Goal: Task Accomplishment & Management: Manage account settings

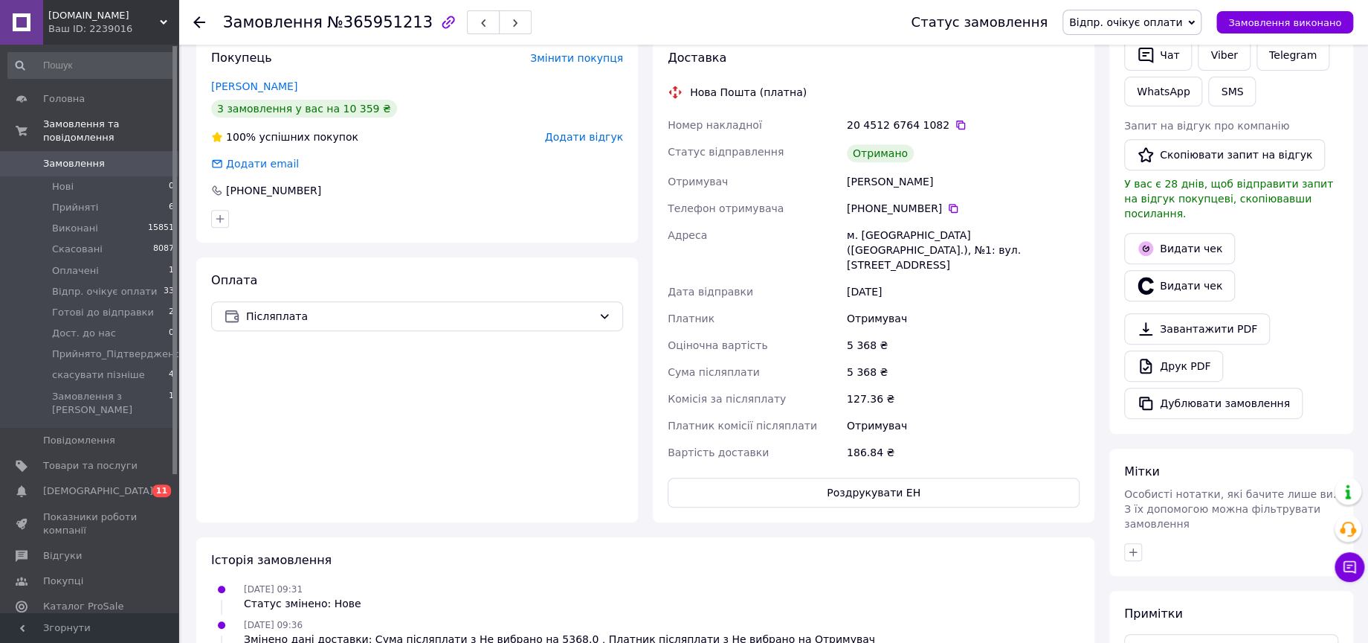
scroll to position [330, 0]
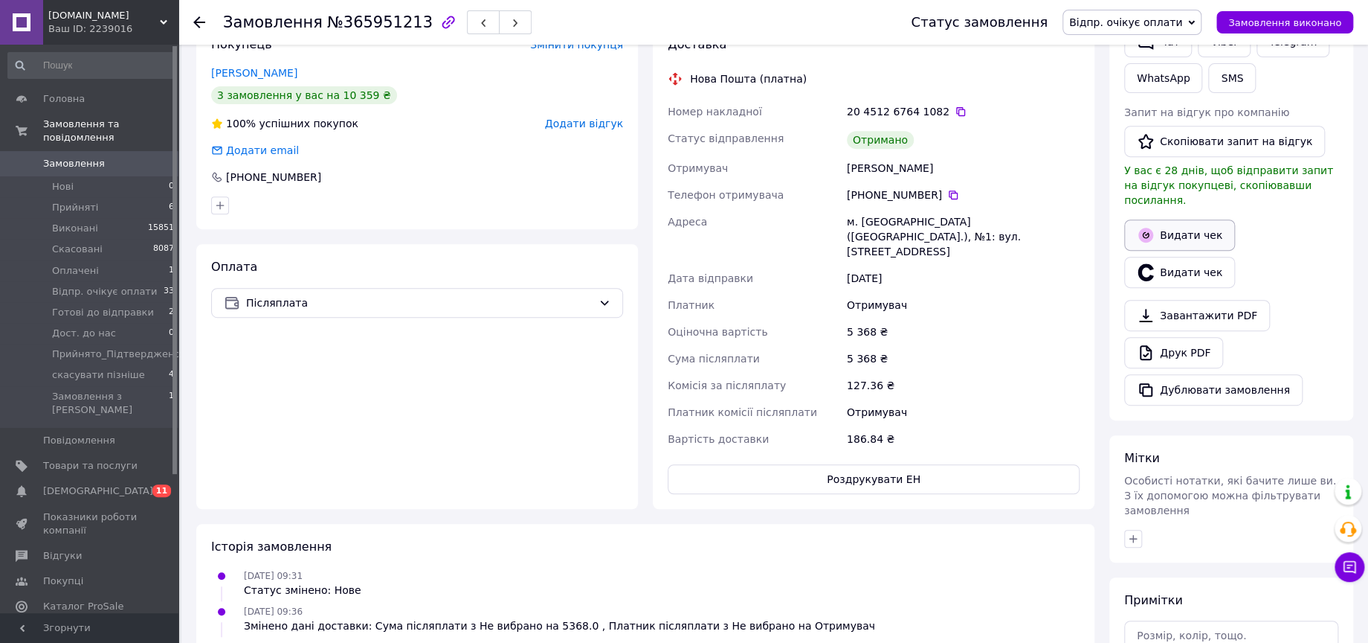
click at [1171, 220] on button "Видати чек" at bounding box center [1179, 234] width 111 height 31
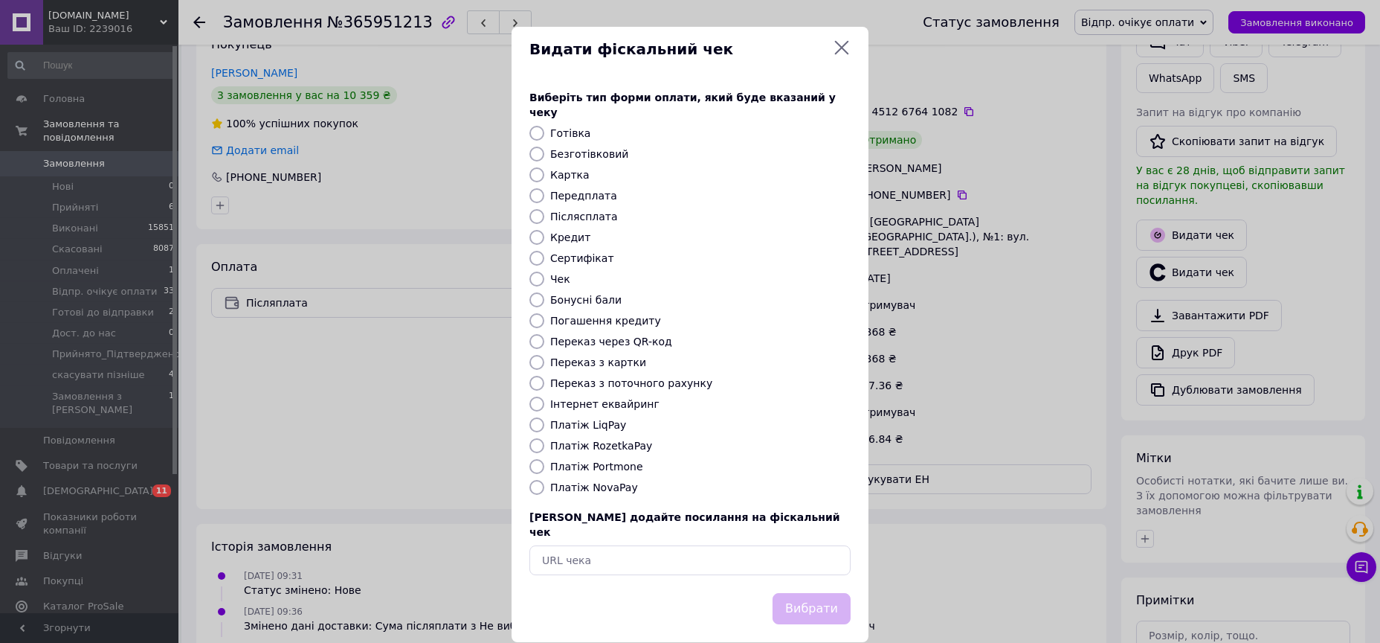
click at [605, 481] on label "Платіж NovaPay" at bounding box center [594, 487] width 88 height 12
click at [544, 480] on input "Платіж NovaPay" at bounding box center [536, 487] width 15 height 15
radio input "true"
click at [812, 593] on button "Вибрати" at bounding box center [812, 609] width 78 height 32
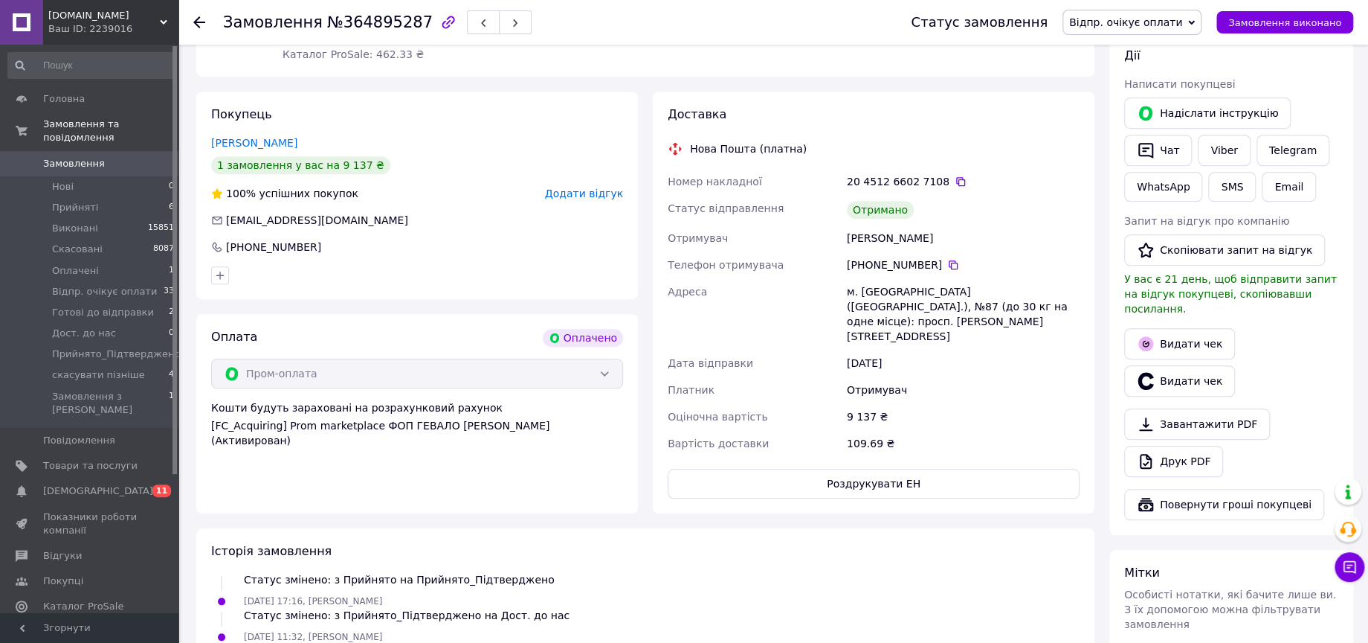
scroll to position [660, 0]
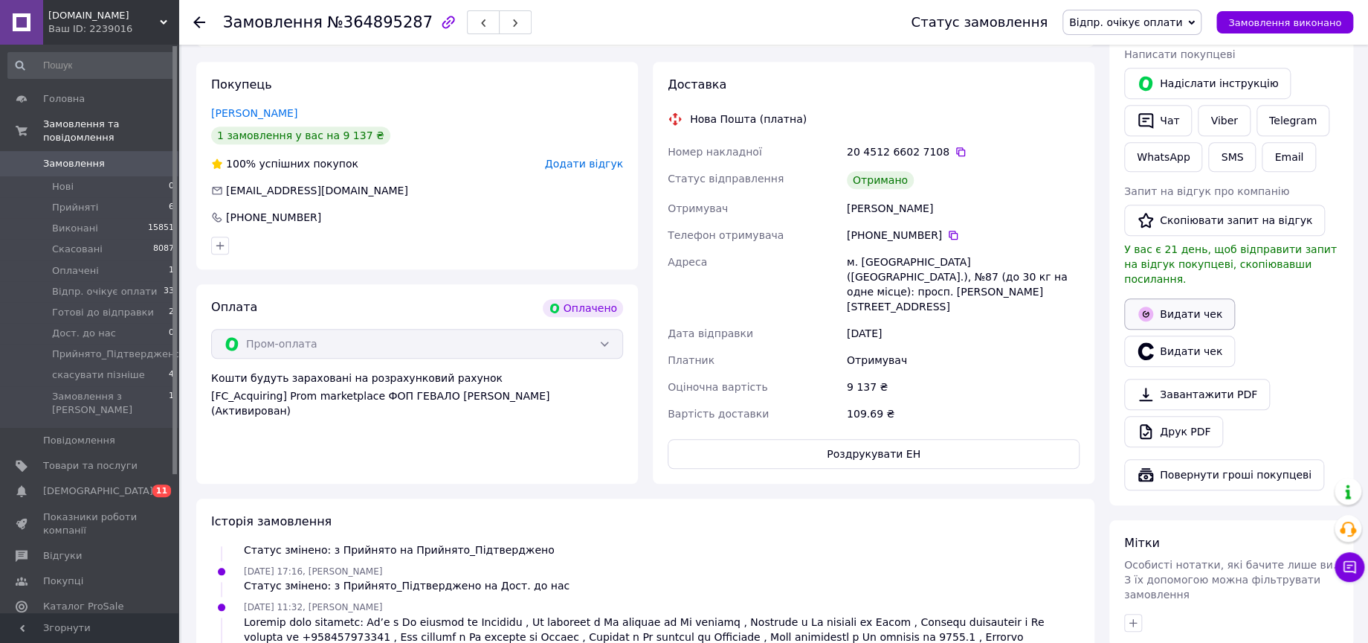
click at [1191, 298] on button "Видати чек" at bounding box center [1179, 313] width 111 height 31
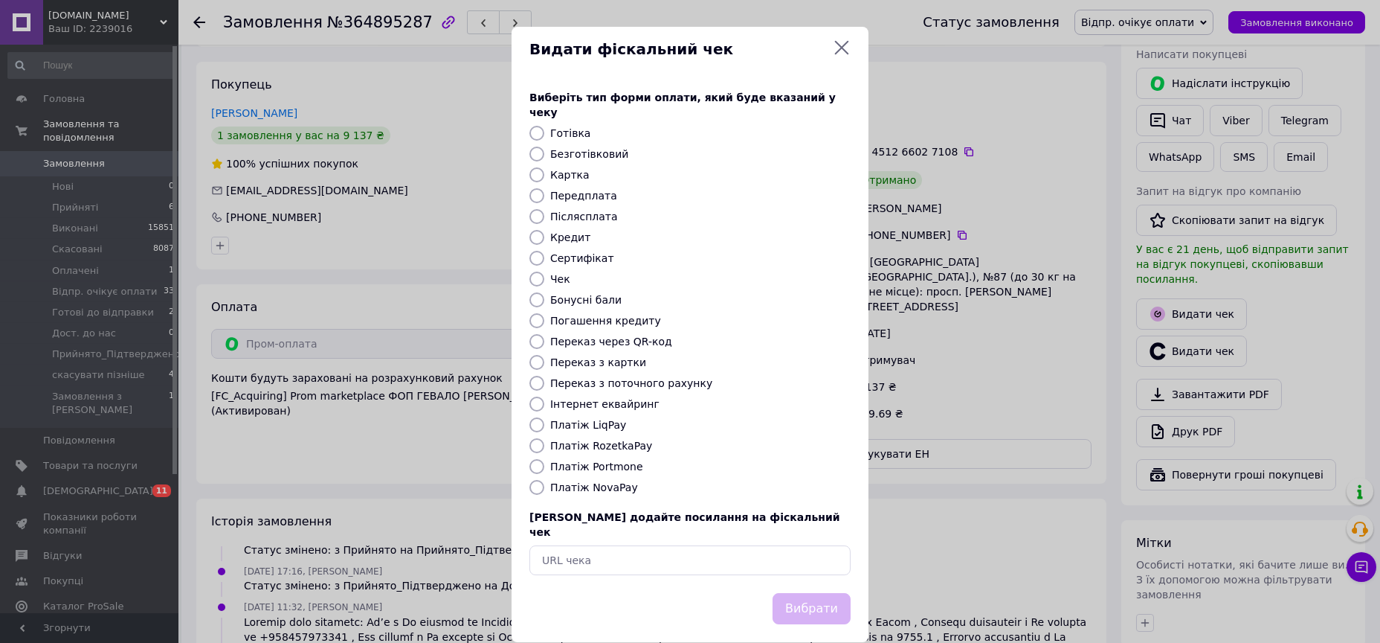
click at [608, 439] on label "Платіж RozetkaPay" at bounding box center [601, 445] width 102 height 12
click at [544, 438] on input "Платіж RozetkaPay" at bounding box center [536, 445] width 15 height 15
radio input "true"
click at [819, 593] on button "Вибрати" at bounding box center [812, 609] width 78 height 32
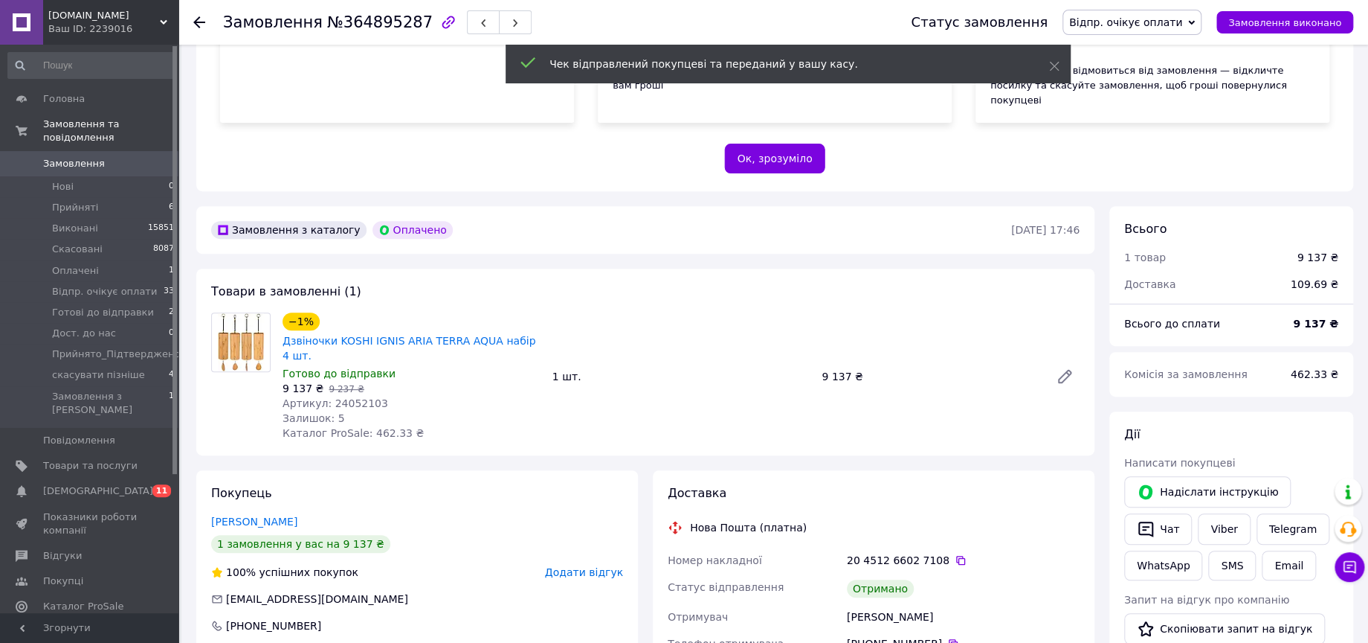
scroll to position [0, 0]
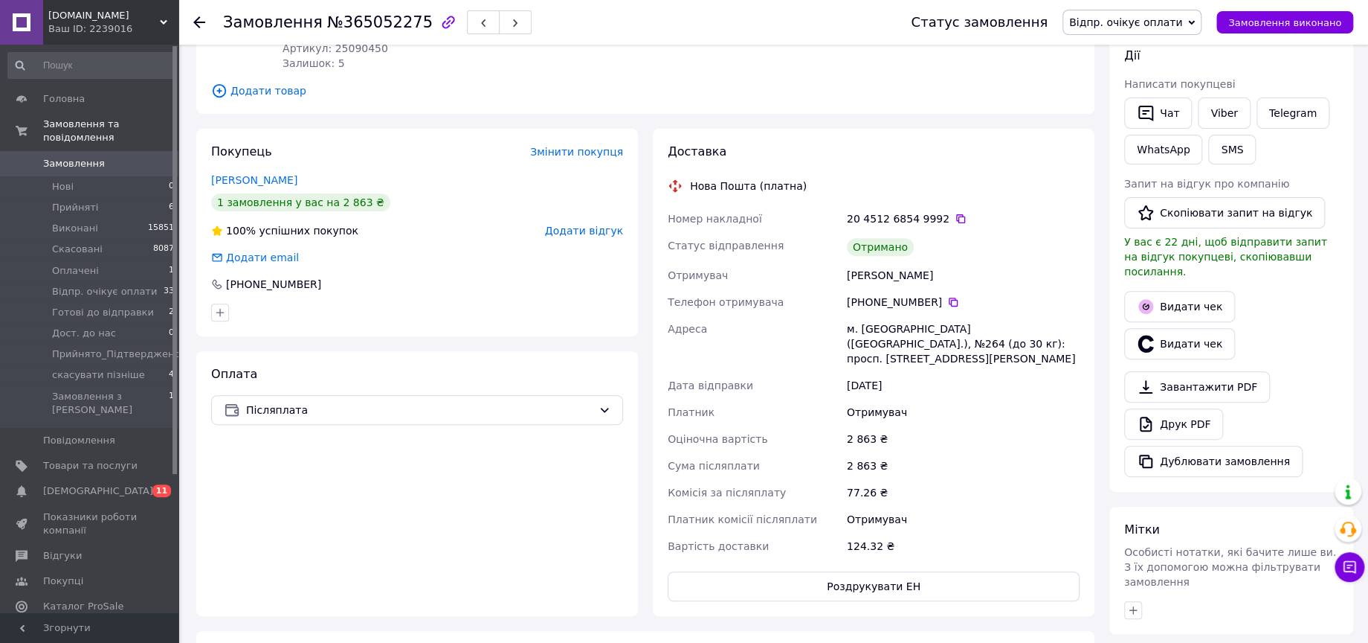
scroll to position [248, 0]
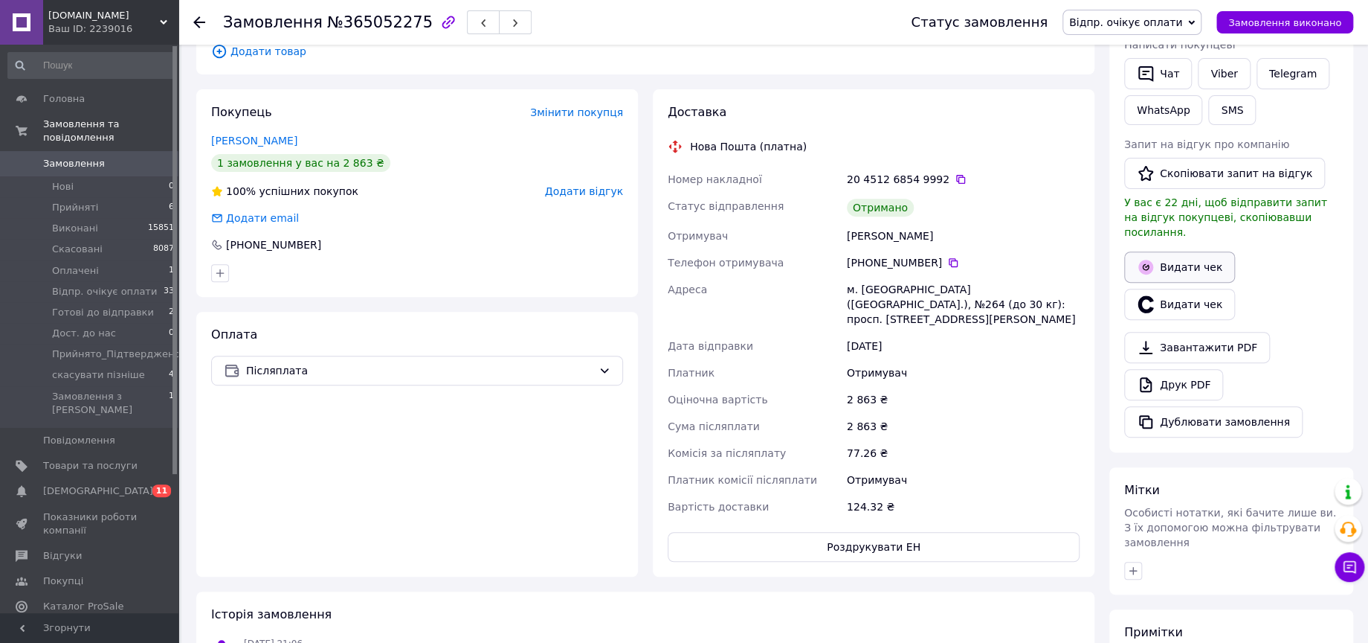
click at [1180, 254] on button "Видати чек" at bounding box center [1179, 266] width 111 height 31
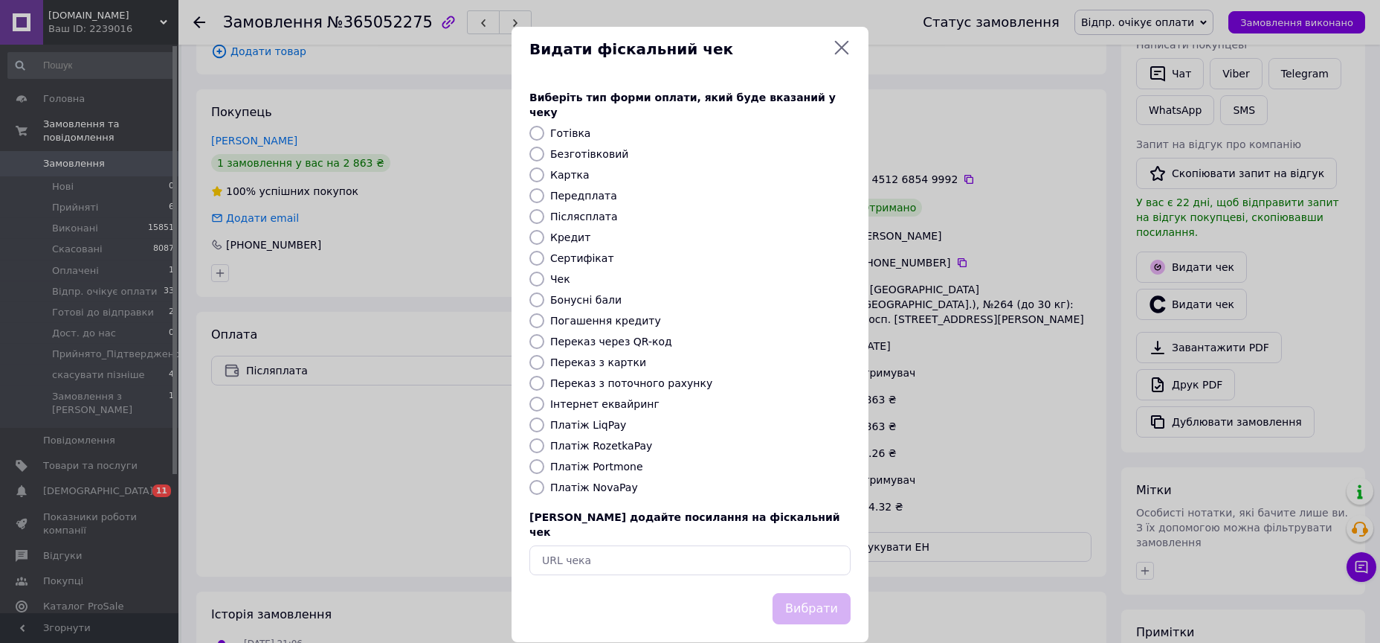
click at [599, 481] on label "Платіж NovaPay" at bounding box center [594, 487] width 88 height 12
click at [544, 480] on input "Платіж NovaPay" at bounding box center [536, 487] width 15 height 15
radio input "true"
click at [814, 593] on button "Вибрати" at bounding box center [812, 609] width 78 height 32
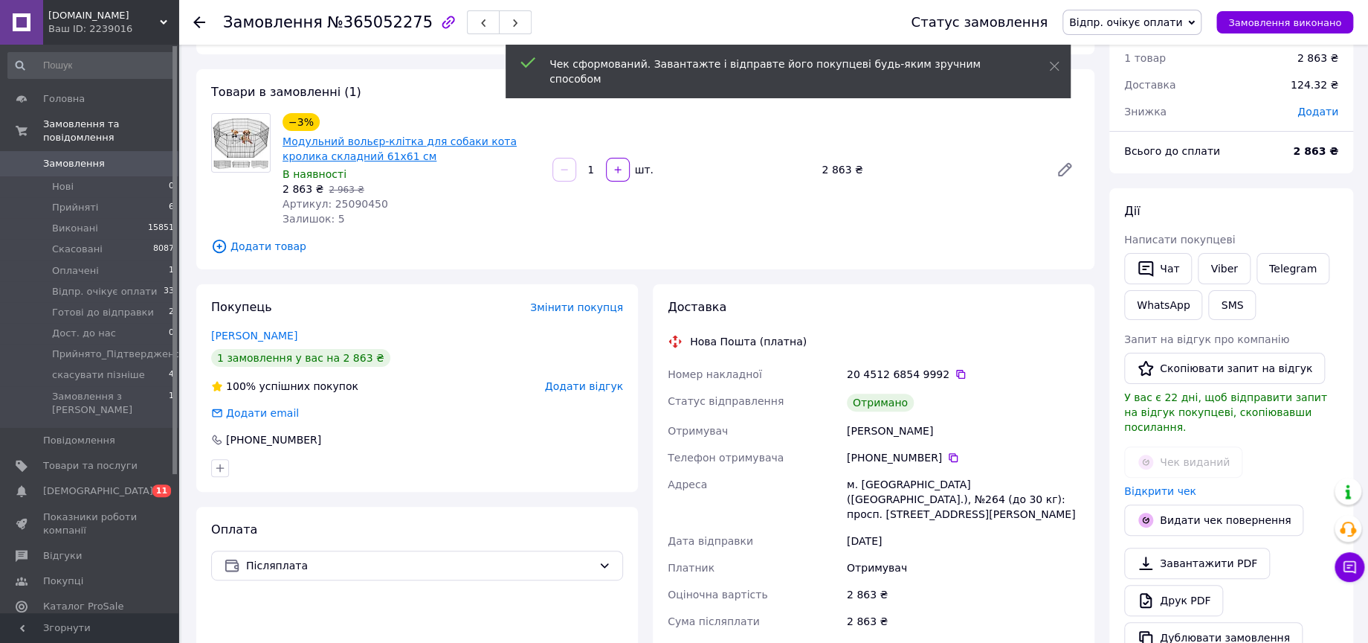
scroll to position [83, 0]
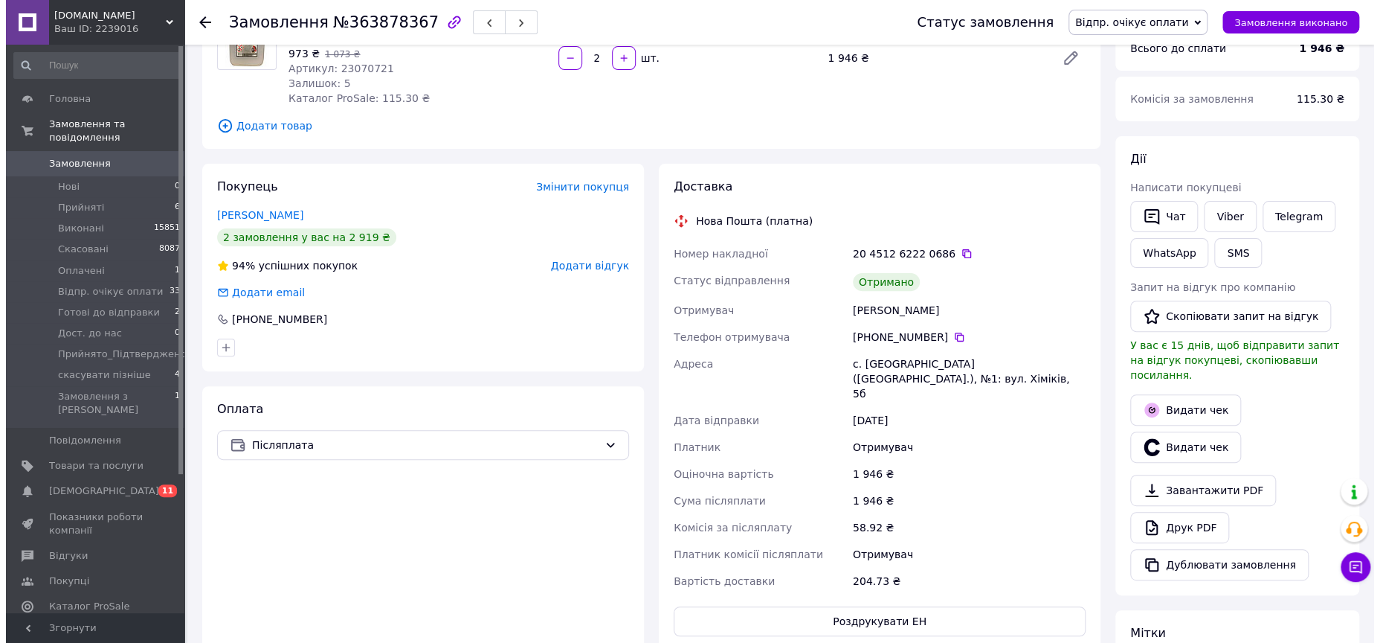
scroll to position [165, 0]
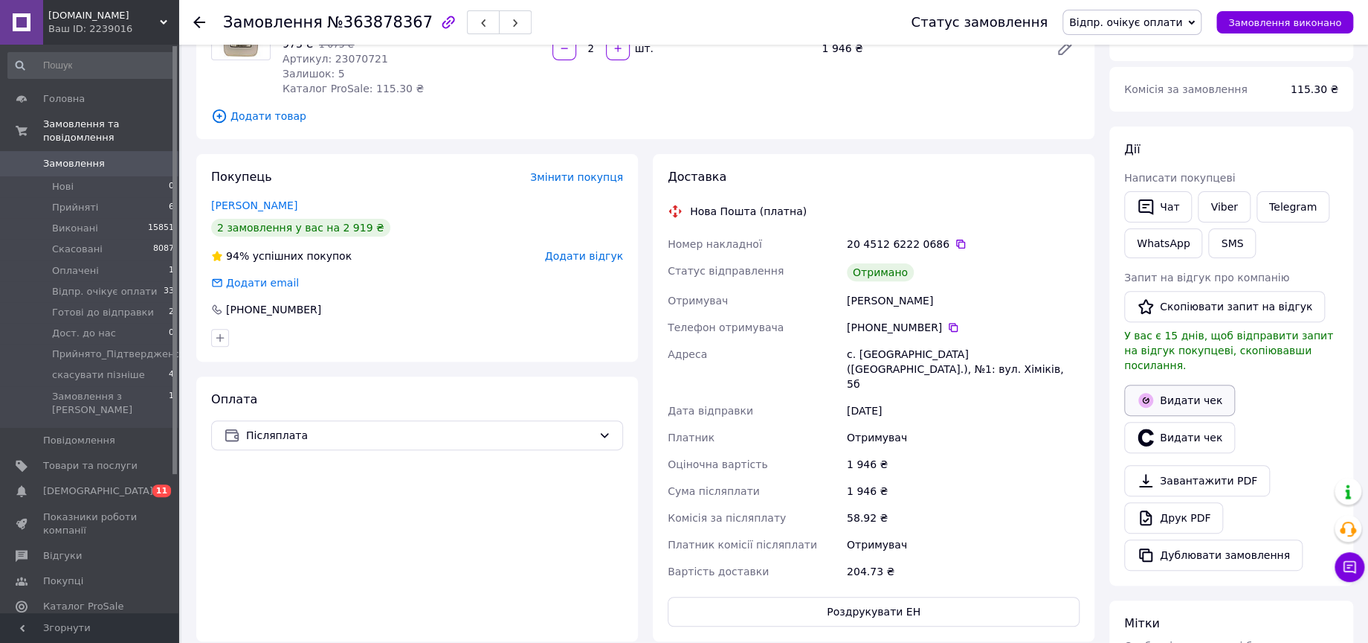
click at [1156, 384] on button "Видати чек" at bounding box center [1179, 399] width 111 height 31
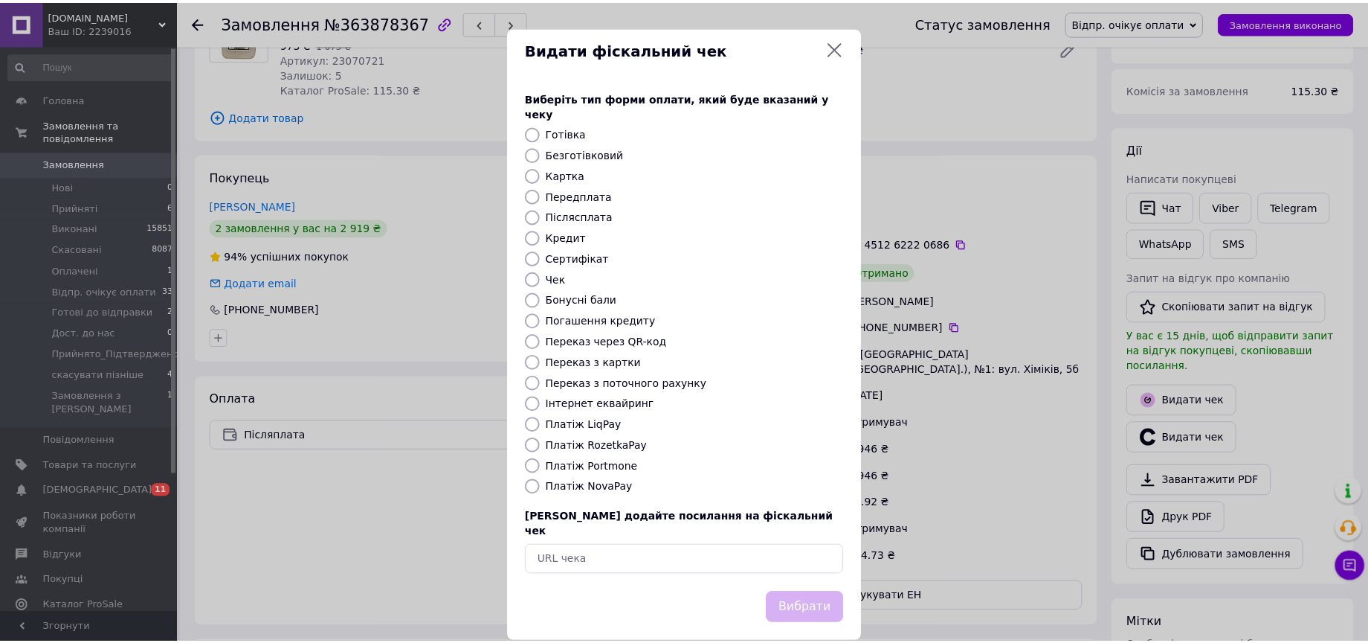
scroll to position [57, 0]
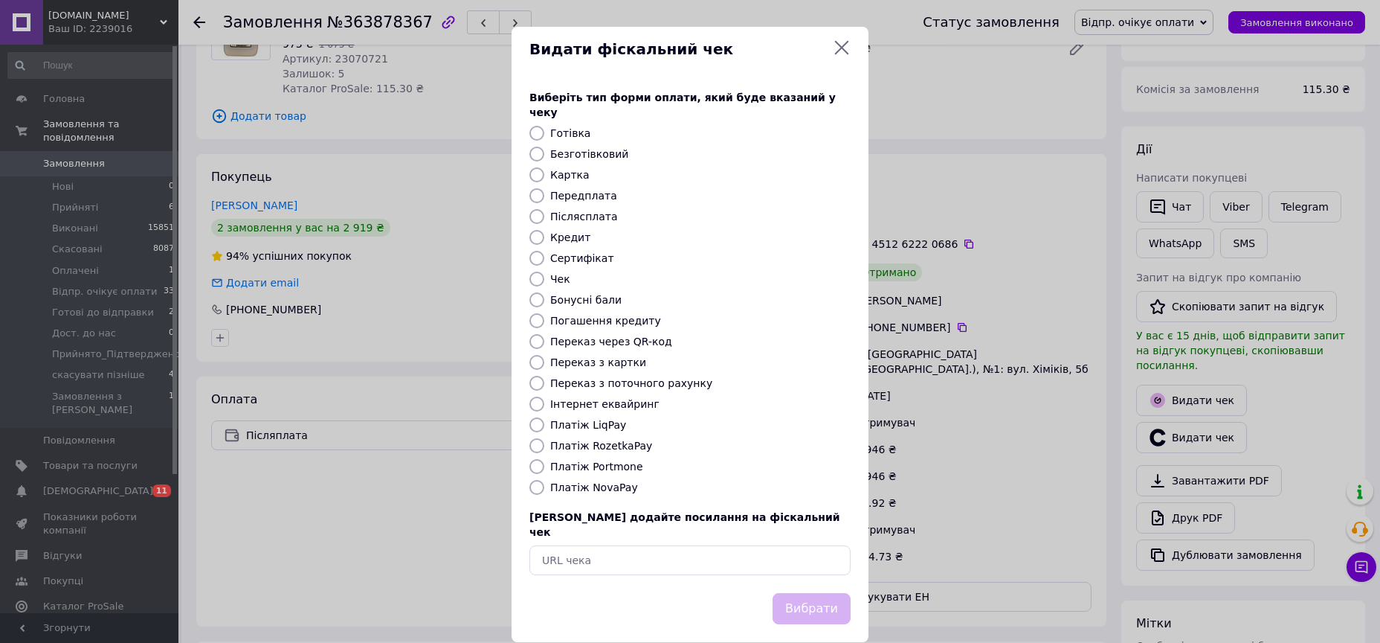
click at [607, 481] on label "Платіж NovaPay" at bounding box center [594, 487] width 88 height 12
click at [544, 480] on input "Платіж NovaPay" at bounding box center [536, 487] width 15 height 15
radio input "true"
click at [803, 593] on button "Вибрати" at bounding box center [812, 609] width 78 height 32
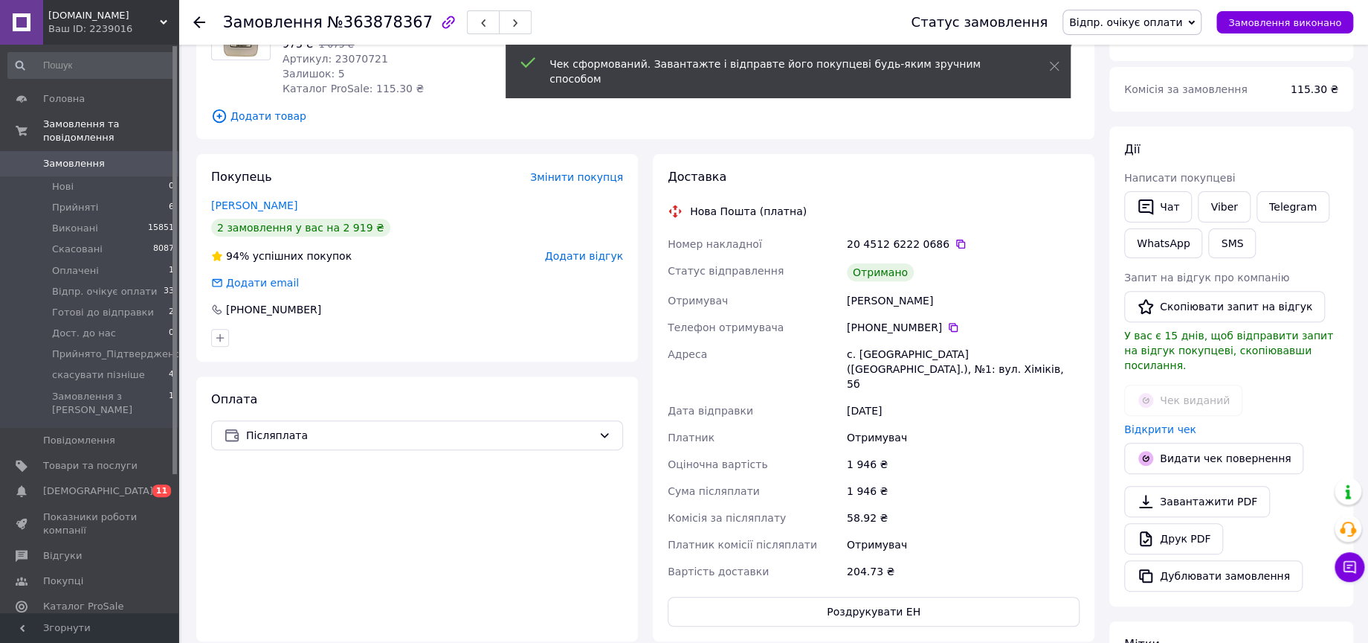
scroll to position [71, 0]
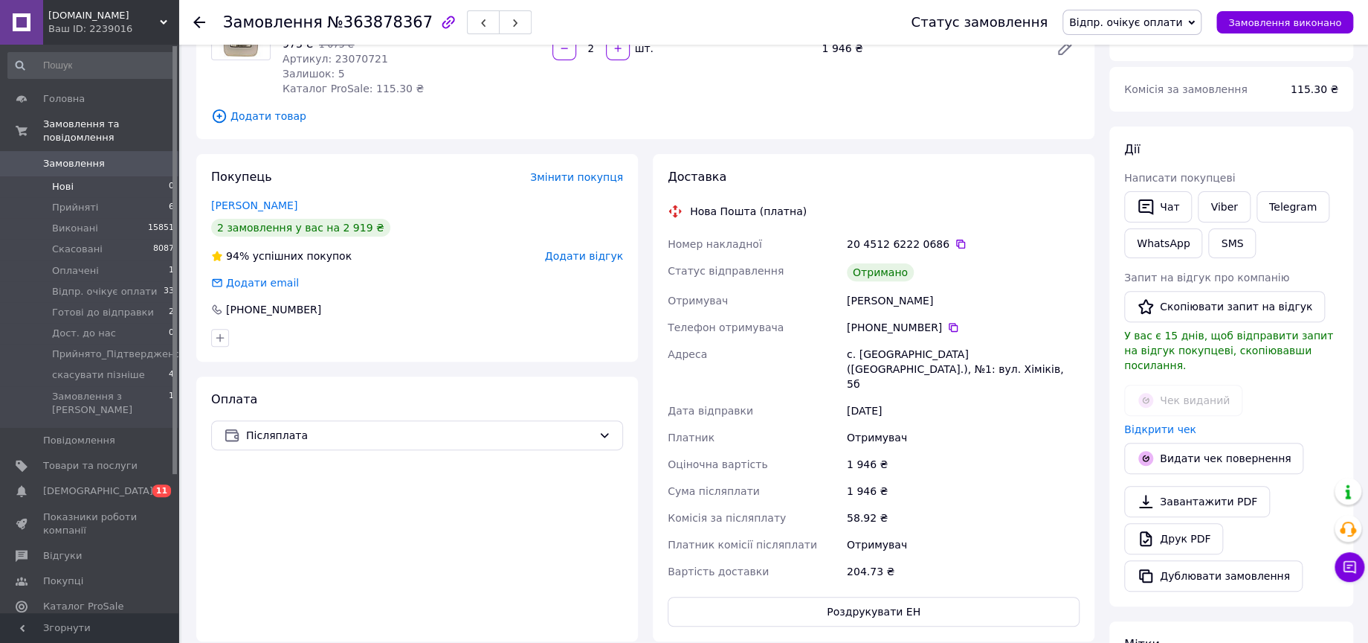
click at [70, 180] on span "Нові" at bounding box center [63, 186] width 22 height 13
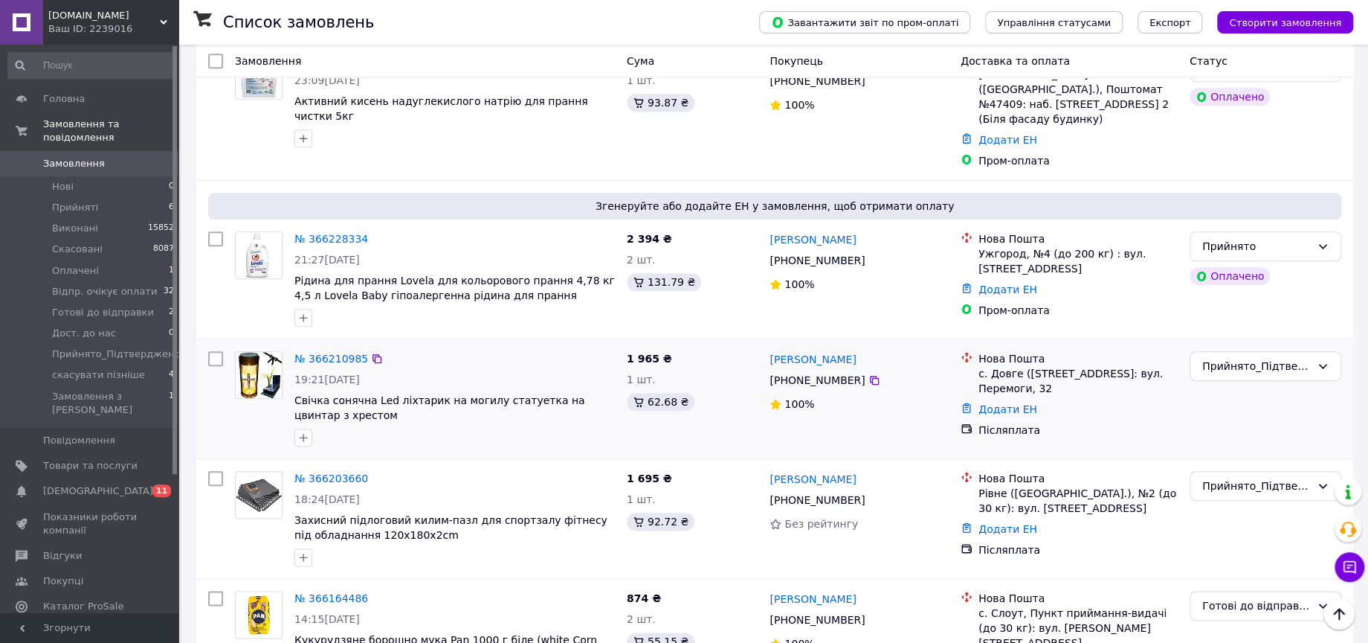
scroll to position [826, 0]
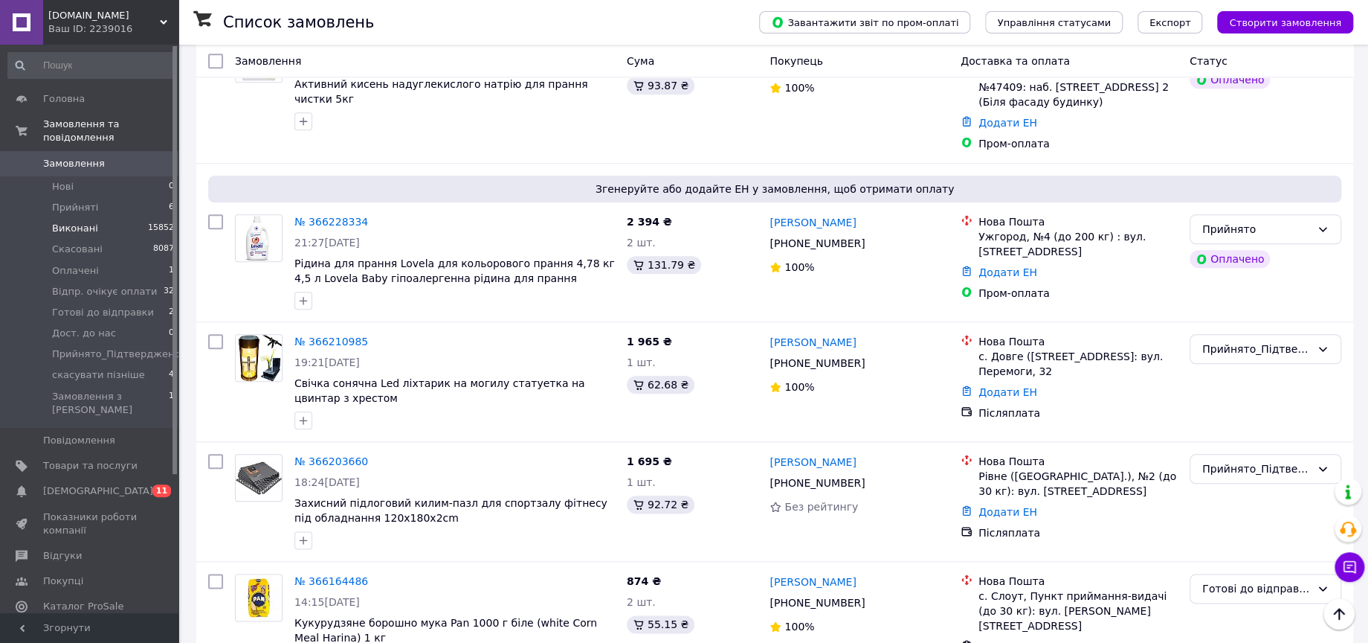
click at [77, 222] on span "Виконані" at bounding box center [75, 228] width 46 height 13
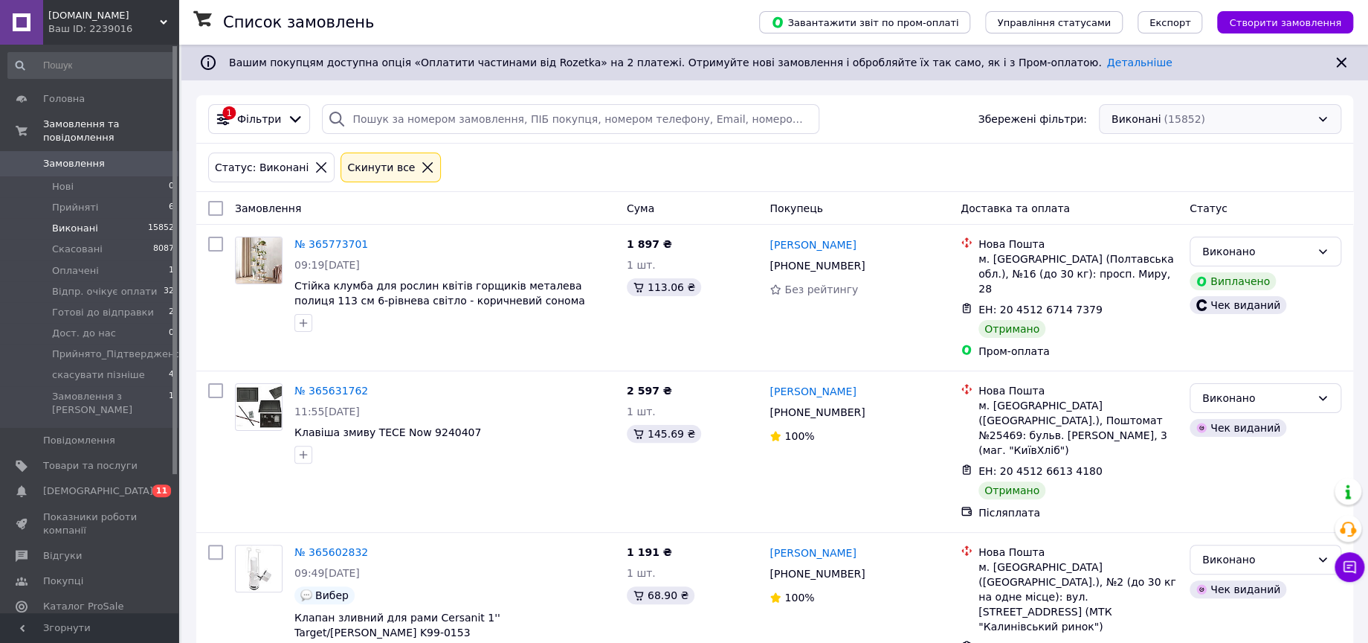
click at [1139, 122] on div "Виконані (15852)" at bounding box center [1220, 119] width 242 height 30
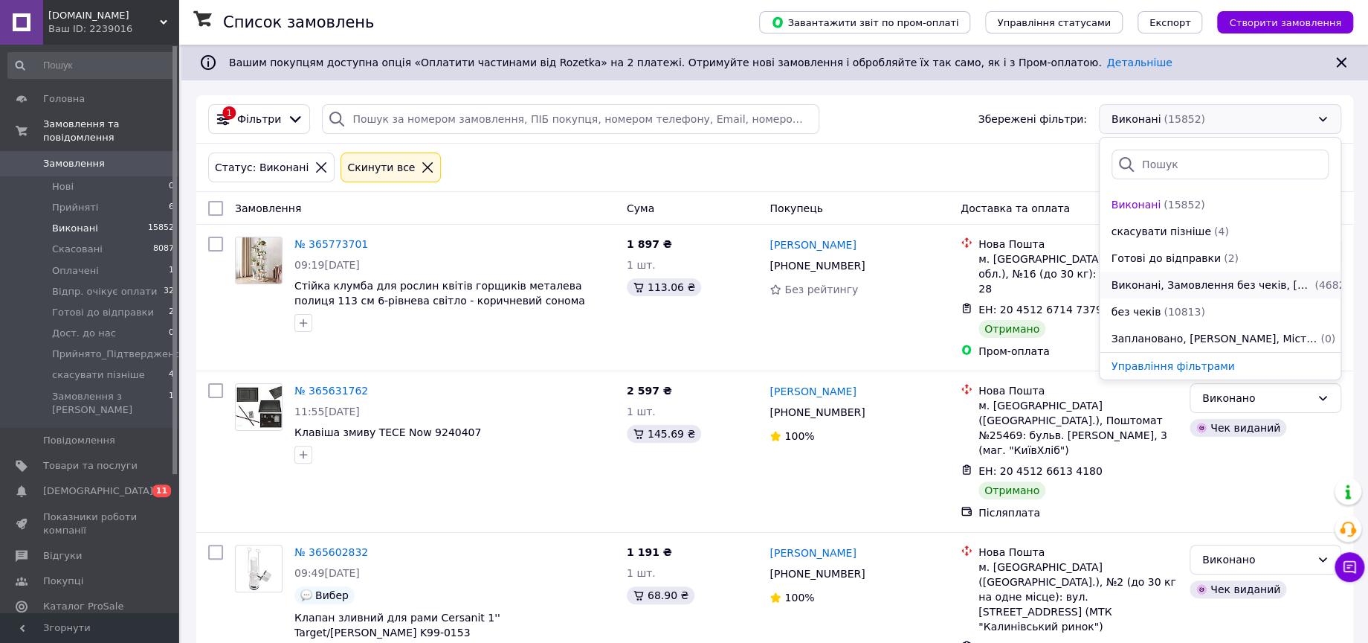
scroll to position [191, 0]
click at [1167, 298] on li "без чеків (10813)" at bounding box center [1220, 311] width 241 height 27
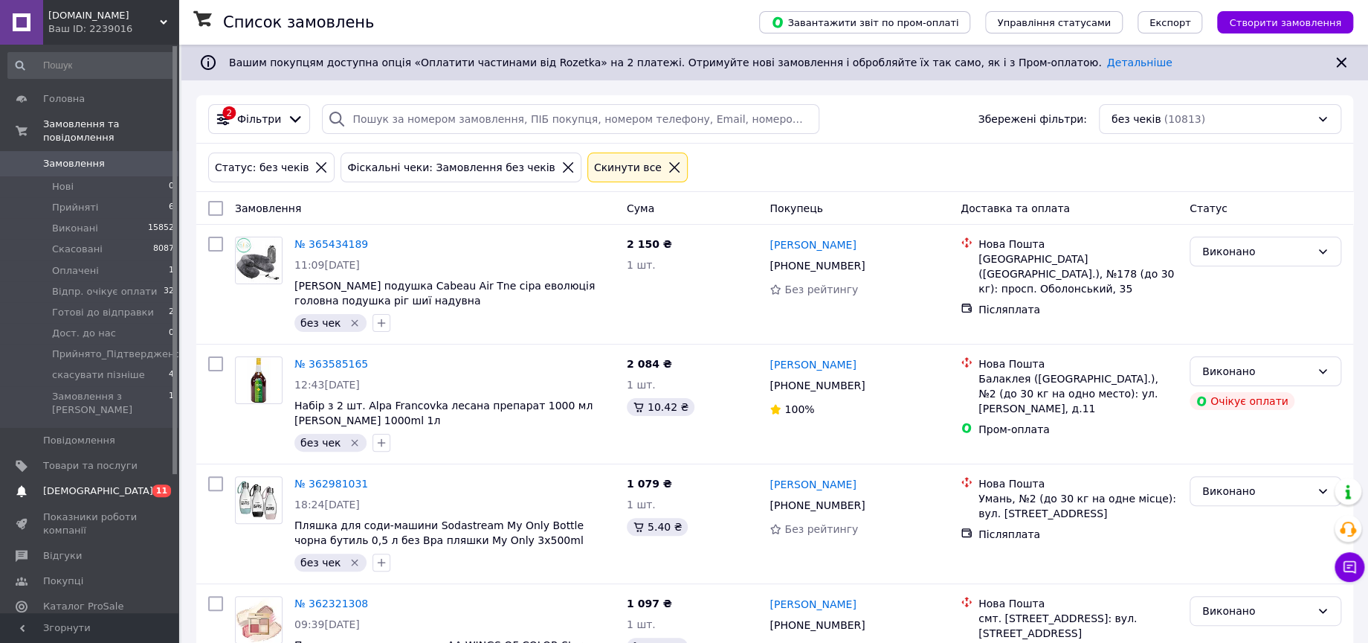
click at [94, 484] on span "[DEMOGRAPHIC_DATA]" at bounding box center [98, 490] width 110 height 13
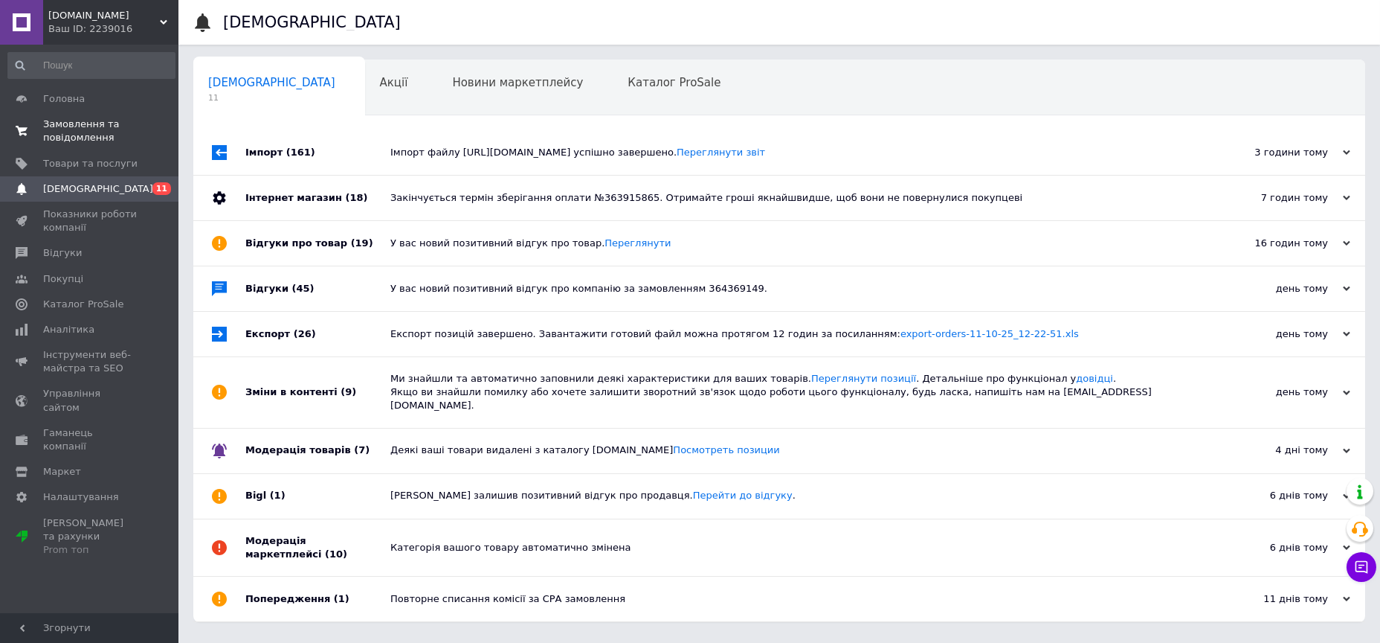
click at [78, 127] on span "Замовлення та повідомлення" at bounding box center [90, 130] width 94 height 27
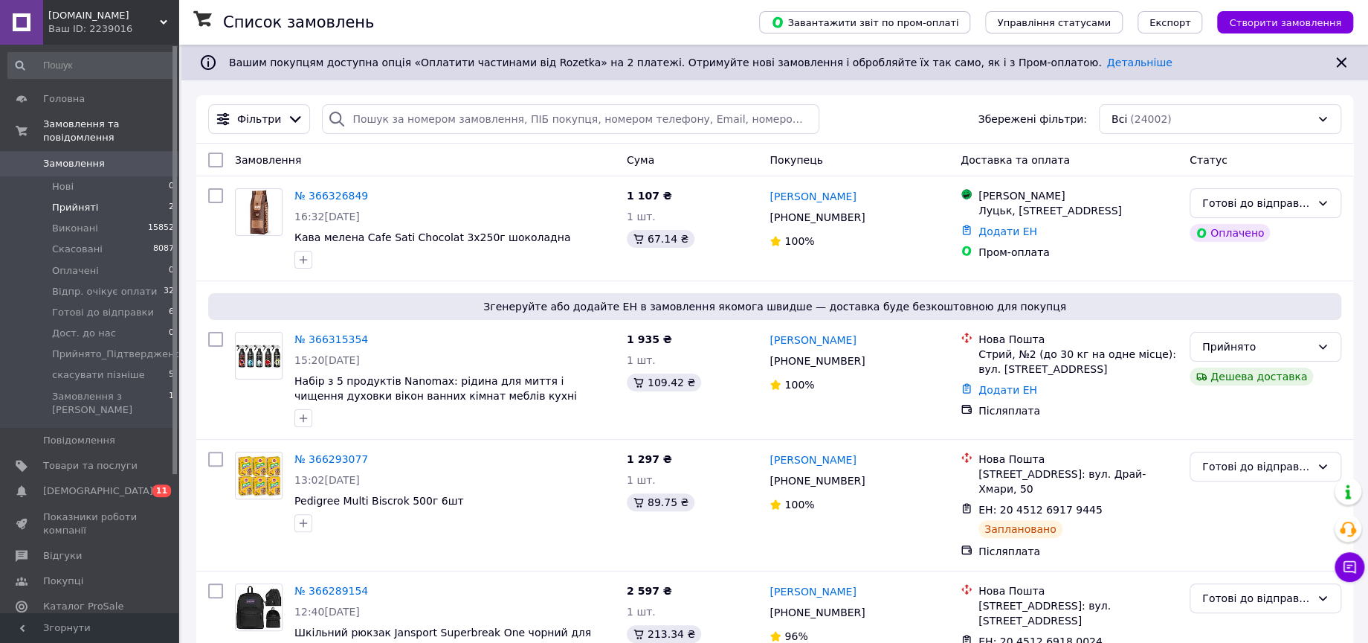
click at [75, 201] on span "Прийняті" at bounding box center [75, 207] width 46 height 13
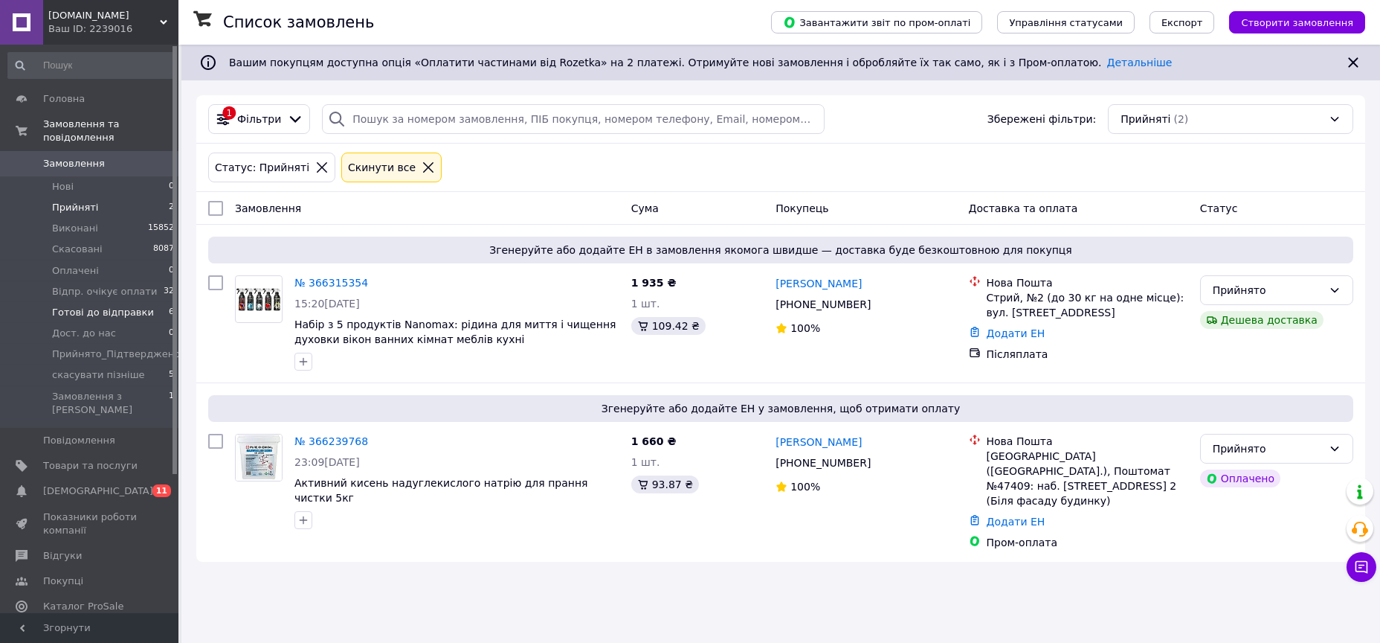
click at [120, 306] on span "Готові до відправки" at bounding box center [103, 312] width 102 height 13
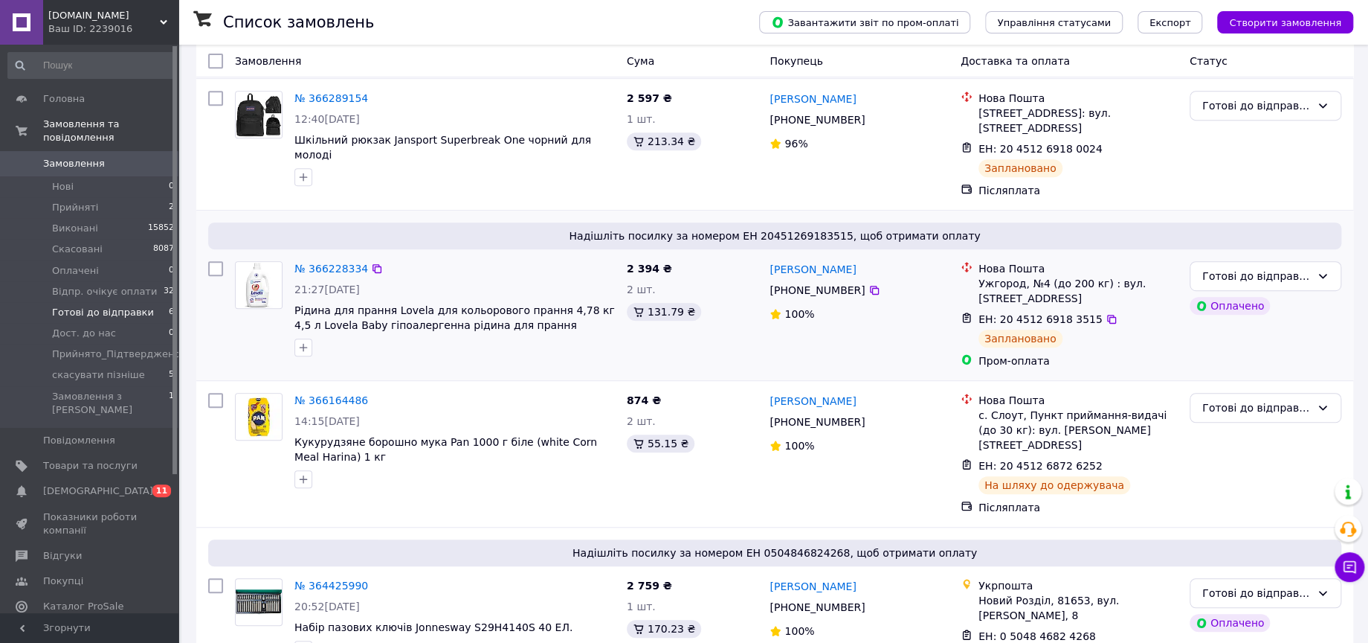
scroll to position [422, 0]
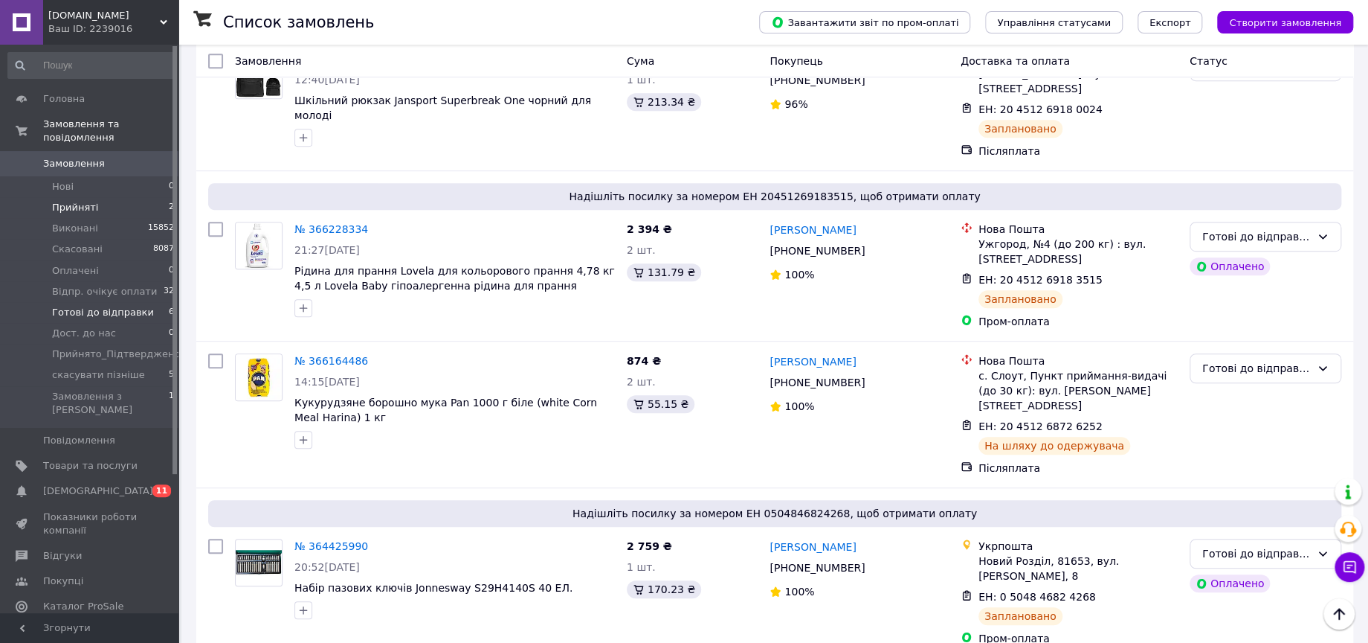
click at [80, 201] on span "Прийняті" at bounding box center [75, 207] width 46 height 13
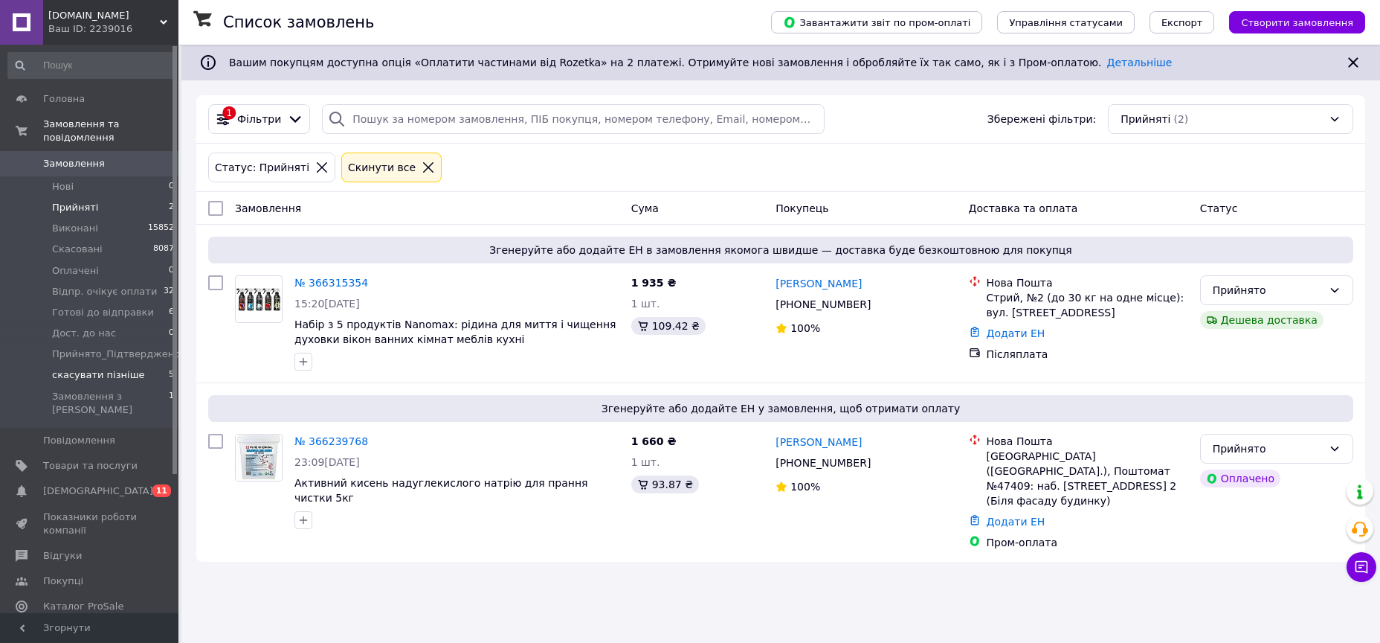
click at [113, 368] on span "скасувати пізніше" at bounding box center [98, 374] width 93 height 13
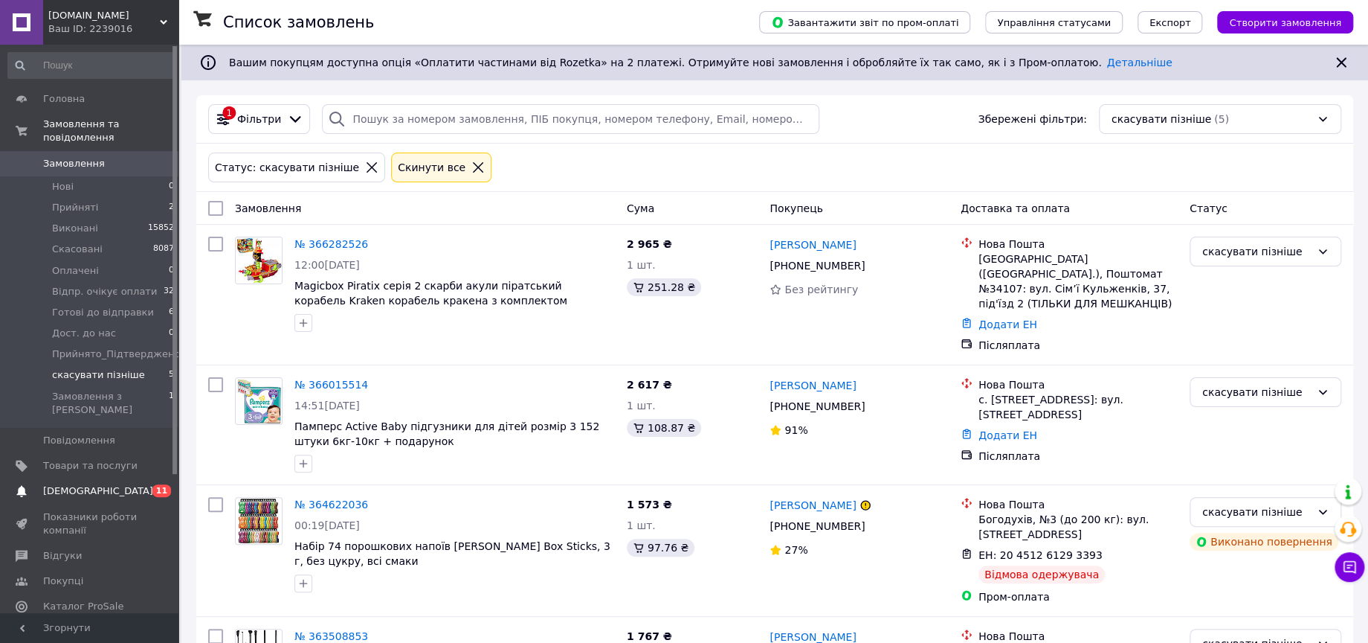
click at [63, 484] on span "[DEMOGRAPHIC_DATA]" at bounding box center [98, 490] width 110 height 13
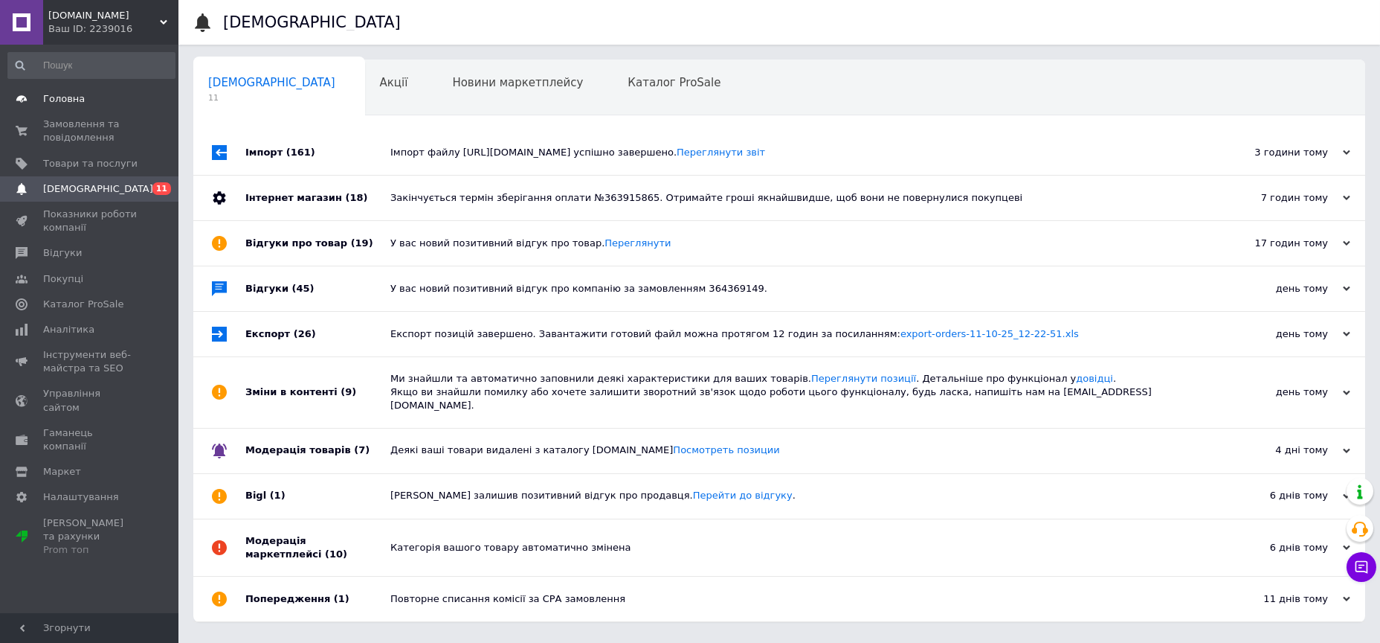
click at [68, 102] on span "Головна" at bounding box center [64, 98] width 42 height 13
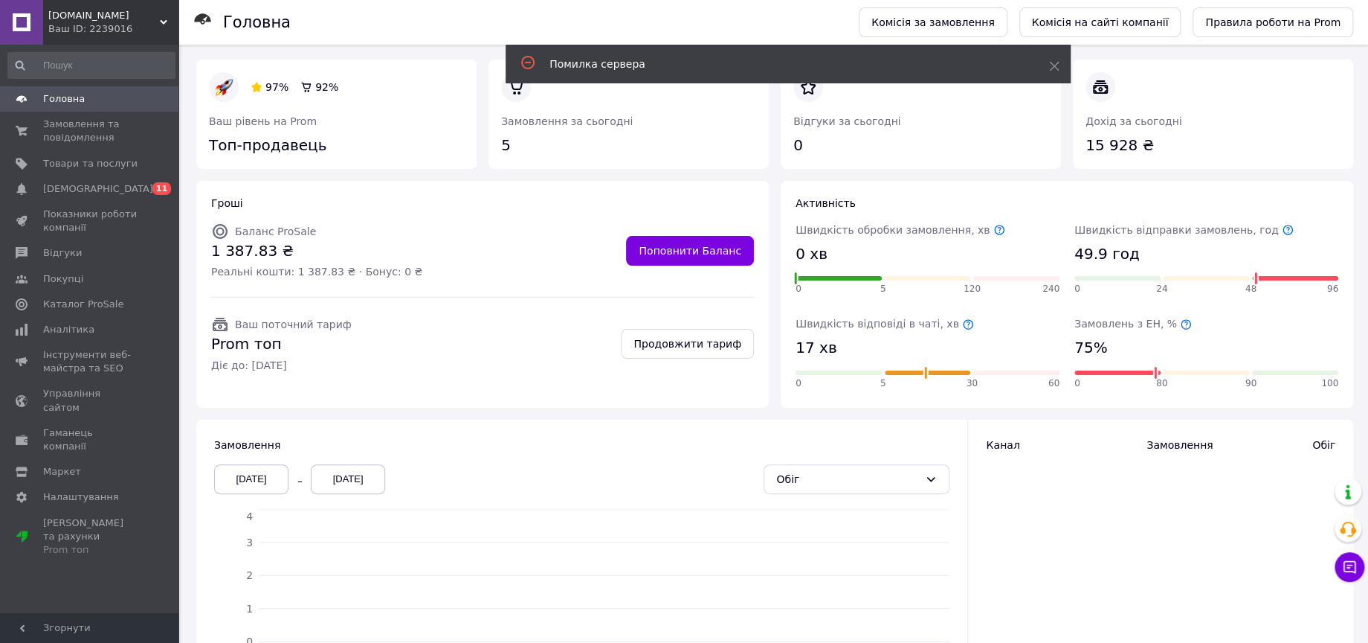
click at [405, 24] on div "Головна" at bounding box center [533, 22] width 621 height 45
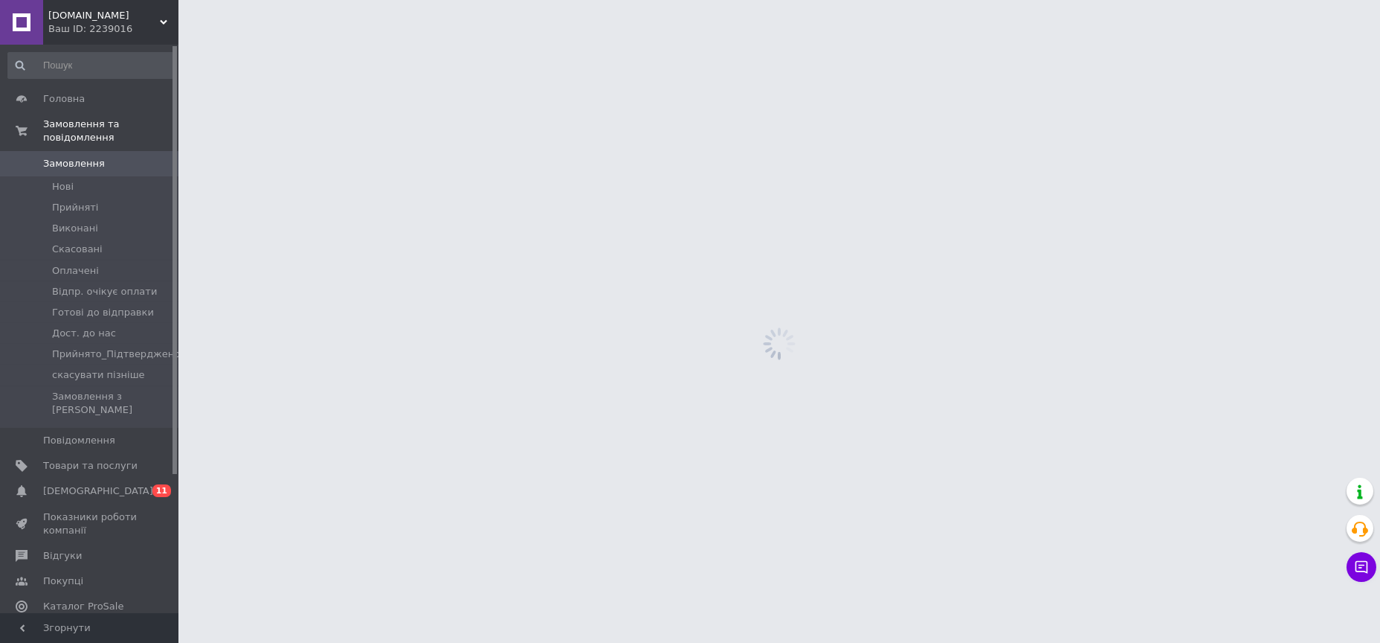
click at [837, 211] on div at bounding box center [779, 344] width 1202 height 598
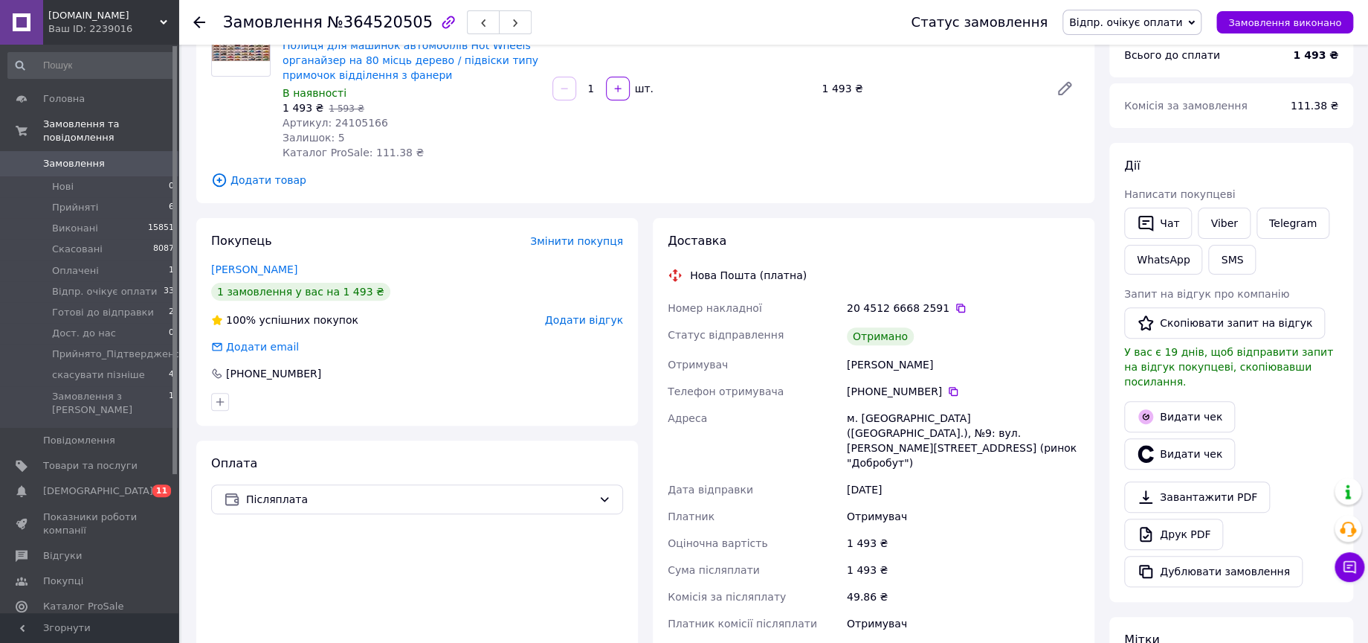
scroll to position [248, 0]
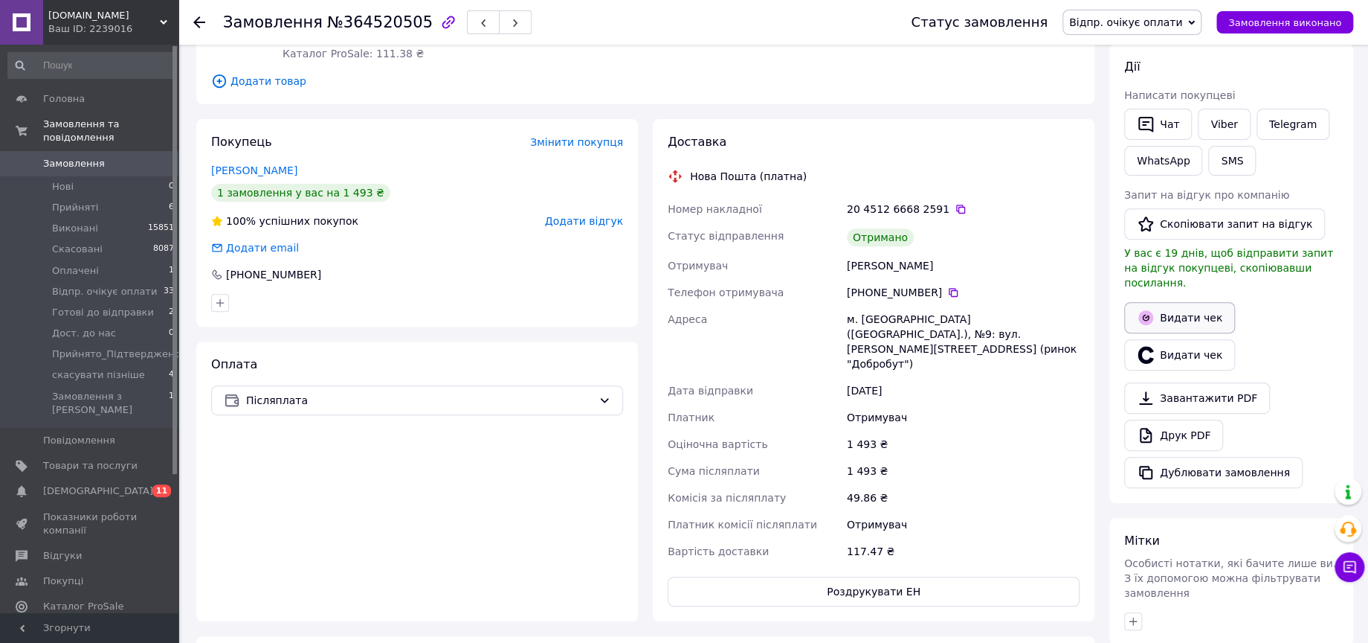
click at [1177, 302] on button "Видати чек" at bounding box center [1179, 317] width 111 height 31
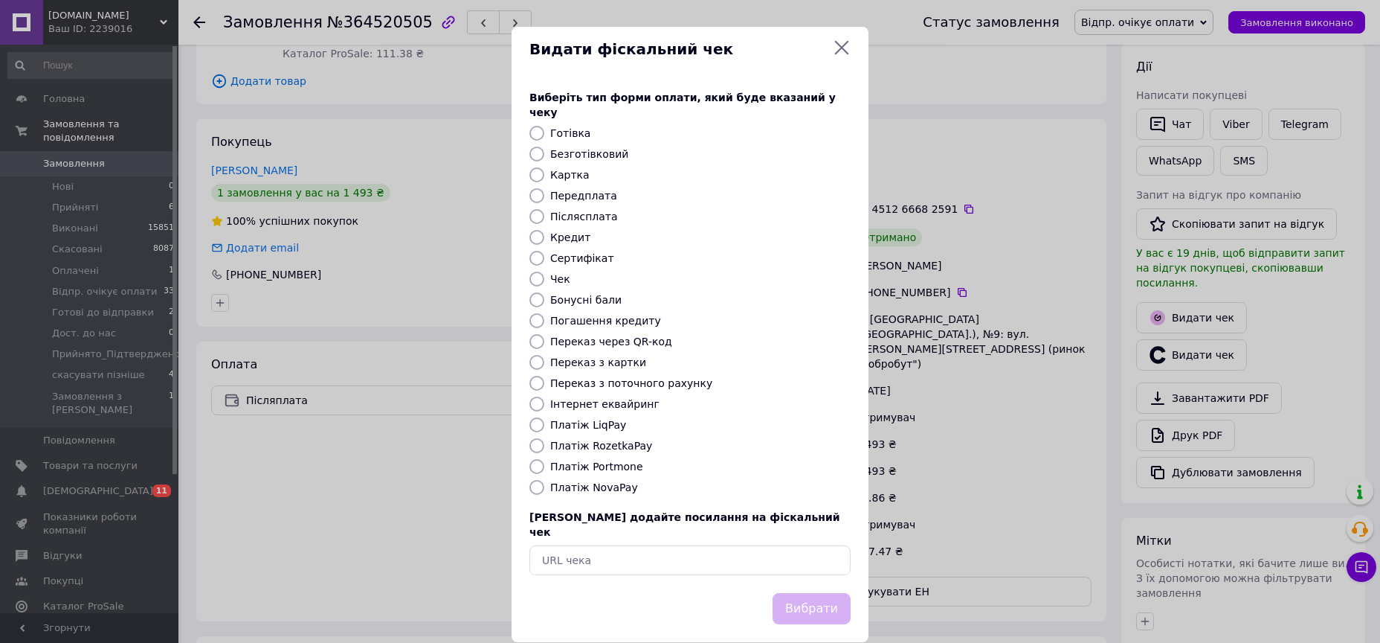
click at [609, 481] on label "Платіж NovaPay" at bounding box center [594, 487] width 88 height 12
click at [544, 480] on input "Платіж NovaPay" at bounding box center [536, 487] width 15 height 15
radio input "true"
click at [817, 593] on button "Вибрати" at bounding box center [812, 609] width 78 height 32
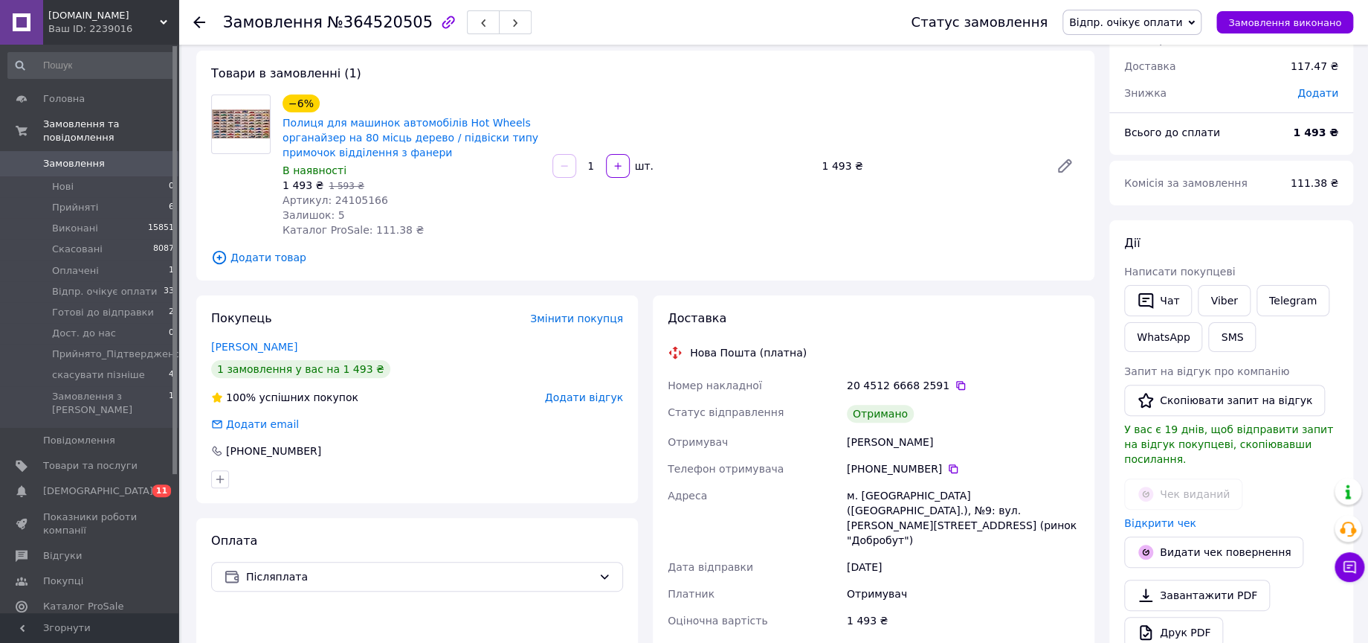
scroll to position [0, 0]
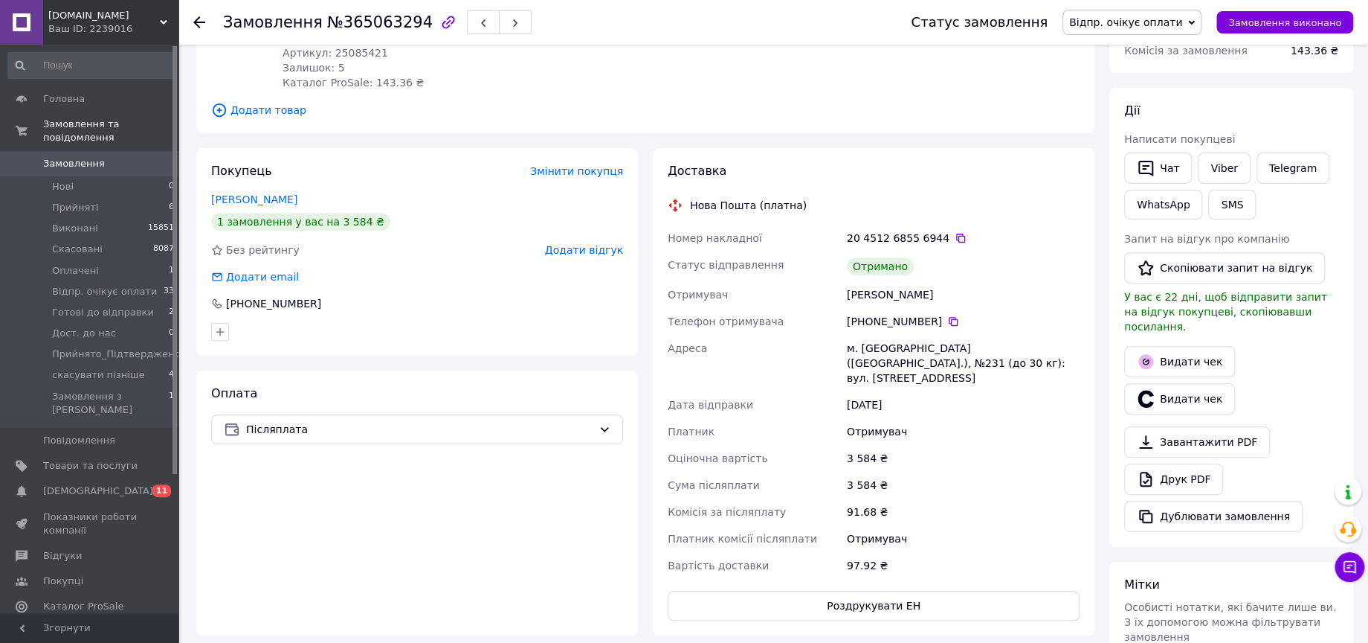
scroll to position [248, 0]
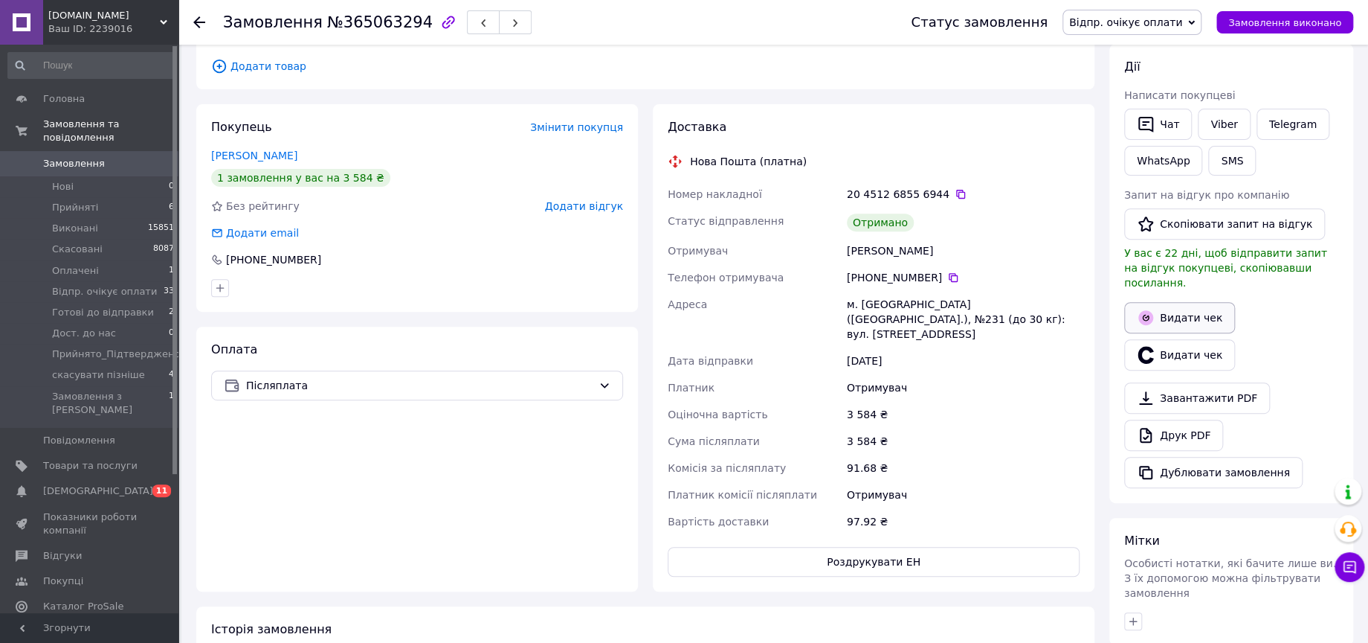
click at [1170, 303] on button "Видати чек" at bounding box center [1179, 317] width 111 height 31
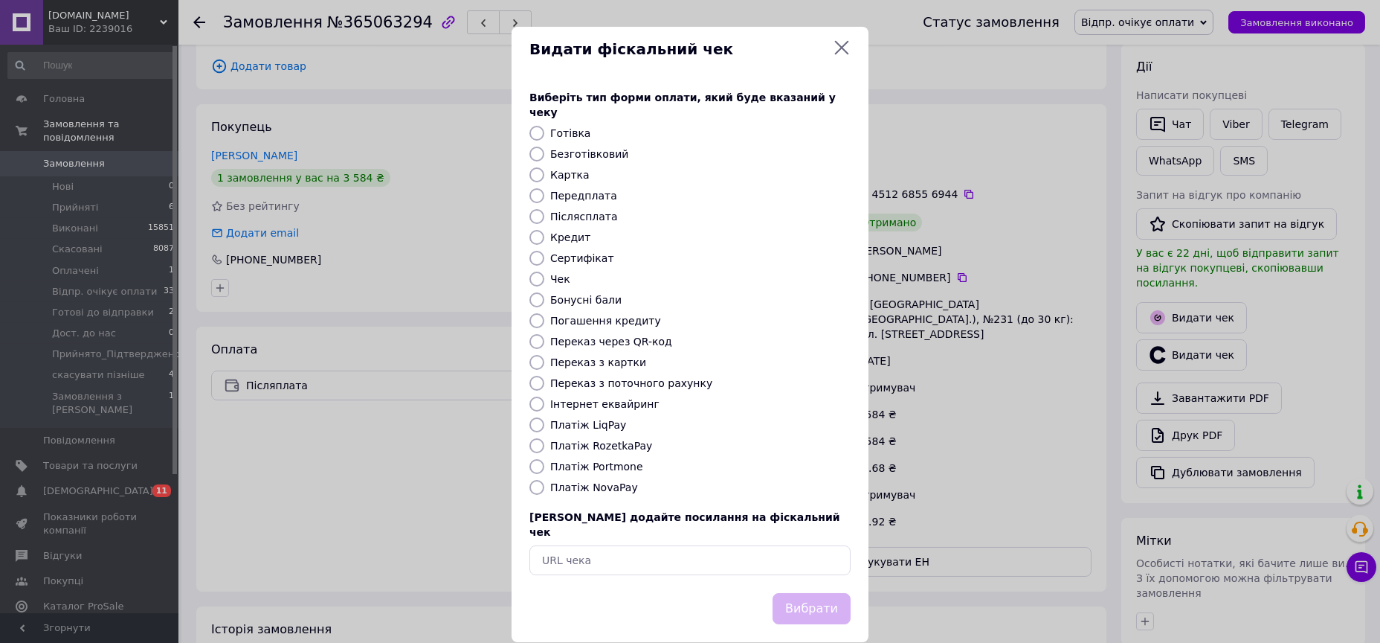
click at [581, 481] on label "Платіж NovaPay" at bounding box center [594, 487] width 88 height 12
click at [544, 480] on input "Платіж NovaPay" at bounding box center [536, 487] width 15 height 15
radio input "true"
click at [813, 593] on button "Вибрати" at bounding box center [812, 609] width 78 height 32
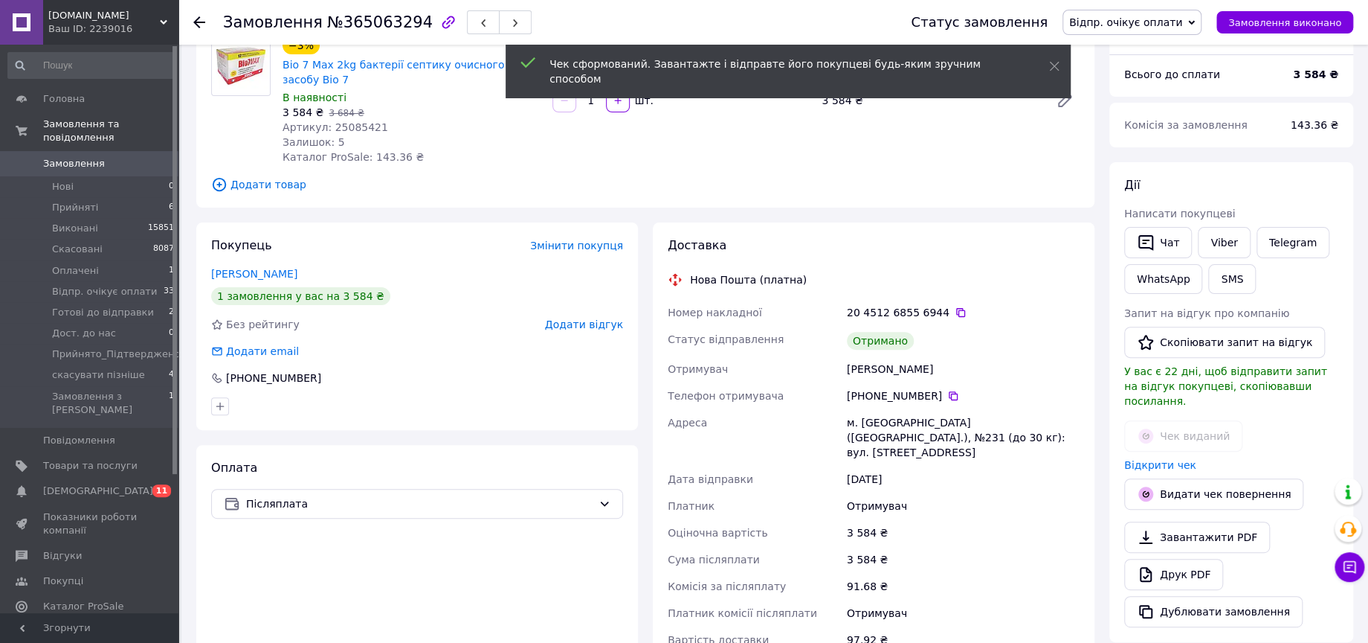
scroll to position [0, 0]
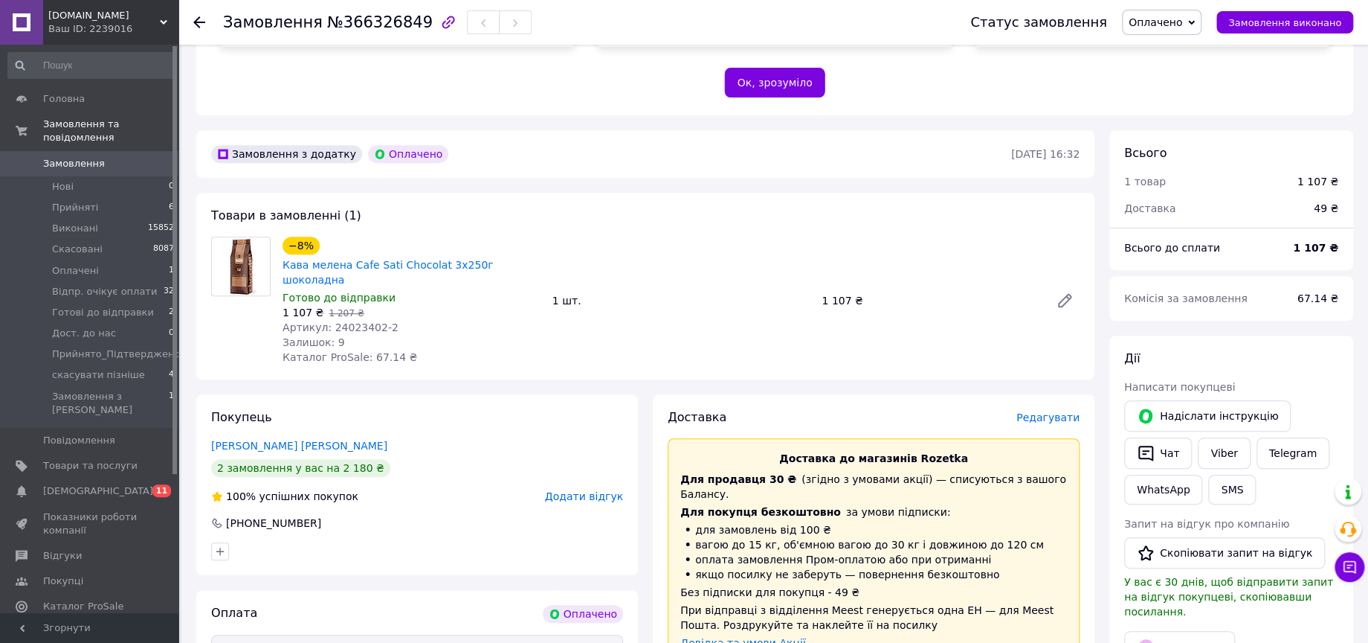
scroll to position [330, 0]
click at [358, 319] on span "Артикул: 24023402-2" at bounding box center [341, 325] width 116 height 12
copy span "24023402"
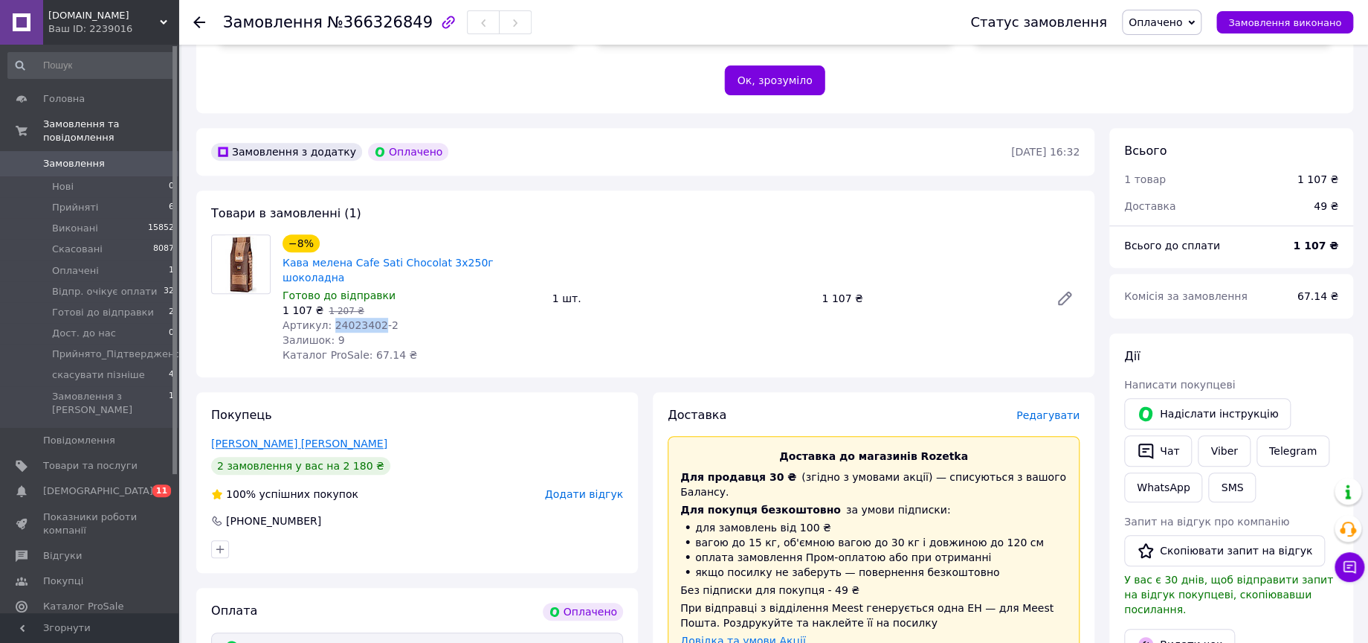
click at [293, 437] on link "Костеницкий Вадим" at bounding box center [299, 443] width 176 height 12
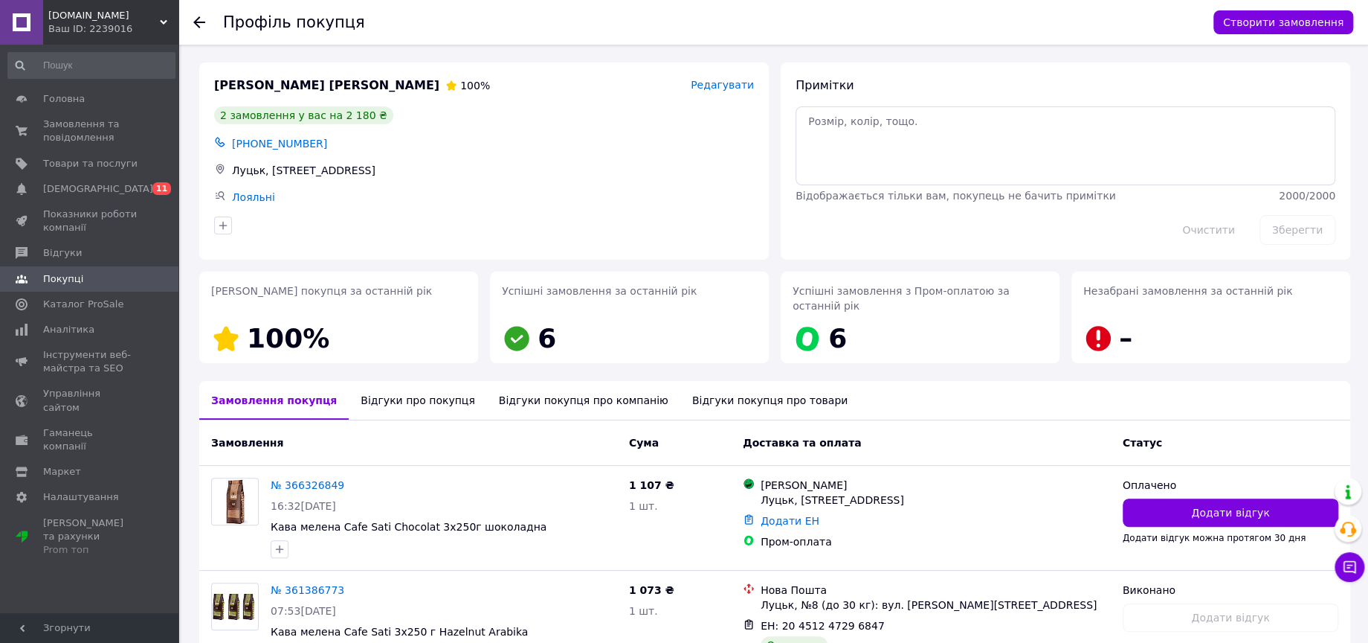
click at [199, 22] on use at bounding box center [199, 22] width 12 height 12
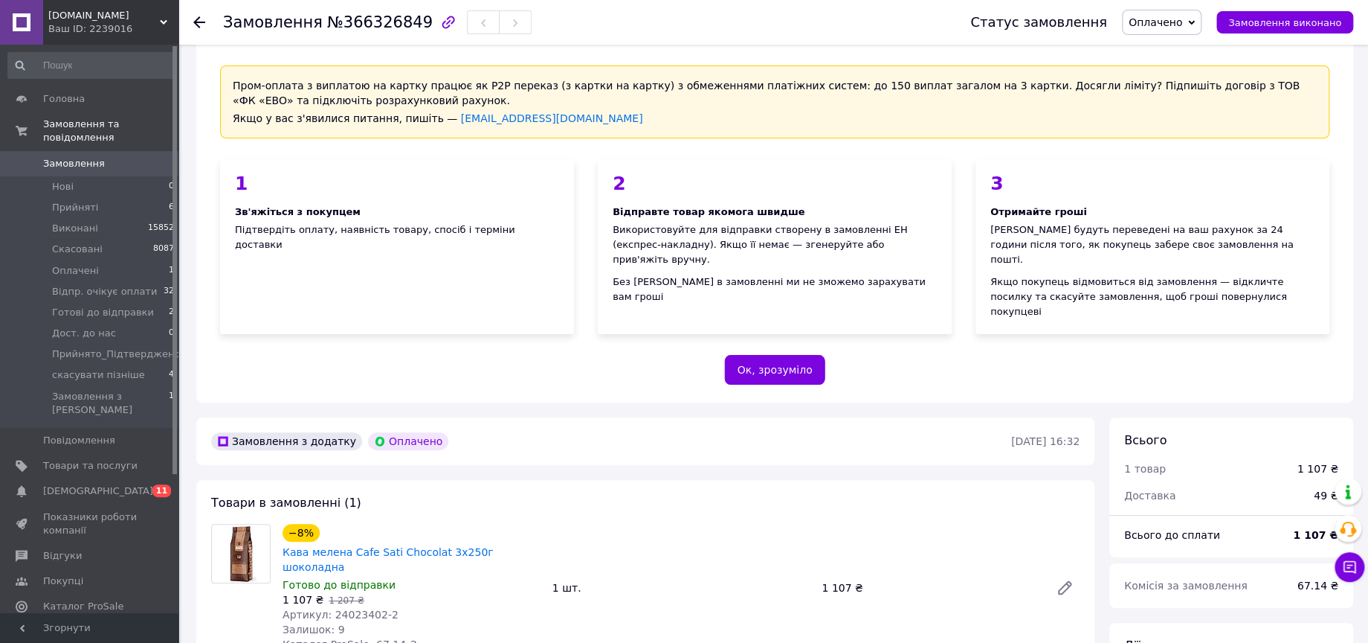
scroll to position [37, 0]
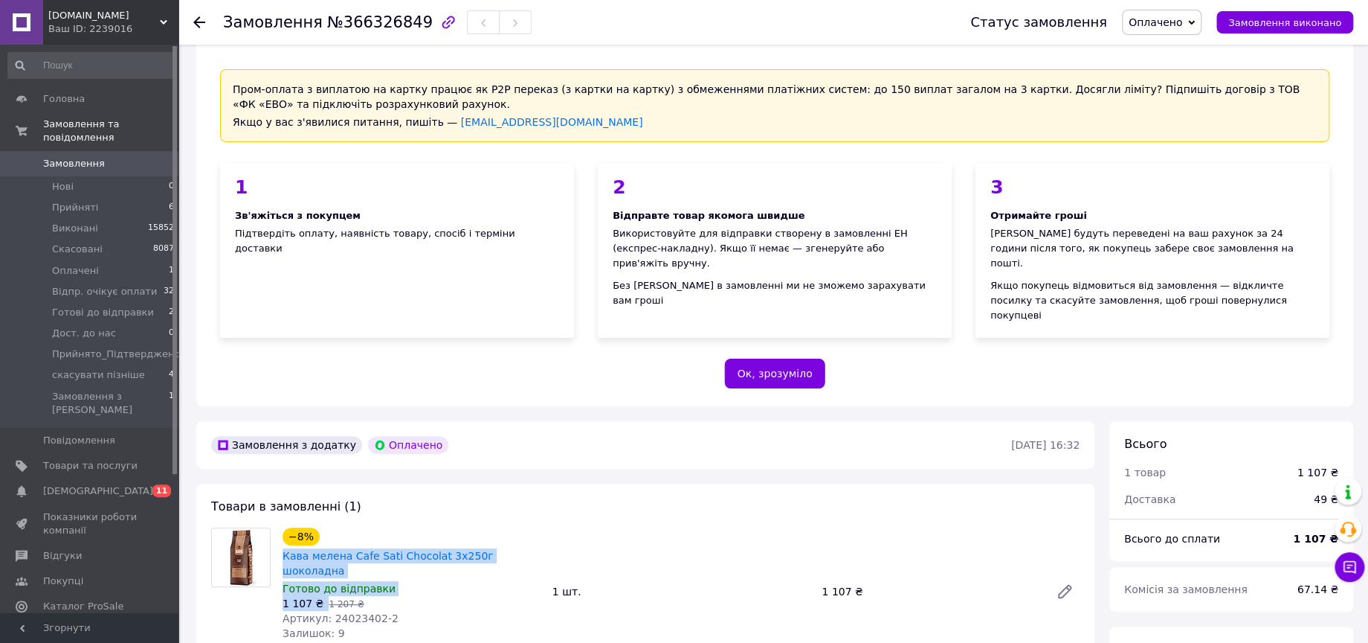
drag, startPoint x: 318, startPoint y: 557, endPoint x: 278, endPoint y: 526, distance: 50.4
click at [278, 526] on div "−8% Кава мелена Cafe Sati Chocolat 3x250г шоколадна Готово до відправки 1 107 ₴…" at bounding box center [412, 591] width 270 height 134
copy div "Кава мелена Cafe Sati Chocolat 3x250г шоколадна Готово до відправки 1 107 ₴"
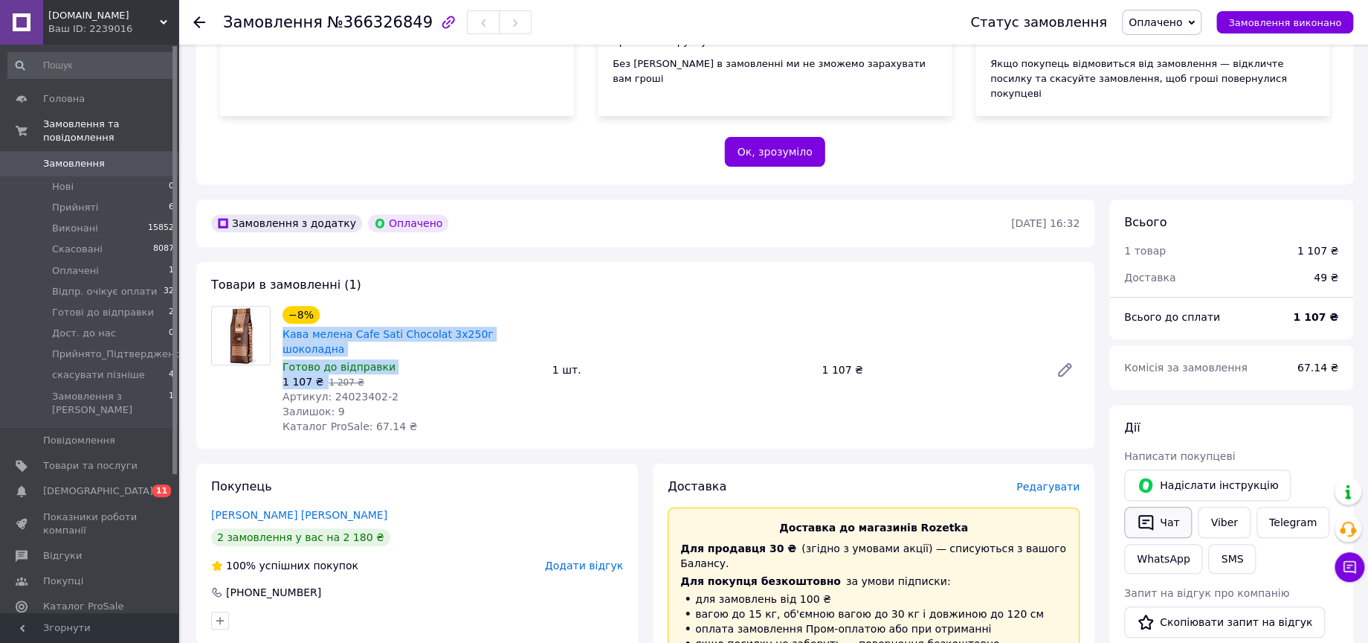
scroll to position [285, 0]
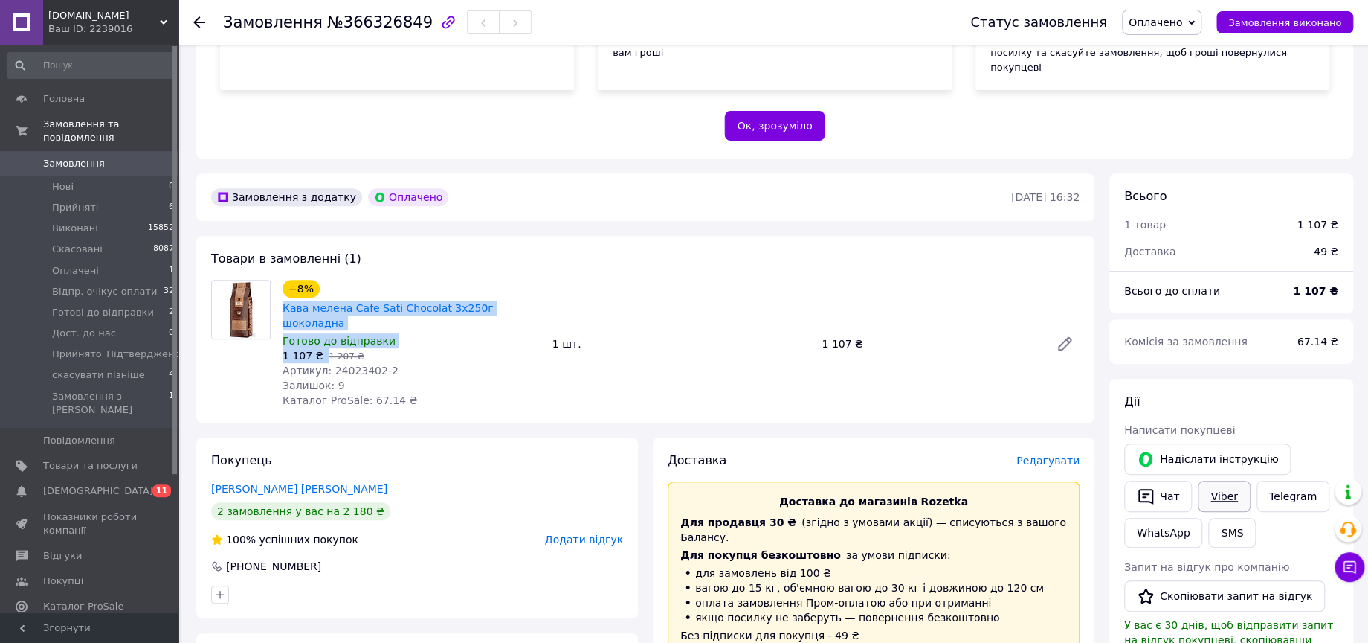
click at [1212, 480] on link "Viber" at bounding box center [1224, 495] width 52 height 31
click at [1181, 28] on span "Оплачено" at bounding box center [1156, 22] width 54 height 12
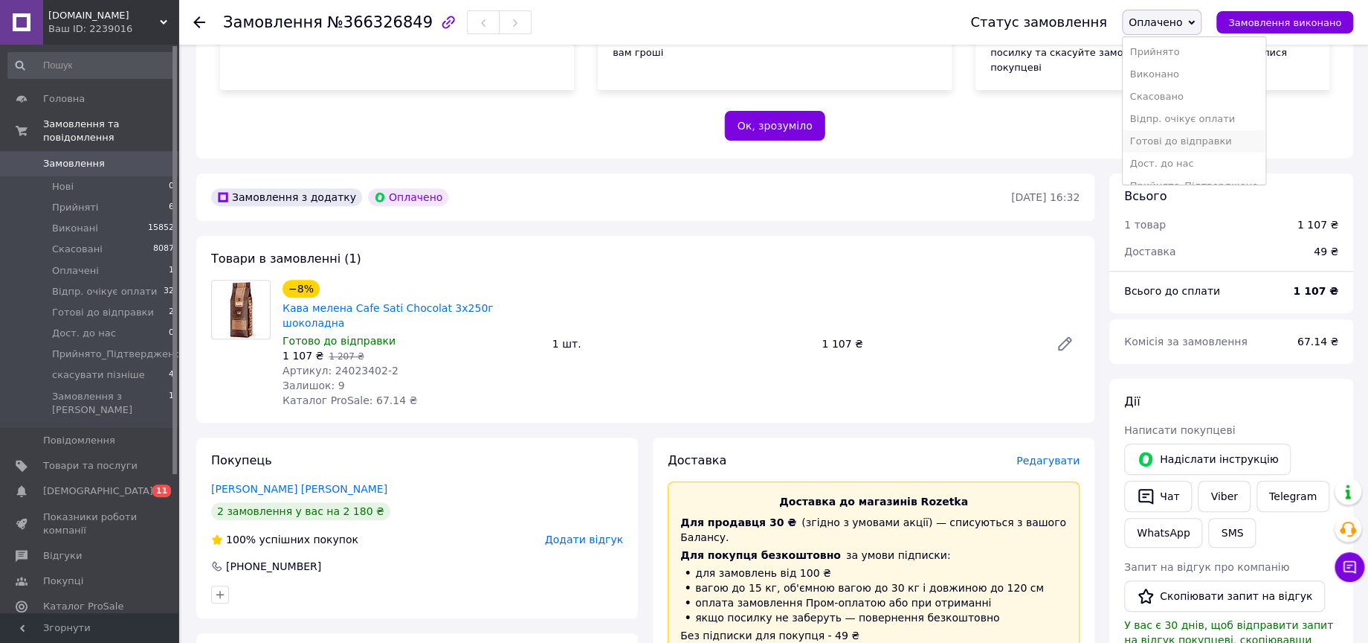
click at [1185, 135] on li "Готові до відправки" at bounding box center [1194, 141] width 143 height 22
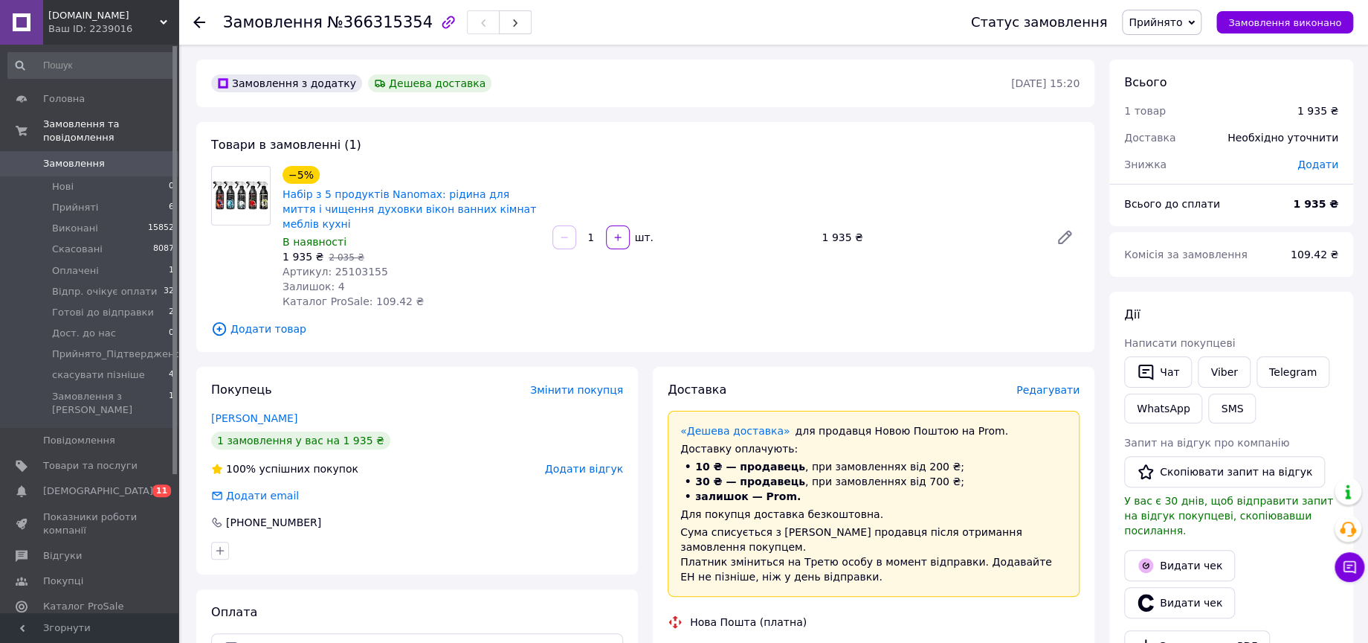
click at [357, 265] on span "Артикул: 25103155" at bounding box center [336, 271] width 106 height 12
copy span "25103155"
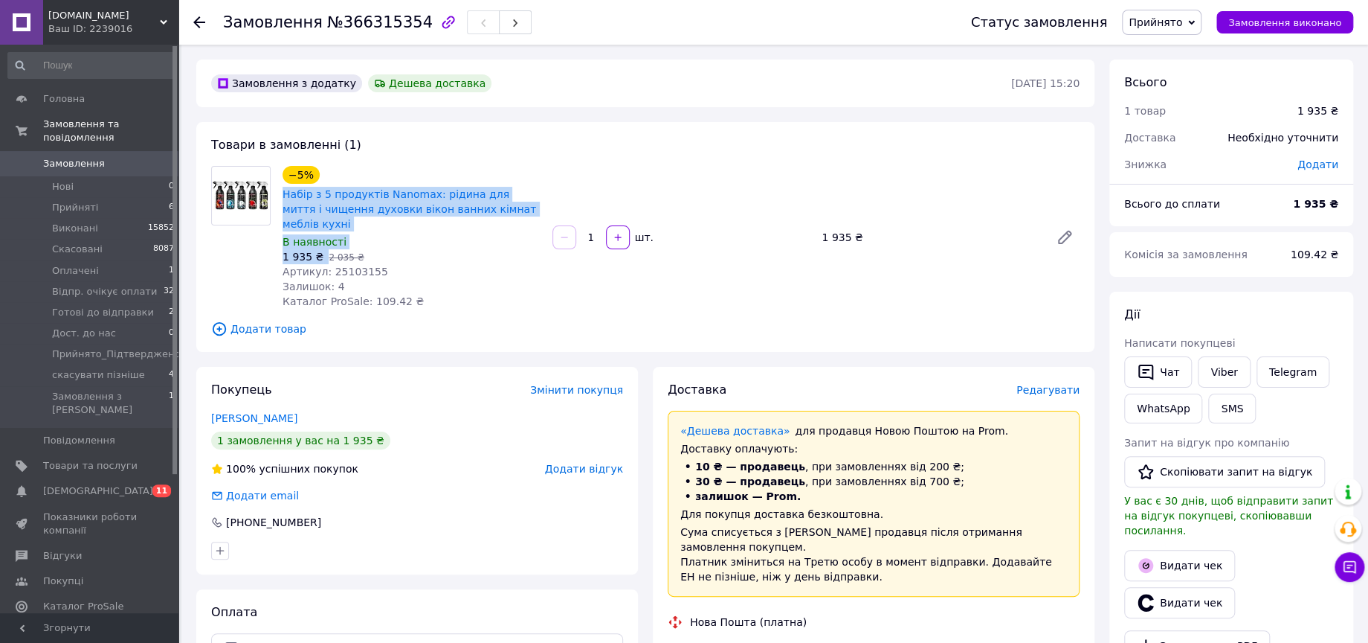
drag, startPoint x: 319, startPoint y: 244, endPoint x: 281, endPoint y: 196, distance: 60.9
click at [281, 196] on div "−5% Набір з 5 продуктів Nanomax: рідина для миття і чищення духовки вікон ванни…" at bounding box center [412, 237] width 270 height 149
copy div "Набір з 5 продуктів Nanomax: рідина для миття і чищення духовки вікон ванних кі…"
click at [1226, 372] on link "Viber" at bounding box center [1224, 371] width 52 height 31
click at [1223, 372] on link "Viber" at bounding box center [1224, 371] width 52 height 31
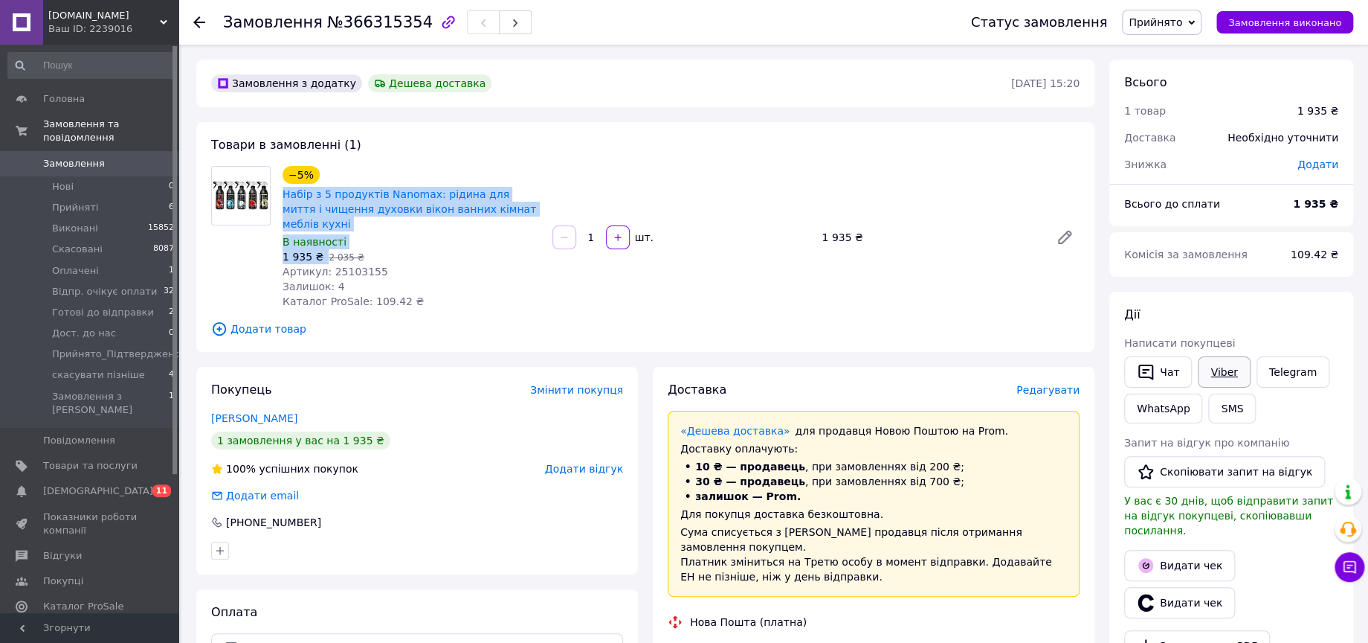
click at [1211, 373] on link "Viber" at bounding box center [1224, 371] width 52 height 31
click at [1165, 374] on button "Чат" at bounding box center [1158, 371] width 68 height 31
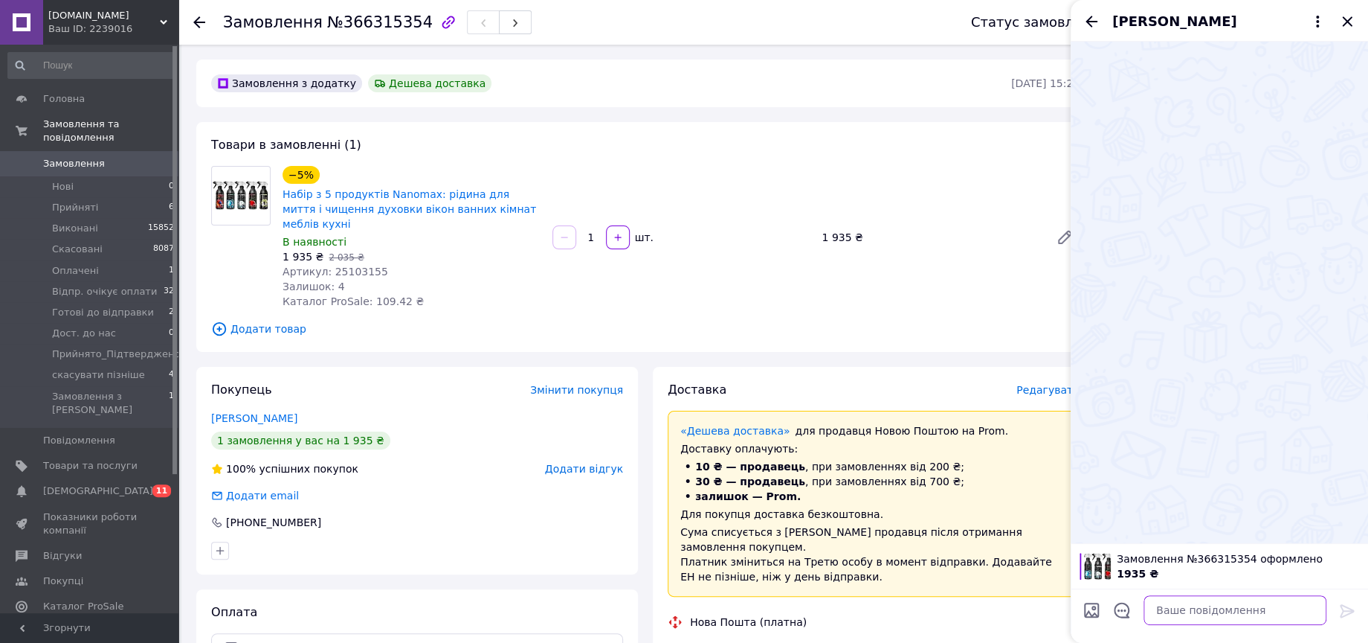
click at [1210, 613] on textarea at bounding box center [1235, 610] width 183 height 30
paste textarea "Доброго дня! Інтернет-магазин 3-7. com. ua. Ви залишили замовлення на Набір з 5…"
type textarea "Доброго дня! Інтернет-магазин 3-7. com. ua. Ви залишили замовлення на Набір з 5…"
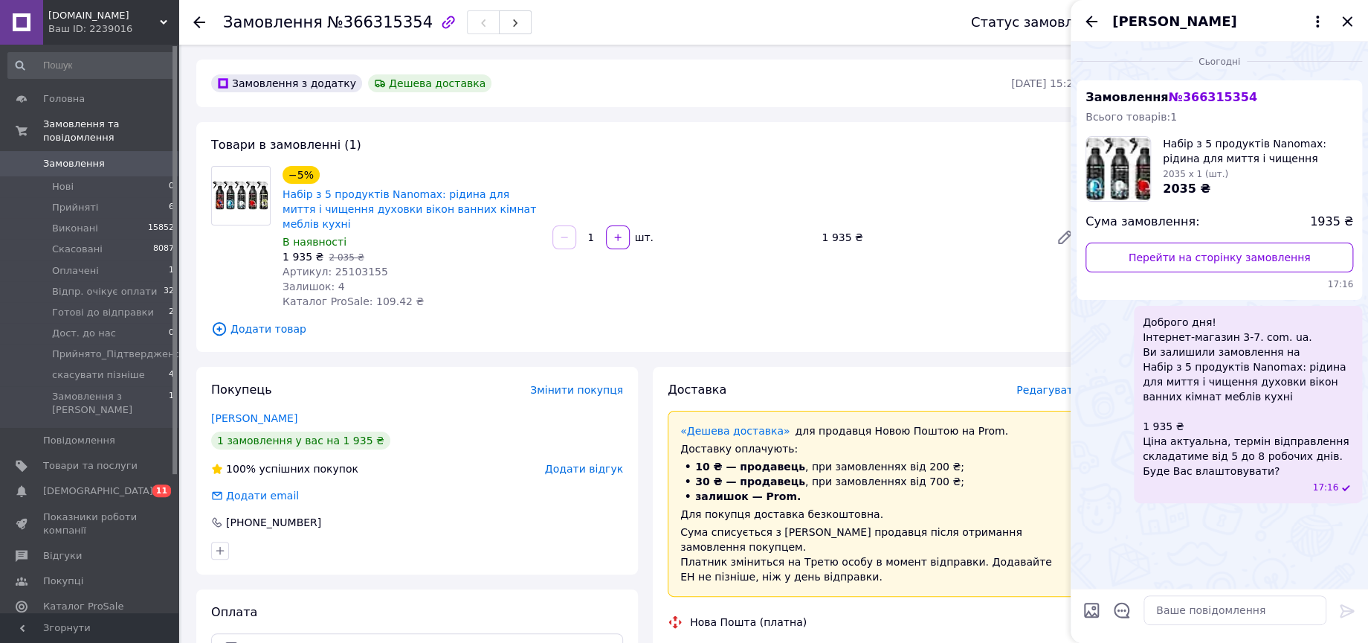
click at [1347, 16] on icon "Закрити" at bounding box center [1348, 22] width 18 height 18
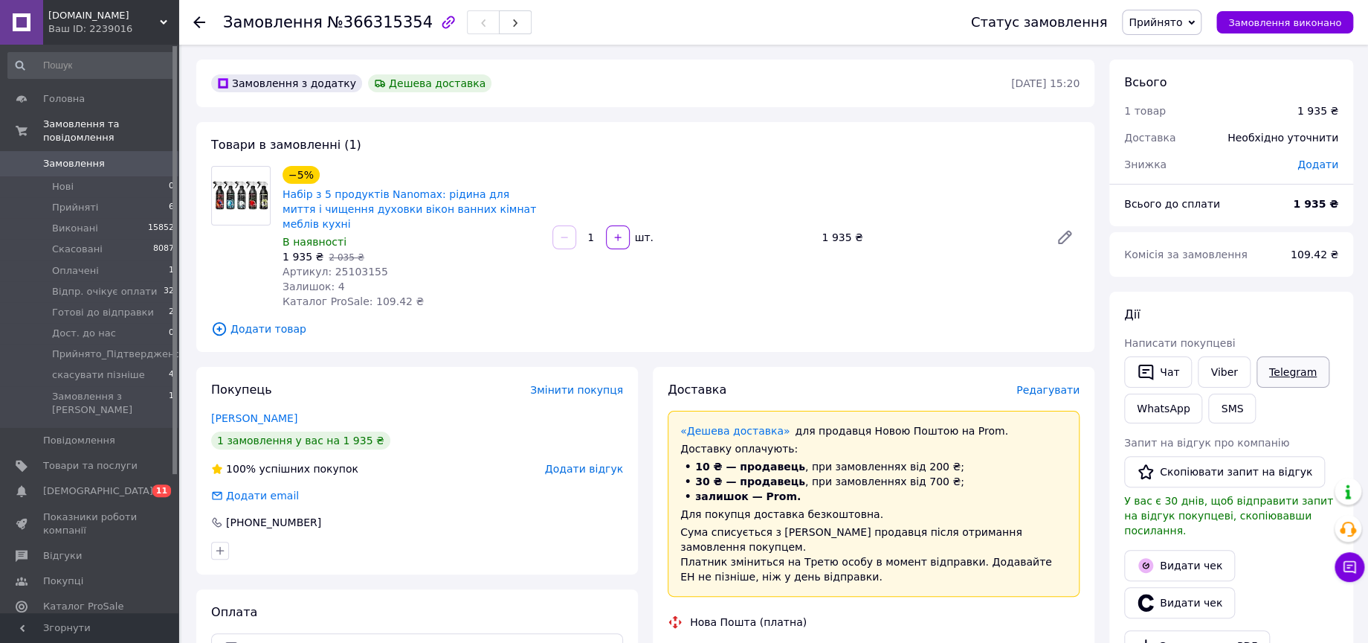
click at [1305, 372] on link "Telegram" at bounding box center [1293, 371] width 73 height 31
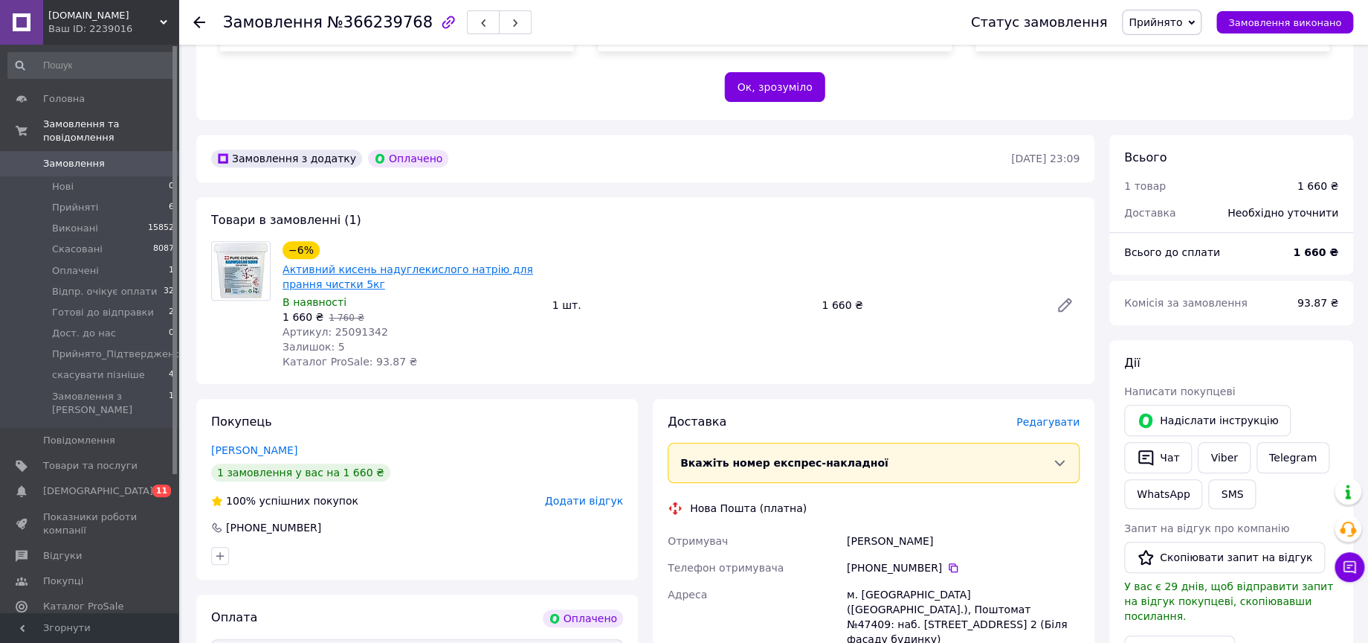
scroll to position [330, 0]
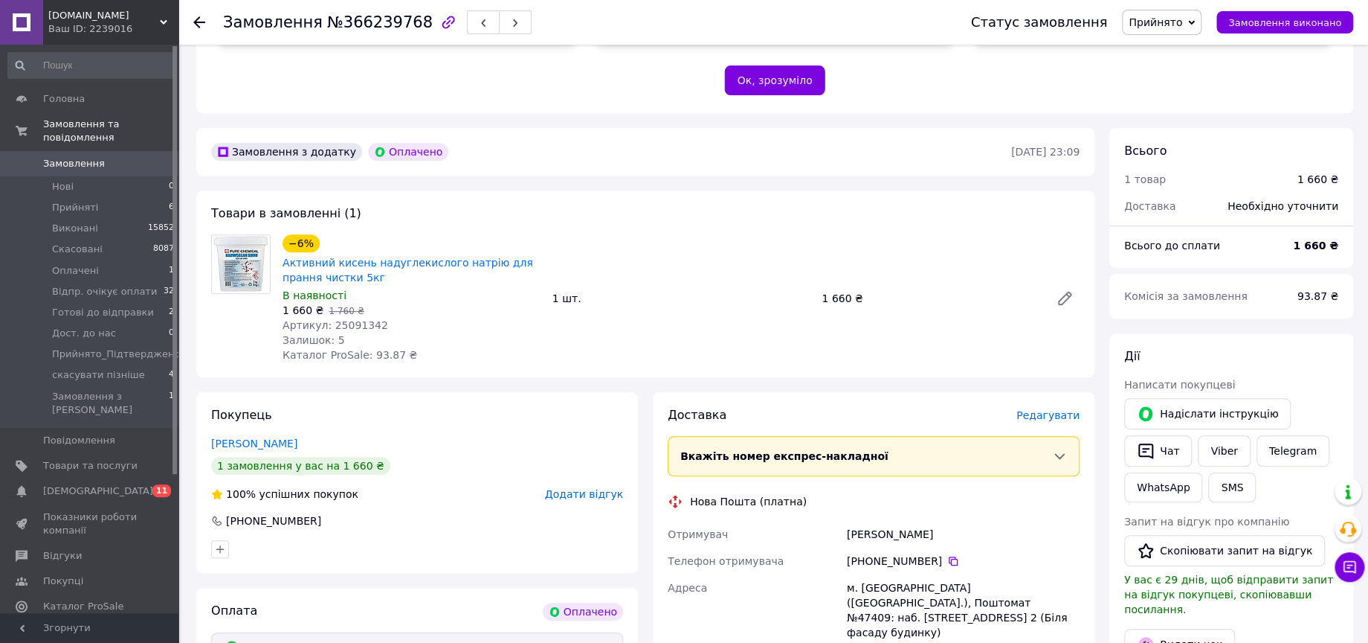
click at [345, 332] on div "Залишок: 5" at bounding box center [412, 339] width 258 height 15
click at [344, 319] on span "Артикул: 25091342" at bounding box center [336, 325] width 106 height 12
copy span "25091342"
drag, startPoint x: 316, startPoint y: 280, endPoint x: 280, endPoint y: 239, distance: 54.3
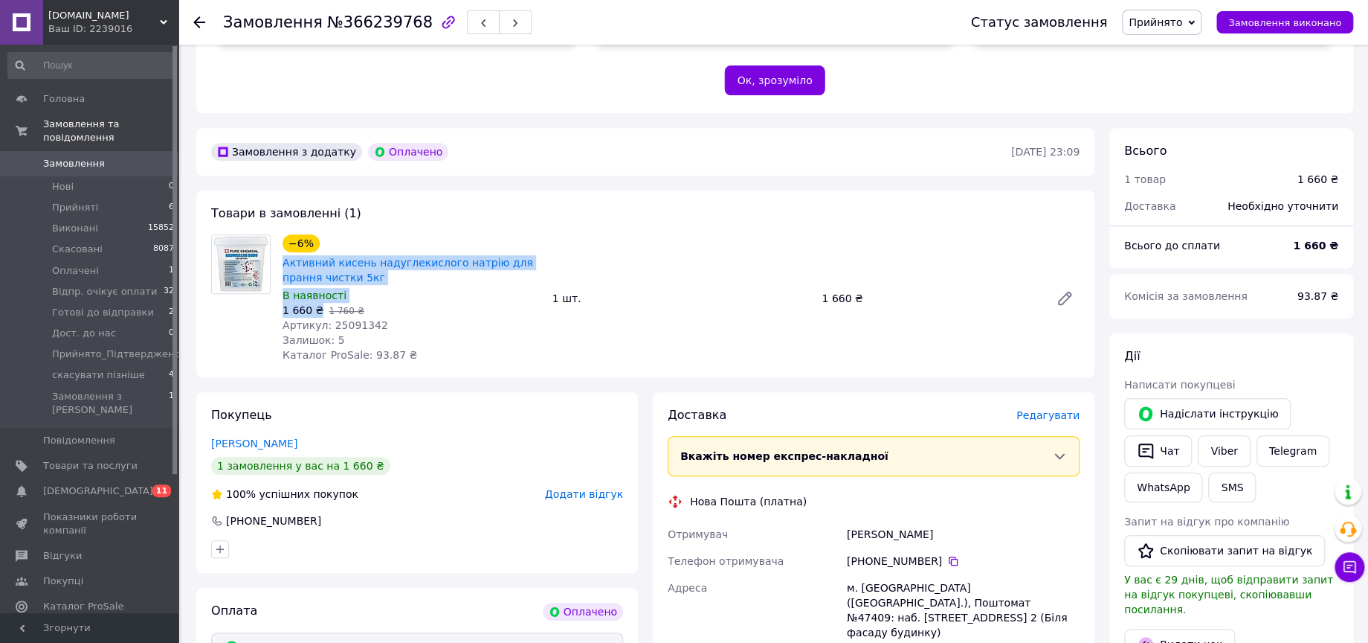
click at [280, 239] on div "−6% Активний кисень надуглекислого натрію для прання чистки 5кг В наявності 1 6…" at bounding box center [412, 298] width 270 height 134
copy div "Активний кисень надуглекислого натрію для прання чистки 5кг В наявності 1 660 ₴"
click at [1220, 435] on link "Viber" at bounding box center [1224, 450] width 52 height 31
click at [1214, 435] on link "Viber" at bounding box center [1224, 450] width 52 height 31
click at [1158, 435] on button "Чат" at bounding box center [1158, 450] width 68 height 31
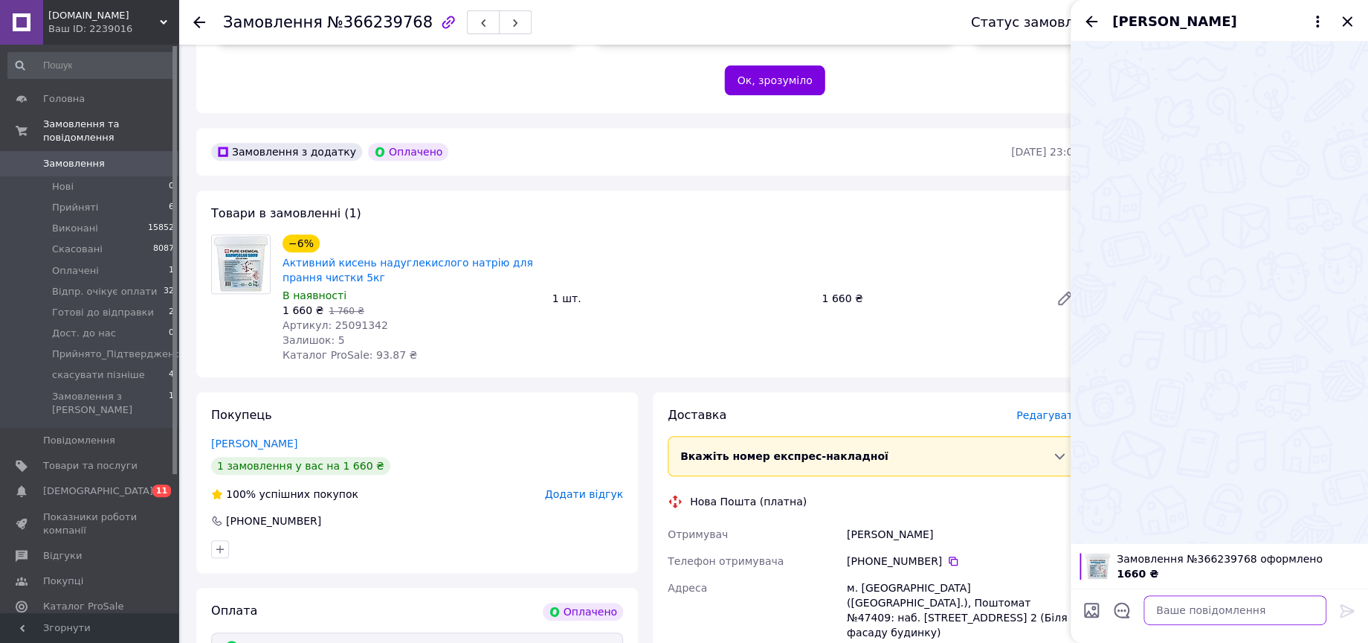
click at [1234, 612] on textarea at bounding box center [1235, 610] width 183 height 30
paste textarea "Доброго дня! Інтернет-магазин 3-7. com. ua. Ви залишили замовлення на Активний …"
type textarea "Доброго дня! Інтернет-магазин 3-7. com. ua. Ви залишили замовлення на Активний …"
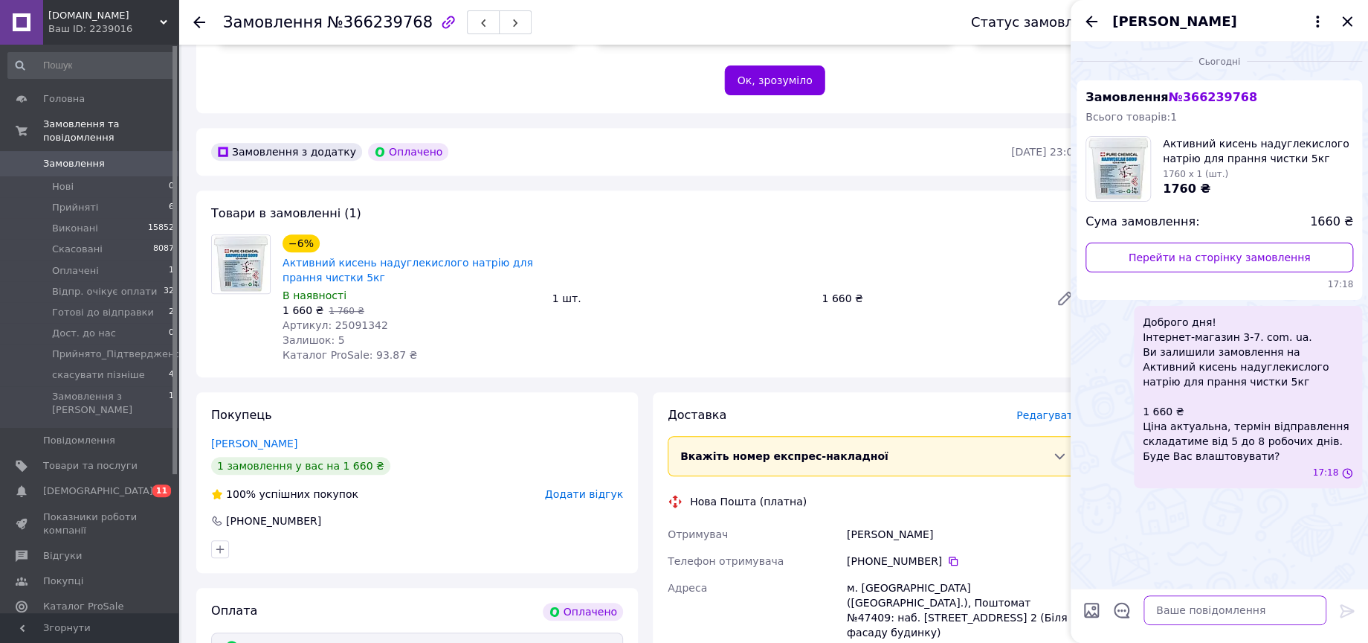
scroll to position [0, 0]
click at [1098, 19] on icon "Назад" at bounding box center [1092, 22] width 18 height 18
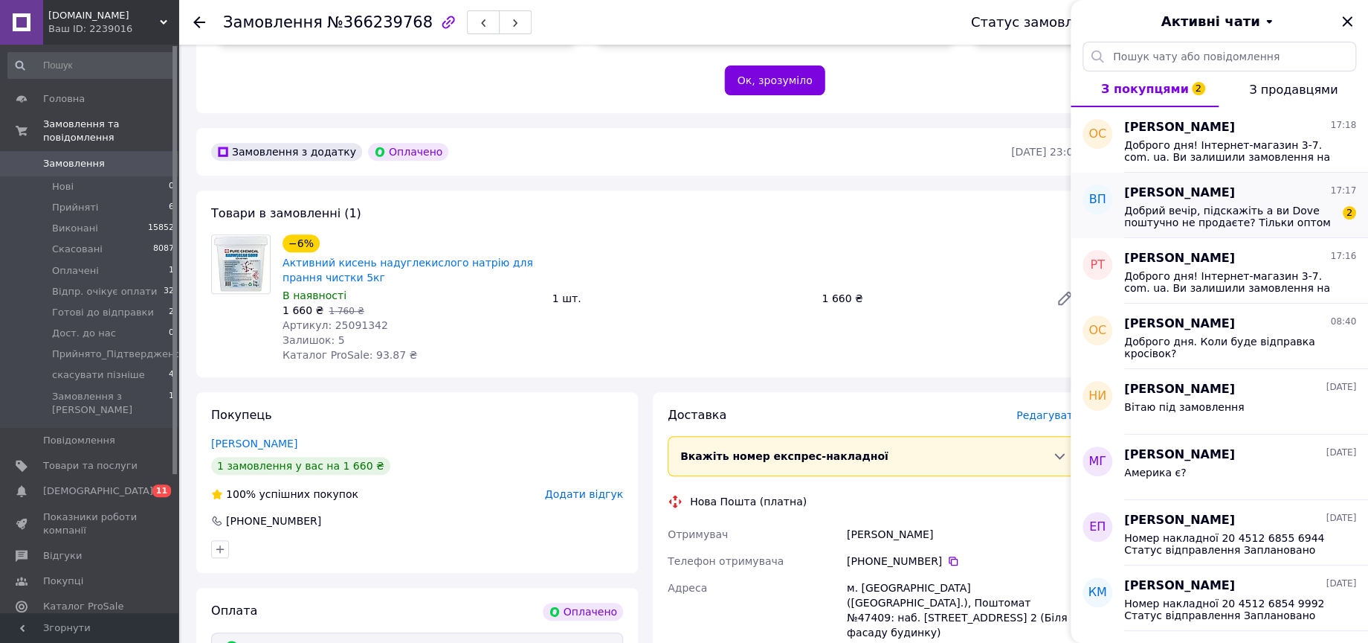
click at [1255, 202] on div "Добрий вечір, підскажіть а ви Dove поштучно не продаєте? Тільки оптом ? 2" at bounding box center [1240, 215] width 232 height 27
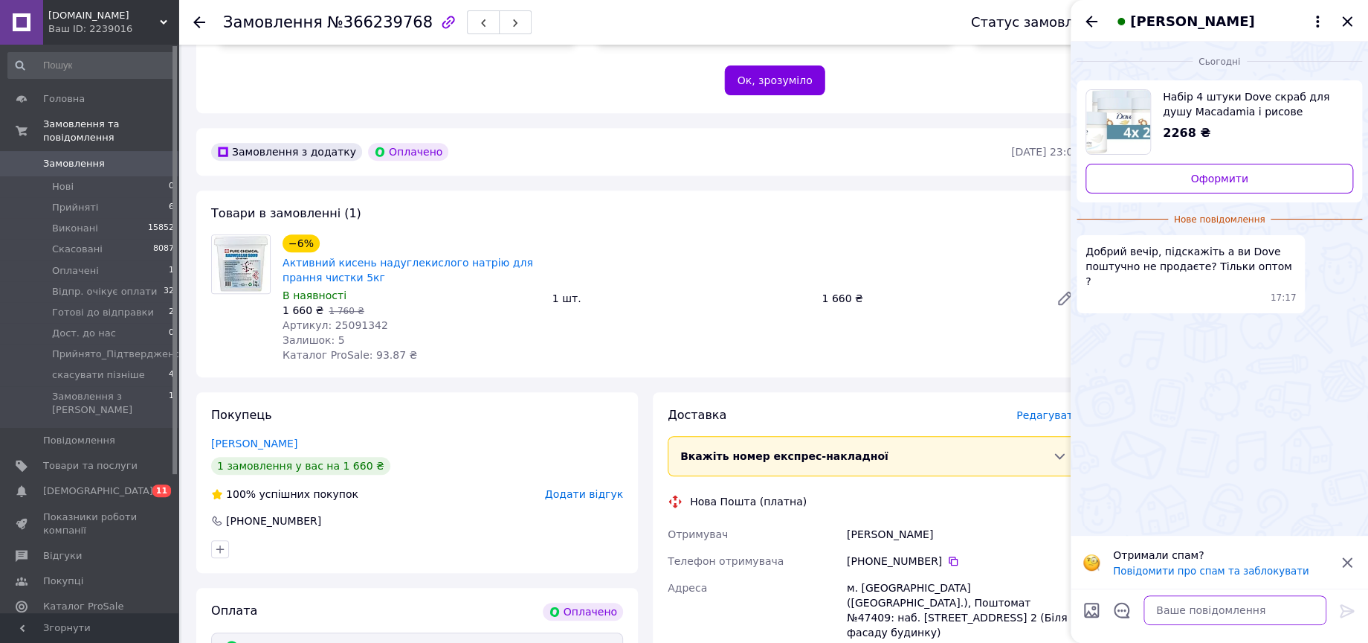
click at [1211, 608] on textarea at bounding box center [1235, 610] width 183 height 30
type textarea "Вітаю тільки так"
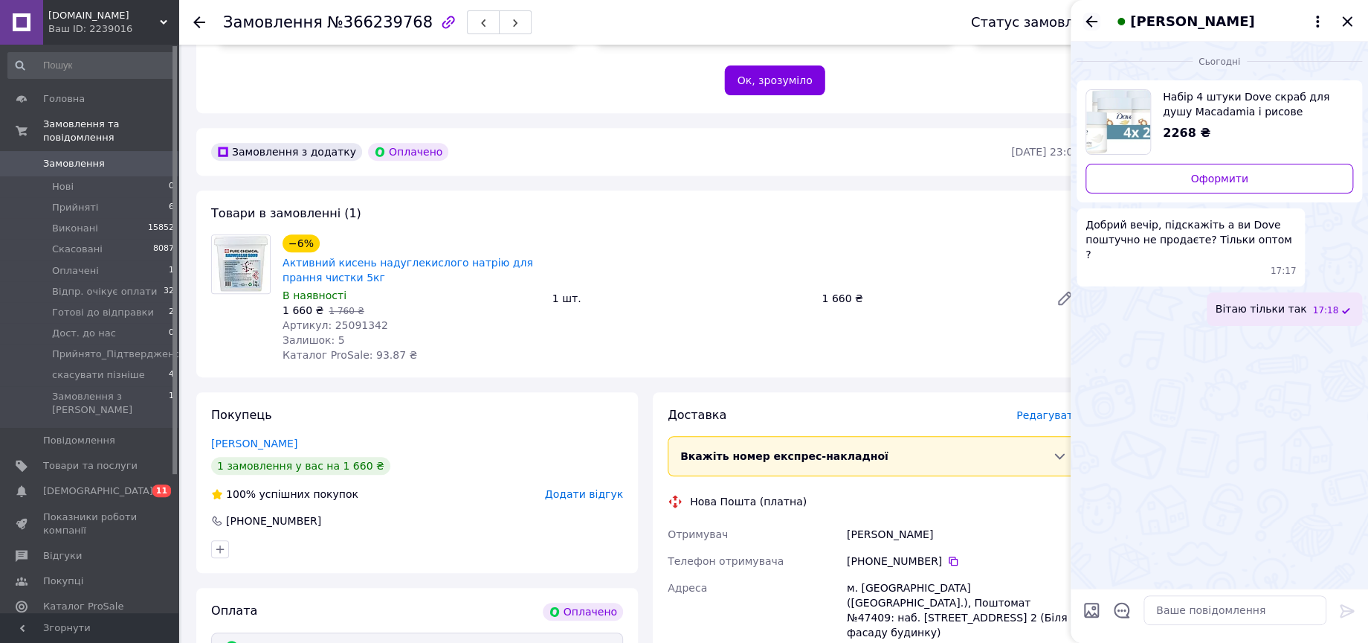
click at [1090, 19] on icon "Назад" at bounding box center [1092, 22] width 18 height 18
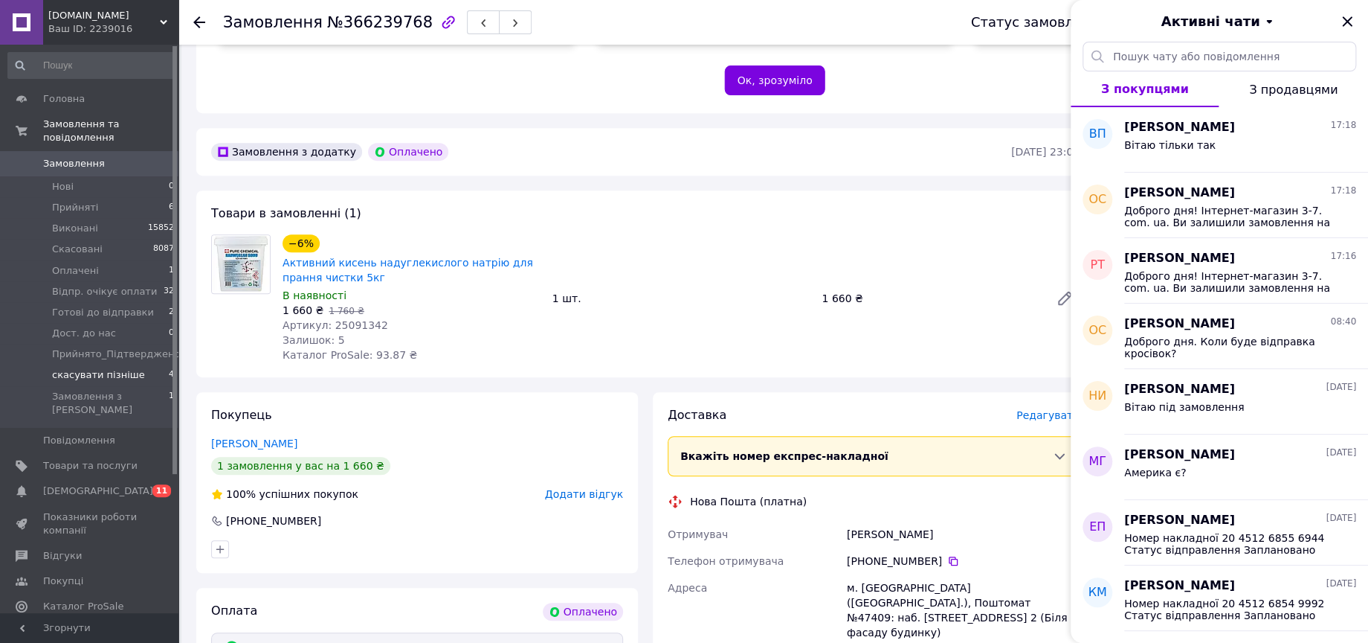
click at [117, 368] on span "скасувати пізніше" at bounding box center [98, 374] width 93 height 13
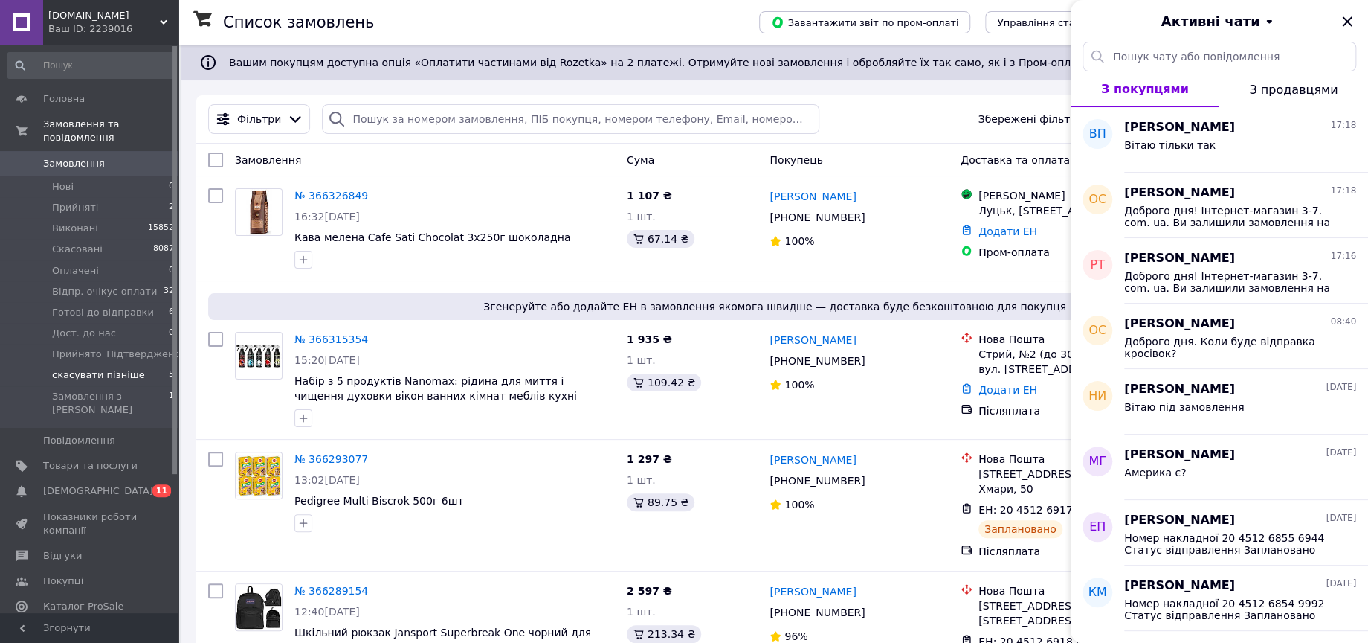
click at [91, 368] on span "скасувати пізніше" at bounding box center [98, 374] width 93 height 13
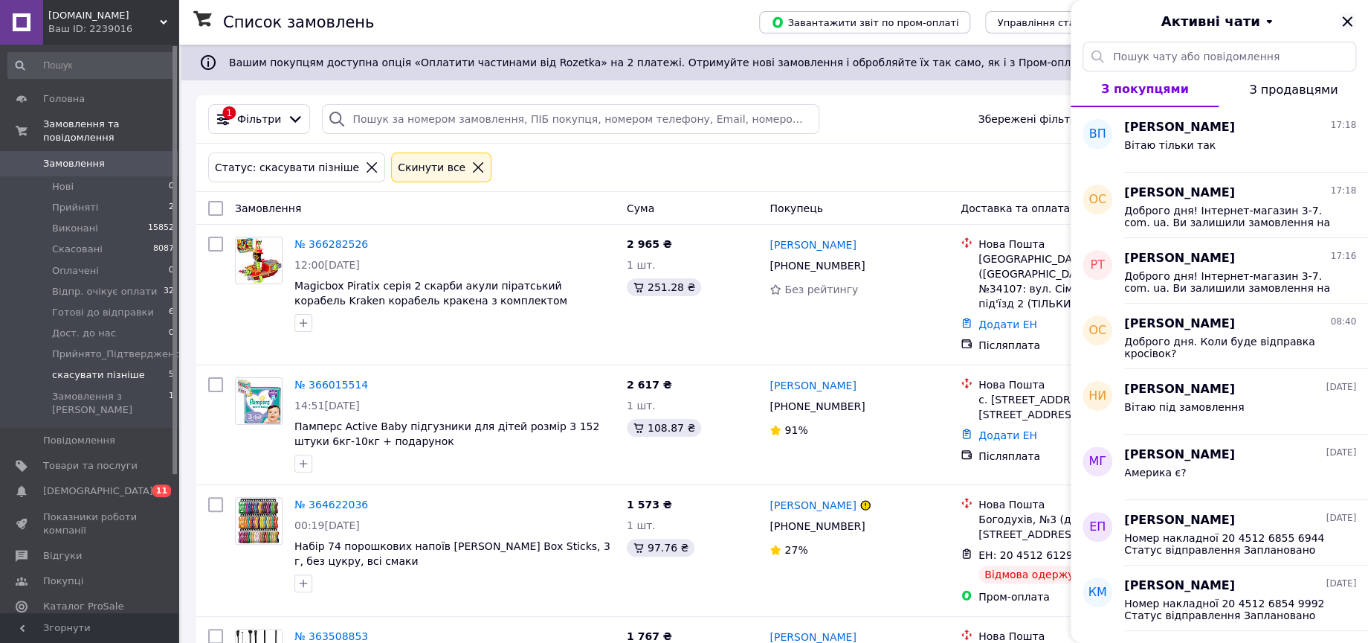
click at [1350, 20] on icon "Закрити" at bounding box center [1348, 22] width 18 height 18
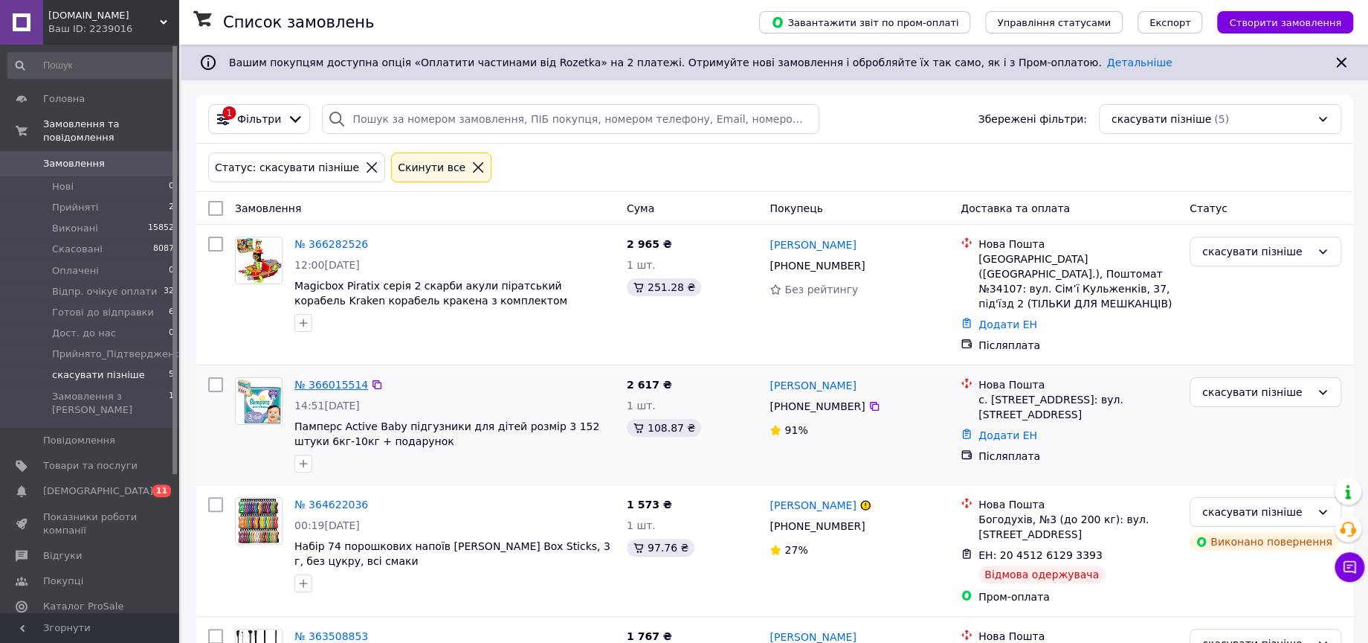
click at [329, 379] on link "№ 366015514" at bounding box center [331, 385] width 74 height 12
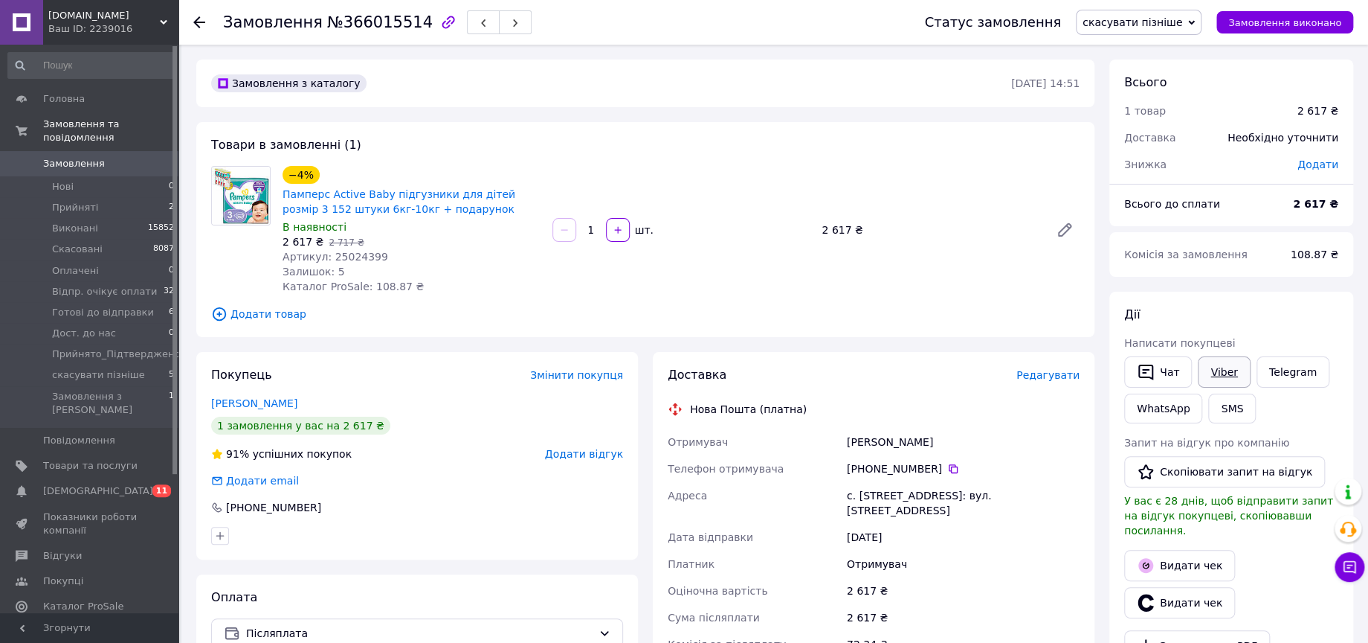
click at [1212, 369] on link "Viber" at bounding box center [1224, 371] width 52 height 31
click at [1176, 23] on span "скасувати пізніше" at bounding box center [1133, 22] width 100 height 12
click at [1162, 94] on li "Скасовано" at bounding box center [1148, 97] width 143 height 22
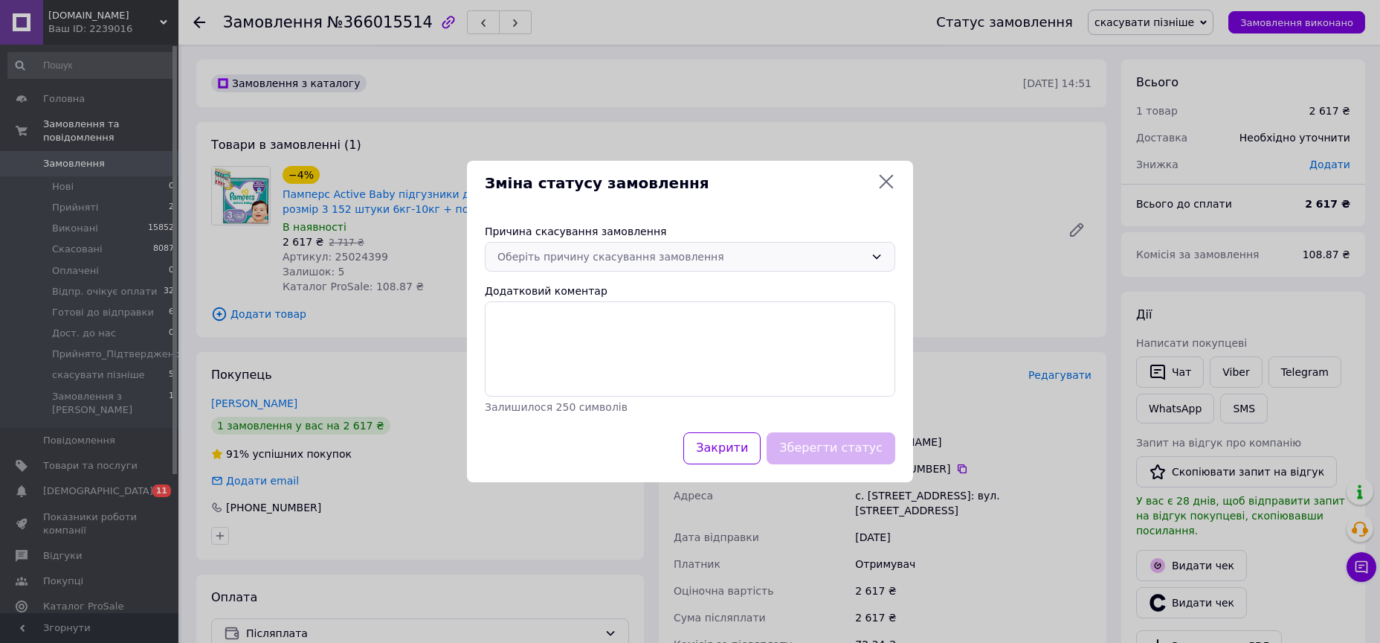
click at [564, 264] on div "Оберіть причину скасування замовлення" at bounding box center [680, 256] width 367 height 16
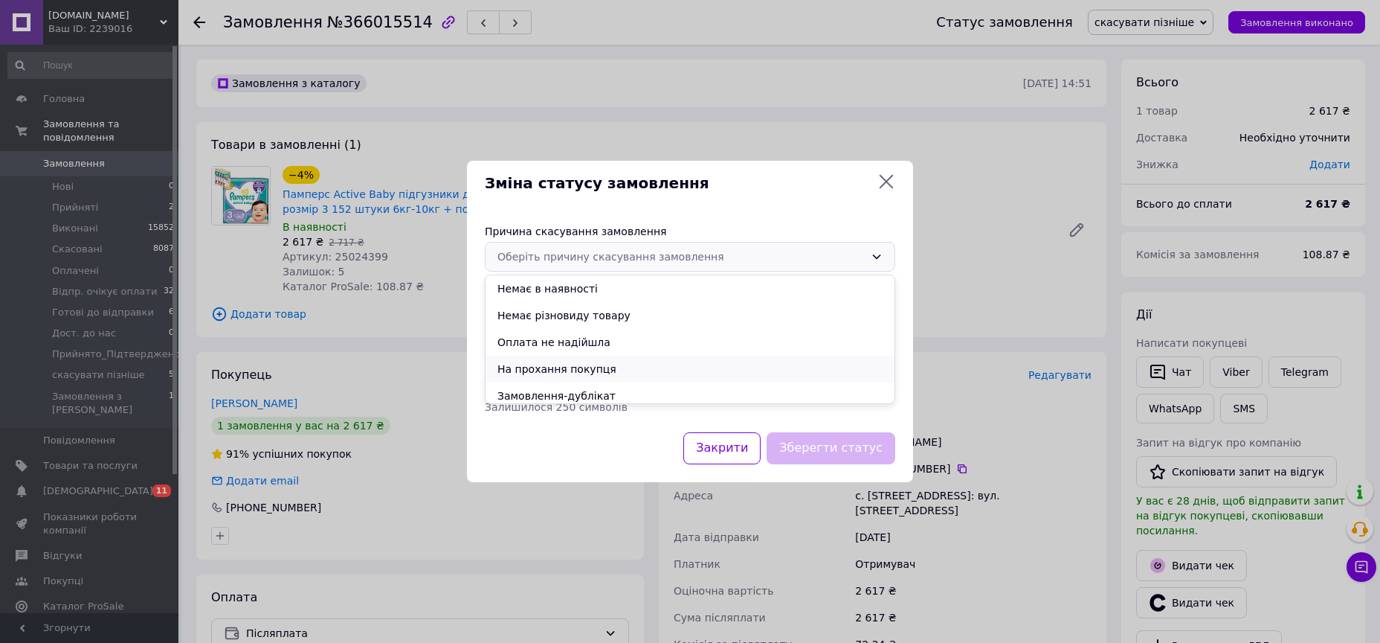
click at [598, 372] on li "На прохання покупця" at bounding box center [690, 368] width 409 height 27
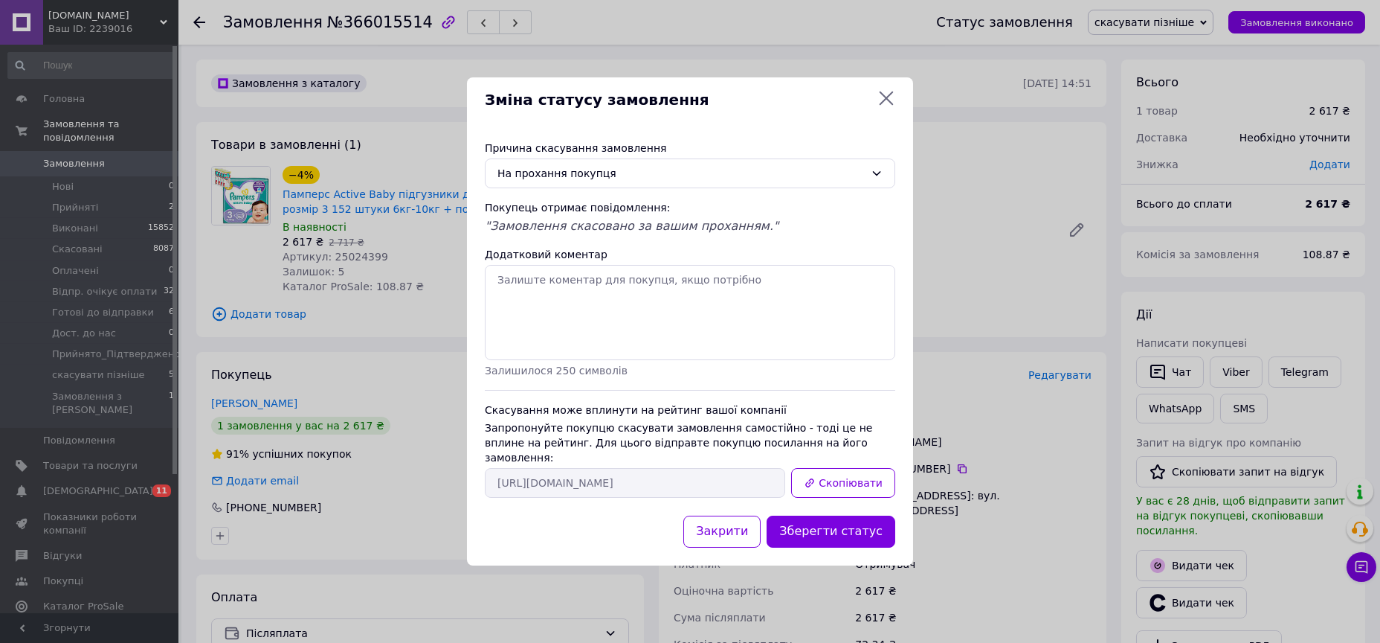
click at [840, 521] on button "Зберегти статус" at bounding box center [831, 531] width 129 height 32
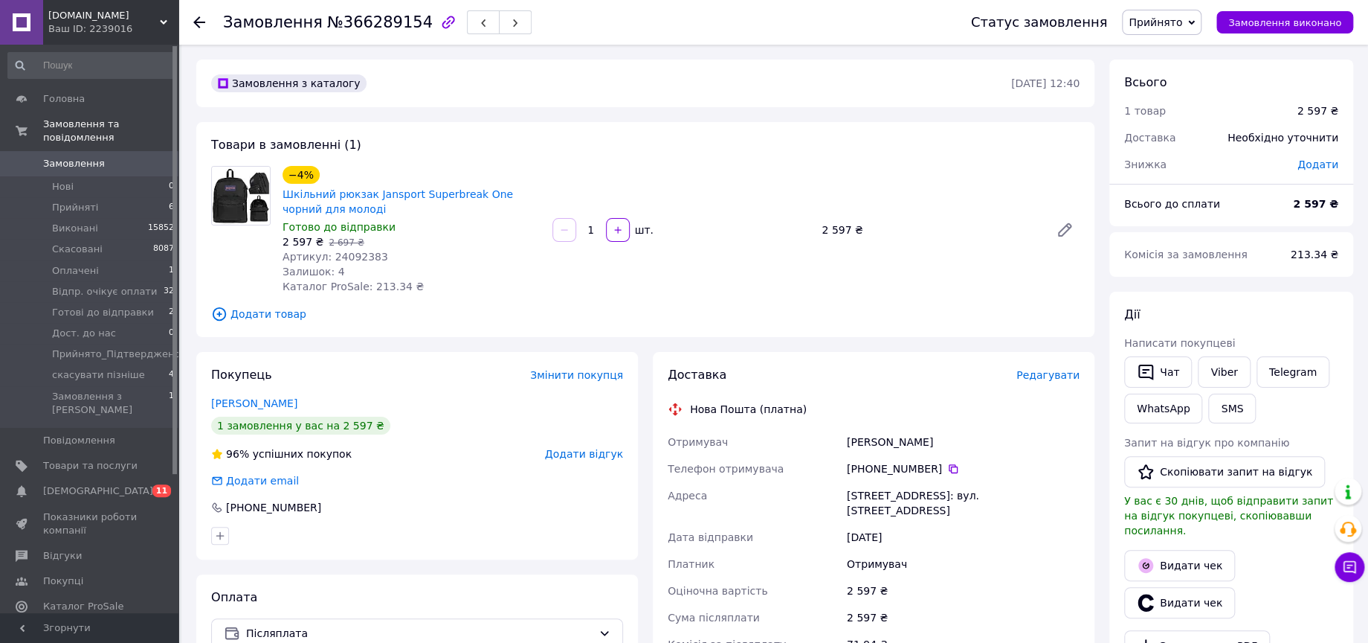
click at [349, 256] on span "Артикул: 24092383" at bounding box center [336, 257] width 106 height 12
copy span "24092383"
drag, startPoint x: 319, startPoint y: 243, endPoint x: 285, endPoint y: 194, distance: 59.8
click at [285, 194] on div "−4% Шкільний рюкзак Jansport Superbreak One чорний для молоді Готово до відправ…" at bounding box center [412, 230] width 270 height 134
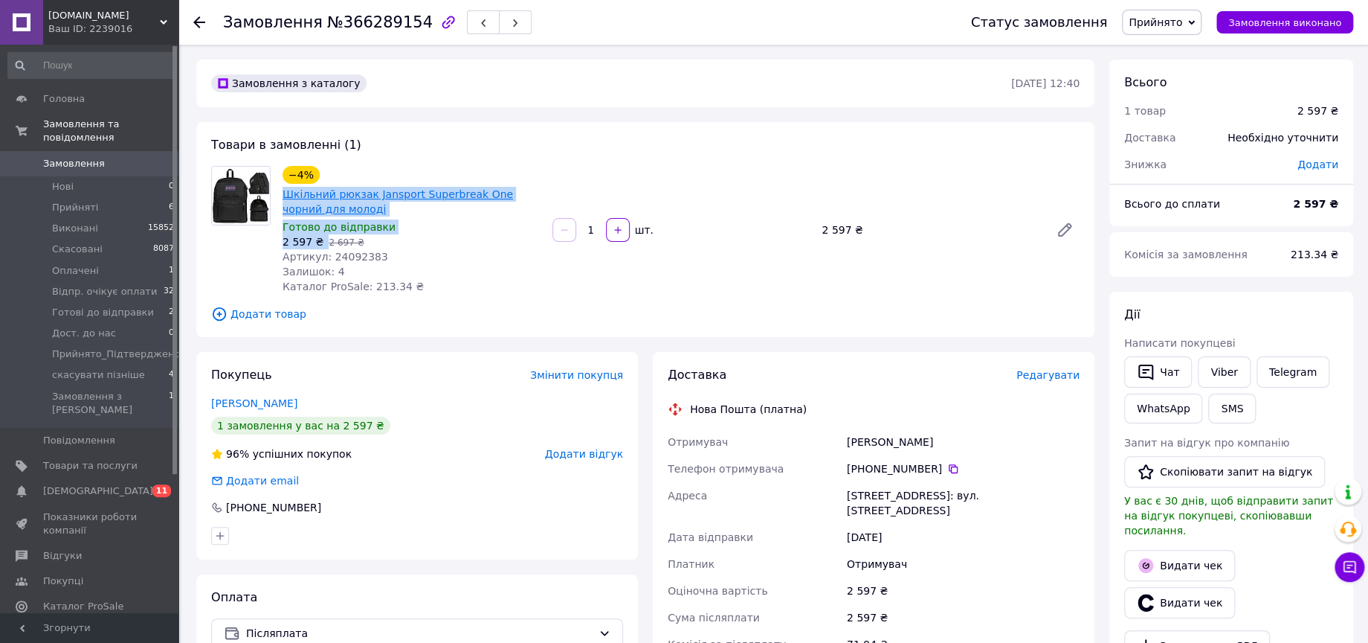
copy div "Шкільний рюкзак Jansport Superbreak One чорний для молоді Готово до відправки 2…"
click at [1215, 370] on link "Viber" at bounding box center [1224, 371] width 52 height 31
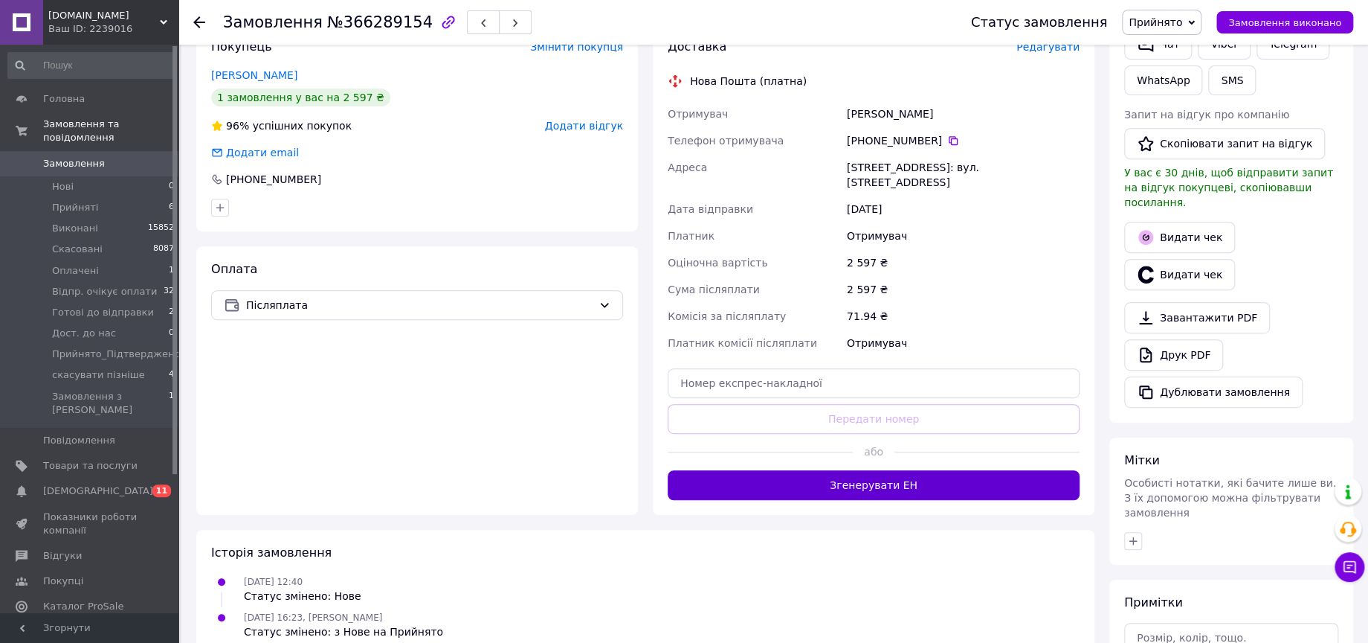
scroll to position [330, 0]
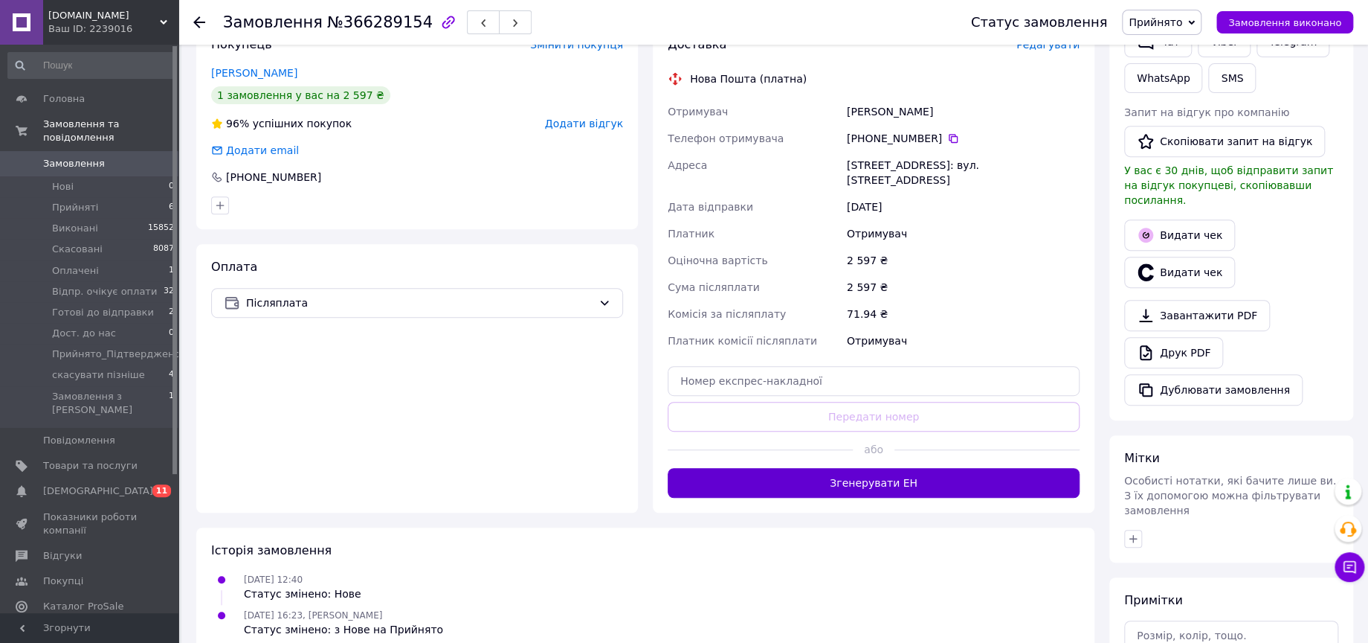
click at [817, 468] on button "Згенерувати ЕН" at bounding box center [874, 483] width 412 height 30
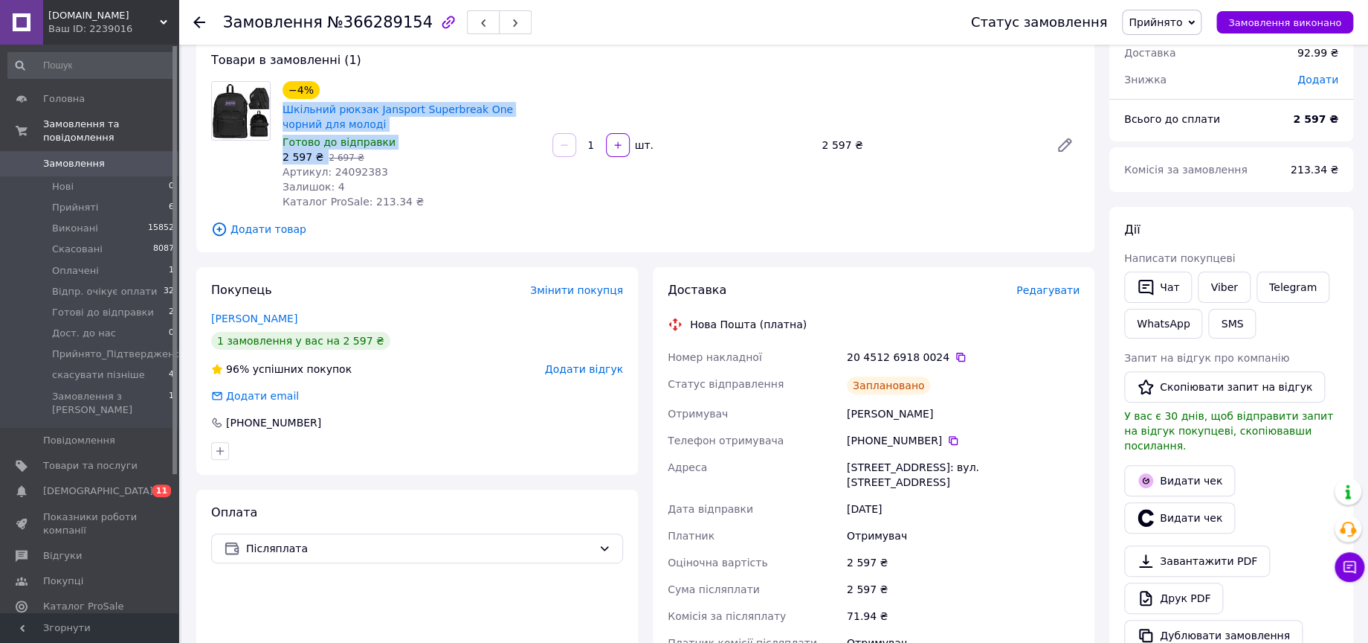
scroll to position [83, 0]
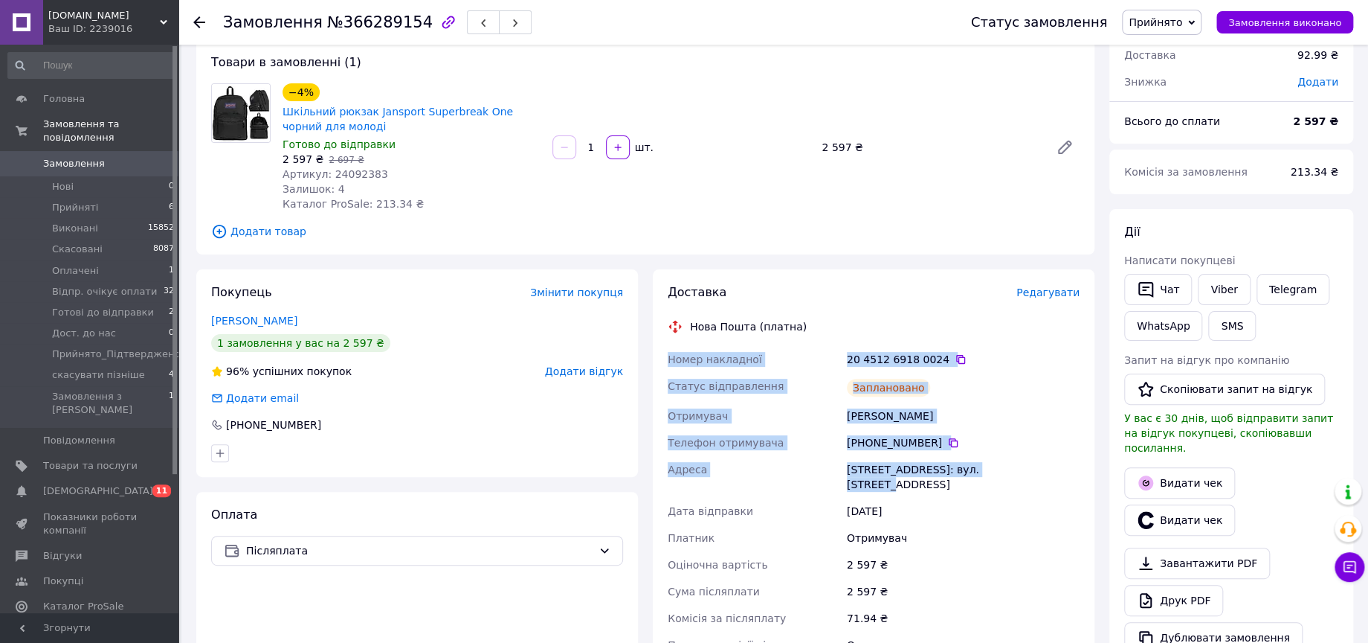
drag, startPoint x: 666, startPoint y: 355, endPoint x: 1013, endPoint y: 469, distance: 365.0
click at [1013, 469] on div "Номер накладної 20 4512 6918 0024   Статус відправлення Заплановано Отримувач Т…" at bounding box center [874, 515] width 418 height 339
copy div "Номер накладної 20 4512 6918 0024   Статус відправлення Заплановано Отримувач Т…"
click at [1174, 28] on span "Прийнято" at bounding box center [1156, 22] width 54 height 12
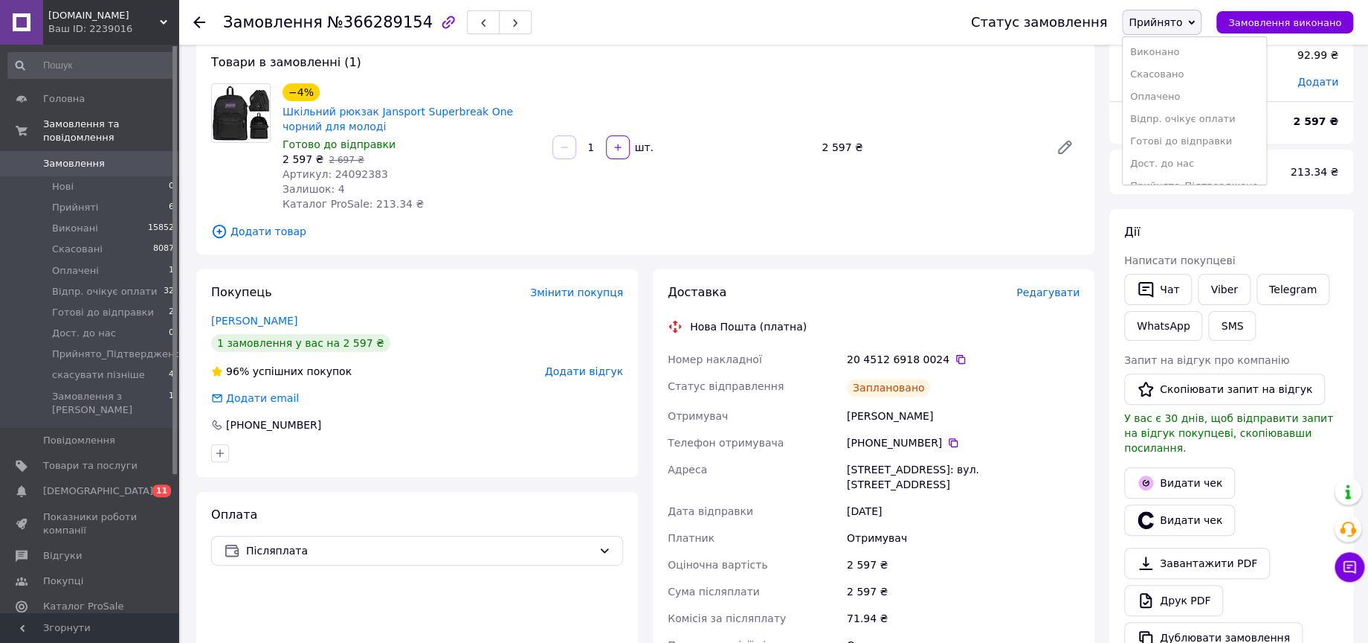
click at [1191, 138] on li "Готові до відправки" at bounding box center [1194, 141] width 143 height 22
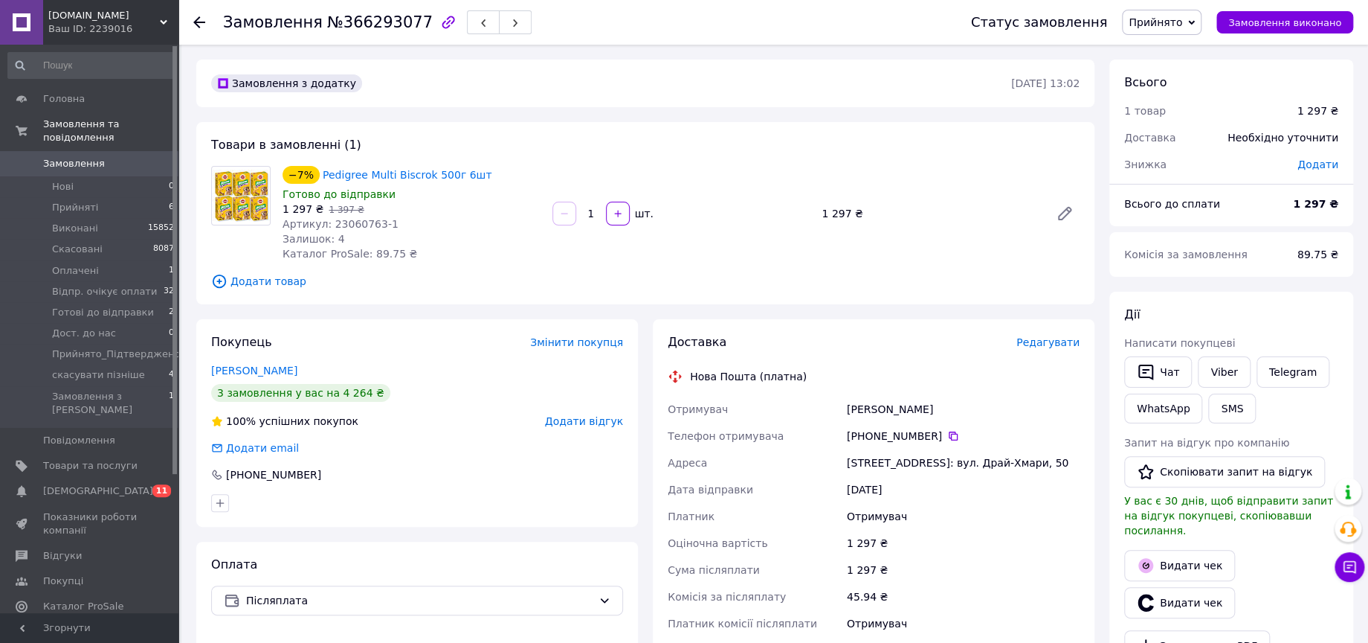
click at [347, 228] on span "Артикул: 23060763-1" at bounding box center [341, 224] width 116 height 12
copy span "23060763"
drag, startPoint x: 309, startPoint y: 208, endPoint x: 308, endPoint y: 171, distance: 37.2
click at [308, 171] on div "−7% Pedigree Multi Biscrok 500г 6шт Готово до відправки 1 297 ₴   1 397 ₴ Артик…" at bounding box center [412, 213] width 270 height 101
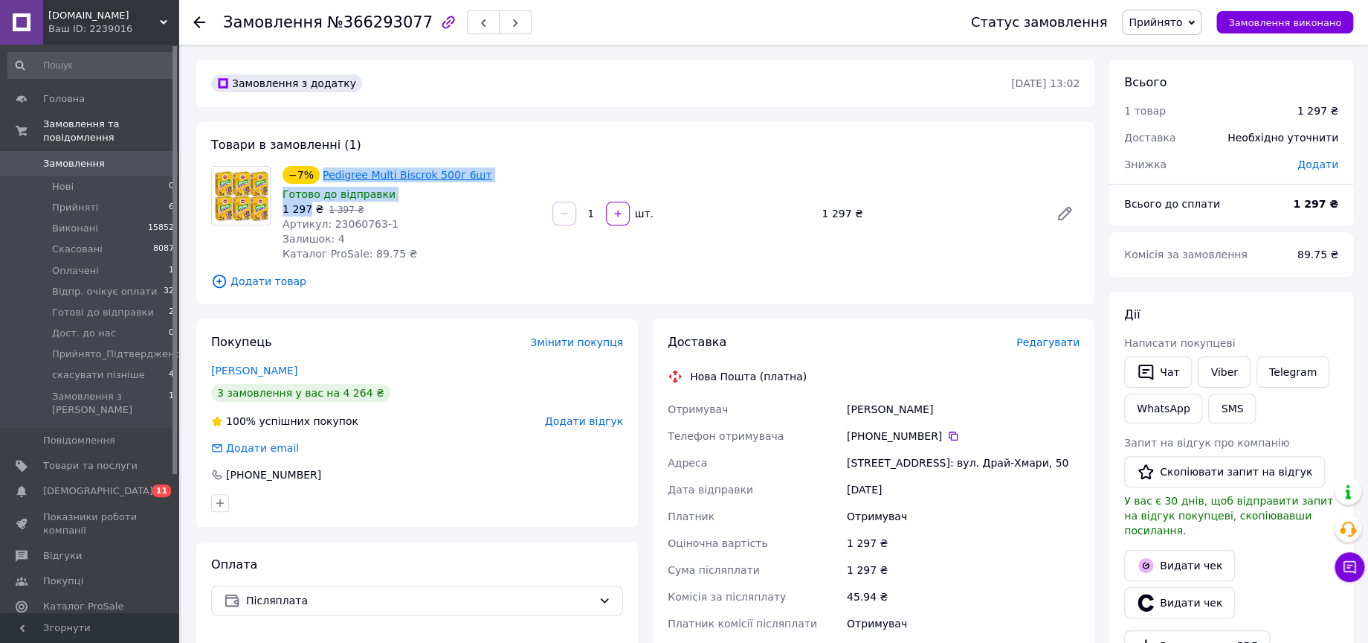
copy div "−7% Pedigree Multi Biscrok 500г 6шт Готово до відправки 1 297"
click at [1236, 373] on link "Viber" at bounding box center [1224, 371] width 52 height 31
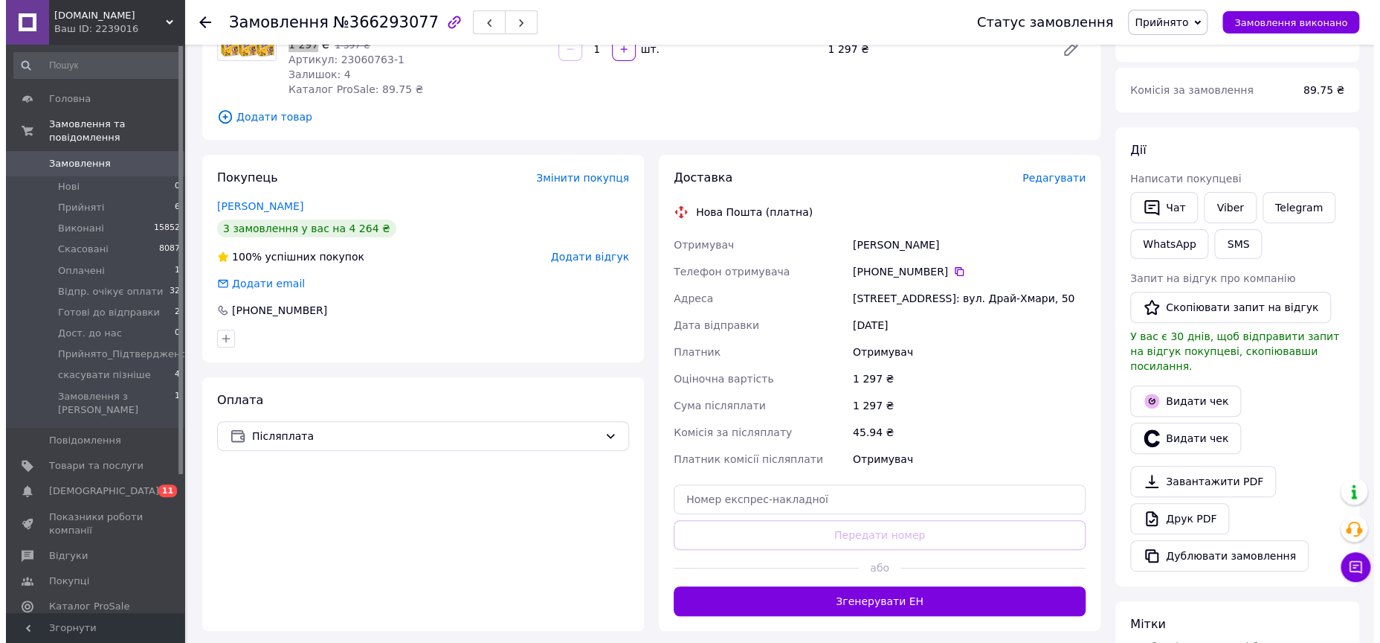
scroll to position [165, 0]
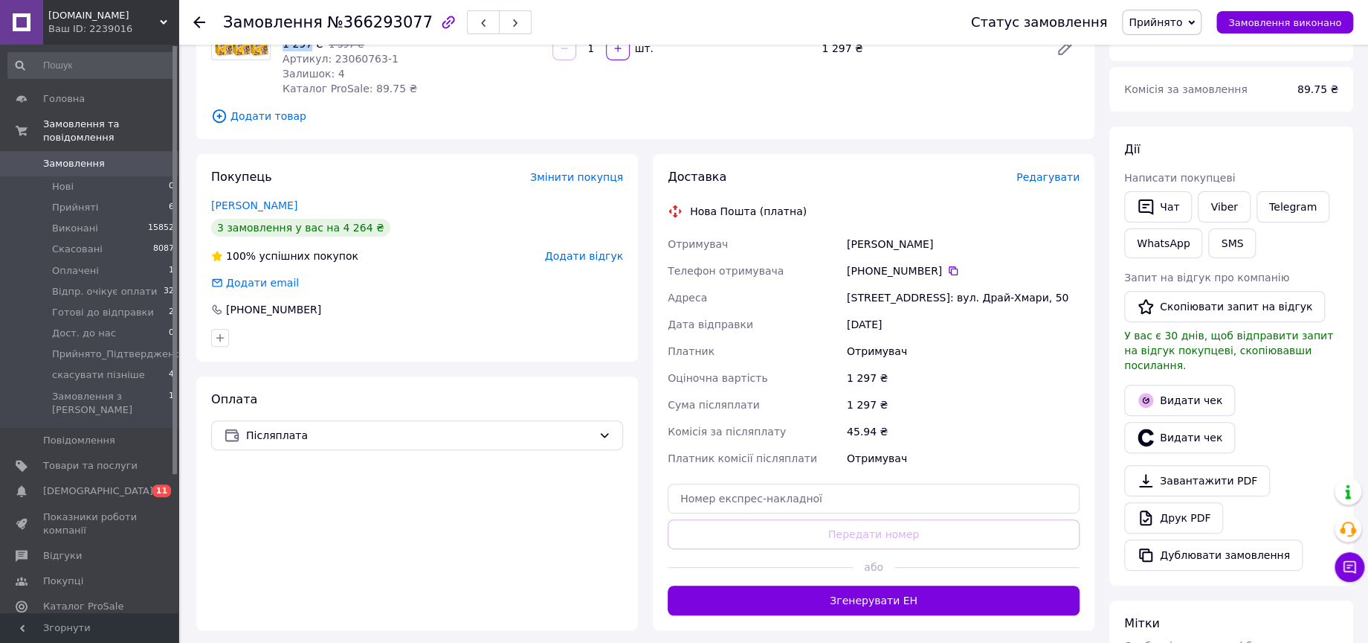
click at [1052, 181] on span "Редагувати" at bounding box center [1048, 177] width 63 height 12
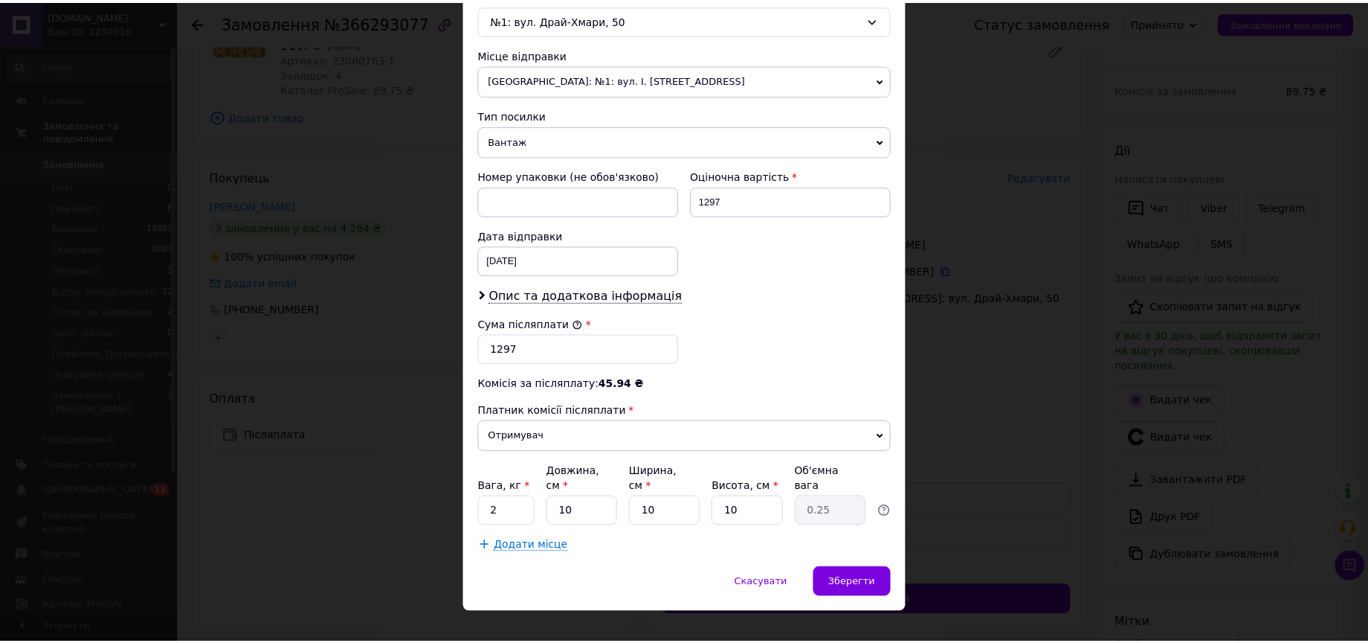
scroll to position [490, 0]
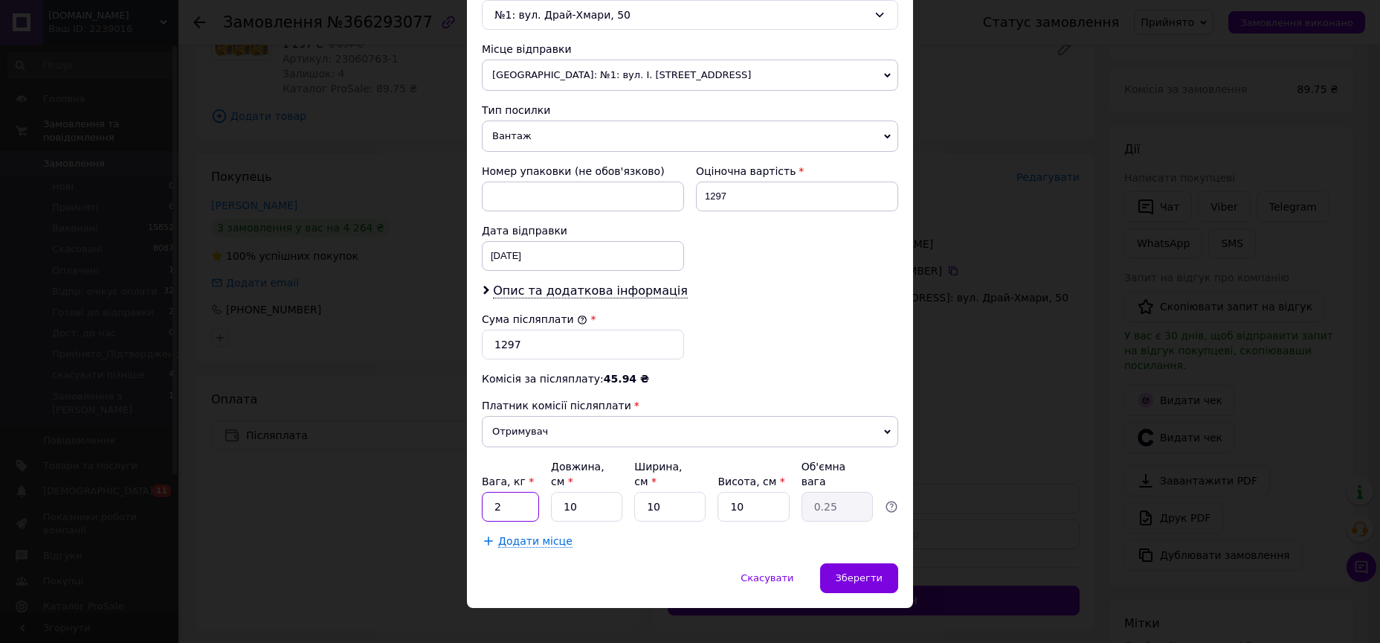
click at [504, 497] on input "2" at bounding box center [510, 507] width 57 height 30
click at [509, 492] on input "5" at bounding box center [510, 507] width 57 height 30
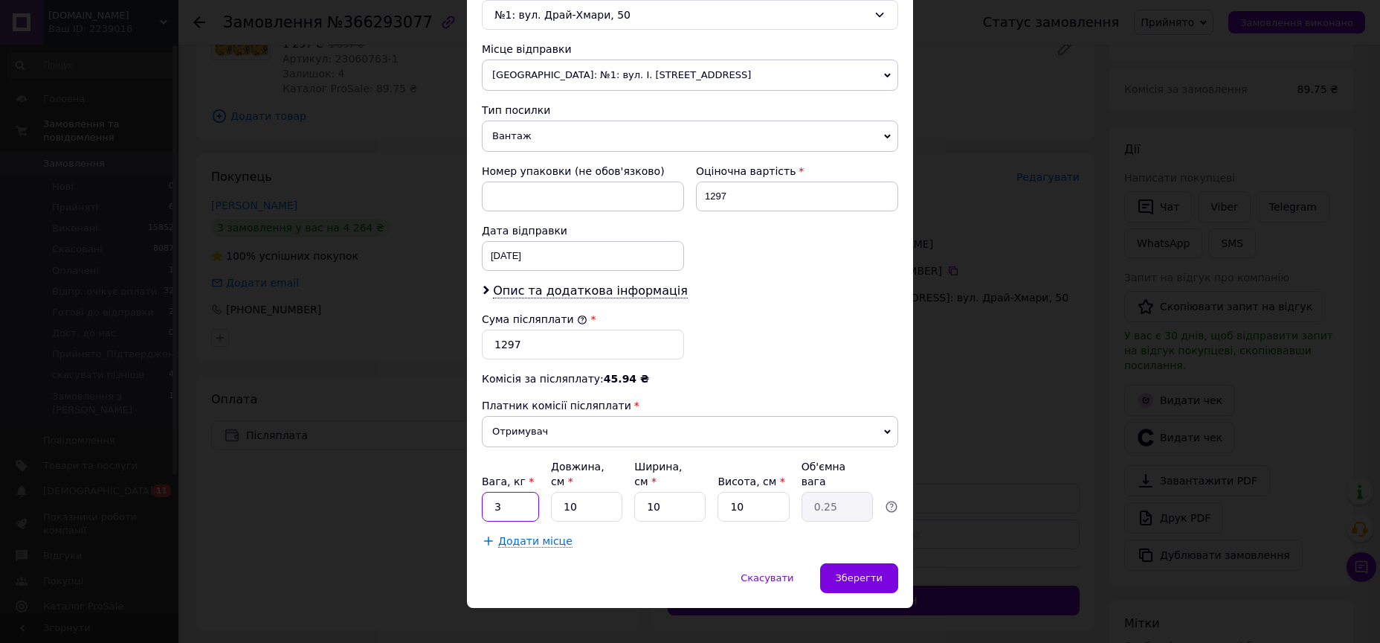
type input "3"
click at [662, 533] on div "Додати місце" at bounding box center [690, 540] width 416 height 15
click at [877, 572] on span "Зберегти" at bounding box center [859, 577] width 47 height 11
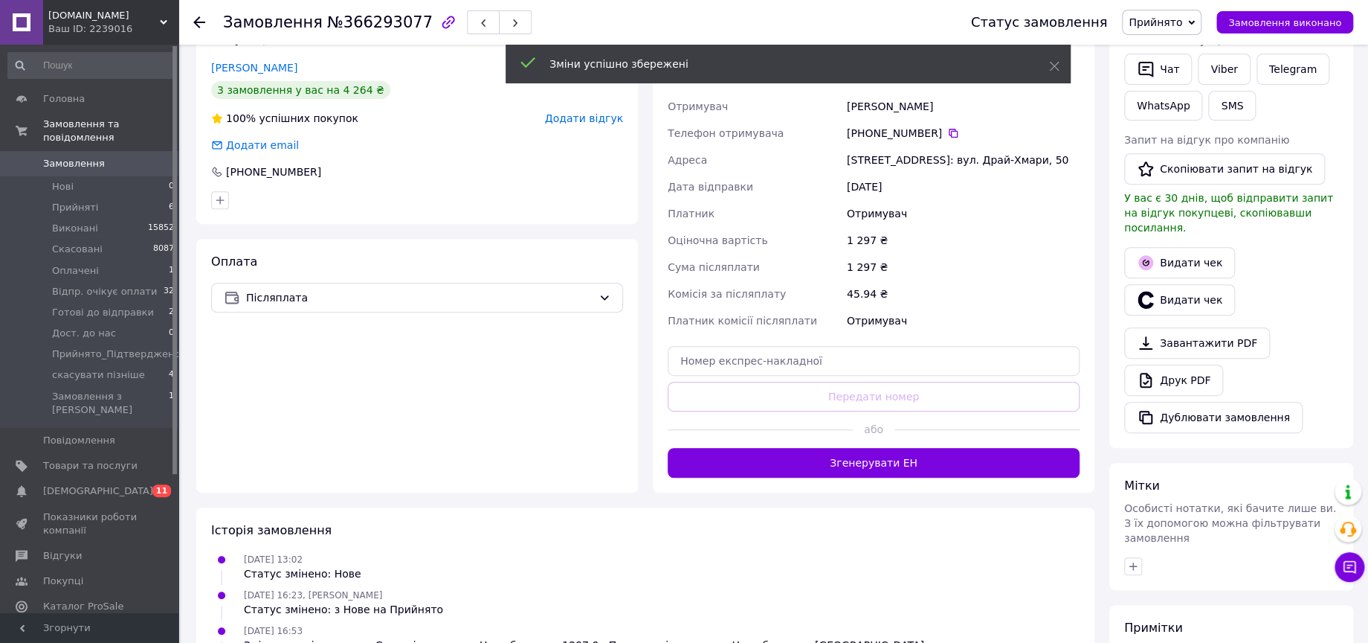
scroll to position [330, 0]
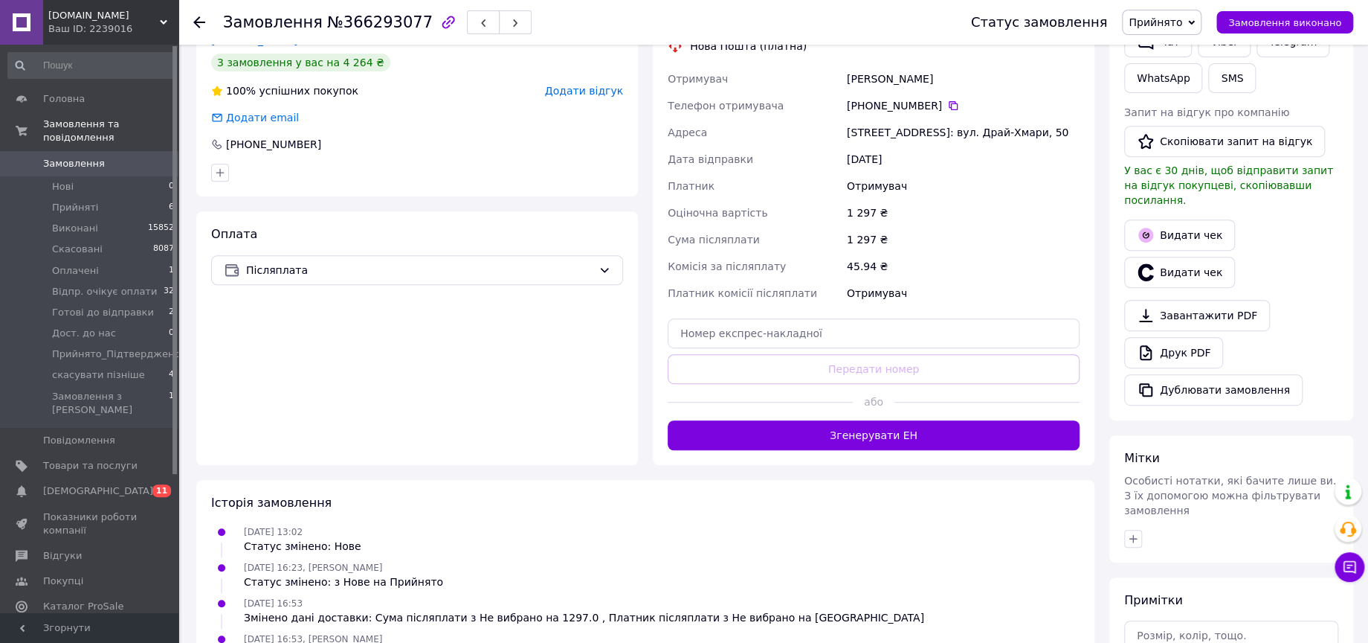
click at [857, 450] on button "Згенерувати ЕН" at bounding box center [874, 435] width 412 height 30
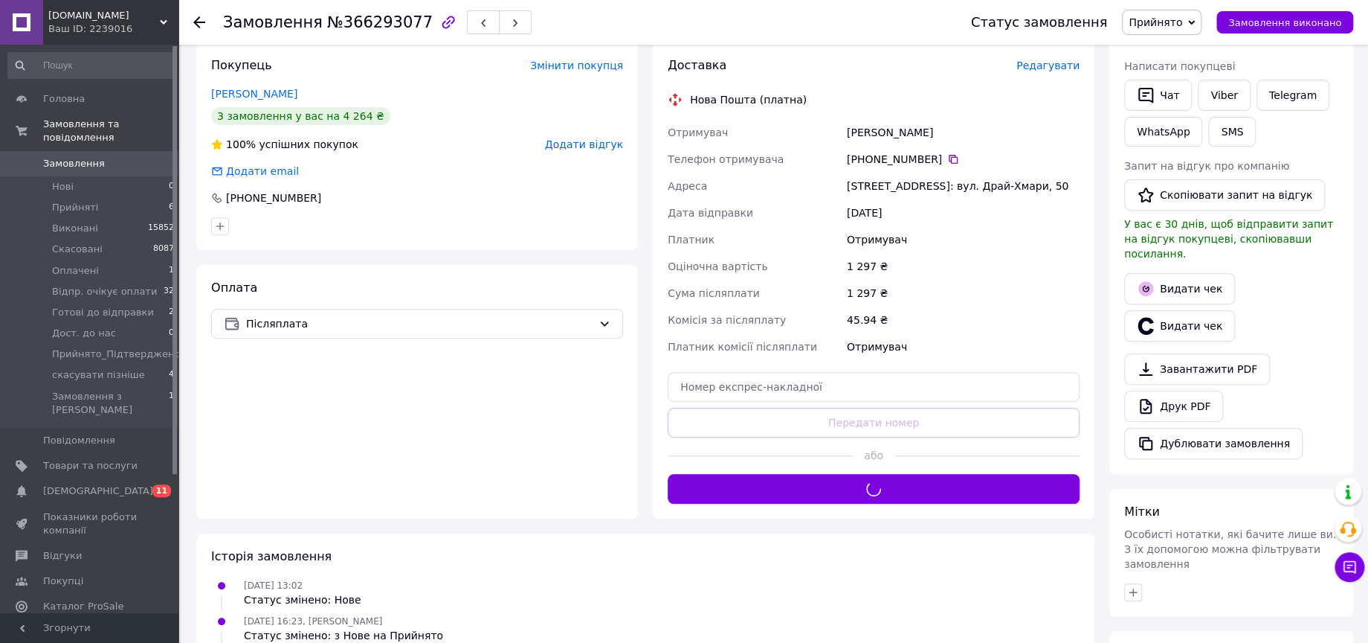
scroll to position [248, 0]
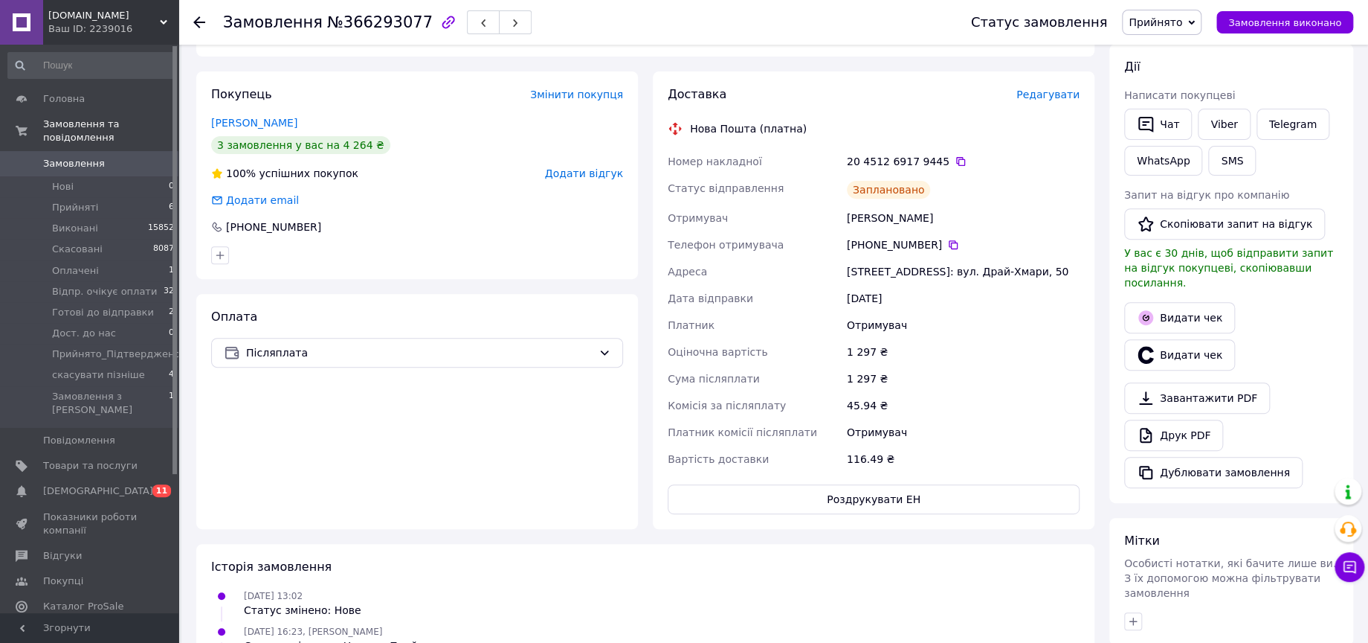
drag, startPoint x: 667, startPoint y: 165, endPoint x: 904, endPoint y: 286, distance: 265.4
click at [904, 286] on div "Номер накладної 20 4512 6917 9445   Статус відправлення Заплановано Отримувач […" at bounding box center [874, 310] width 418 height 324
click at [904, 285] on div "[STREET_ADDRESS]: вул. Драй-Хмари, 50" at bounding box center [963, 271] width 239 height 27
drag, startPoint x: 901, startPoint y: 272, endPoint x: 650, endPoint y: 158, distance: 275.5
click at [650, 158] on div "Доставка Редагувати Нова Пошта (платна) Номер накладної 20 4512 6917 9445   Ста…" at bounding box center [873, 299] width 457 height 457
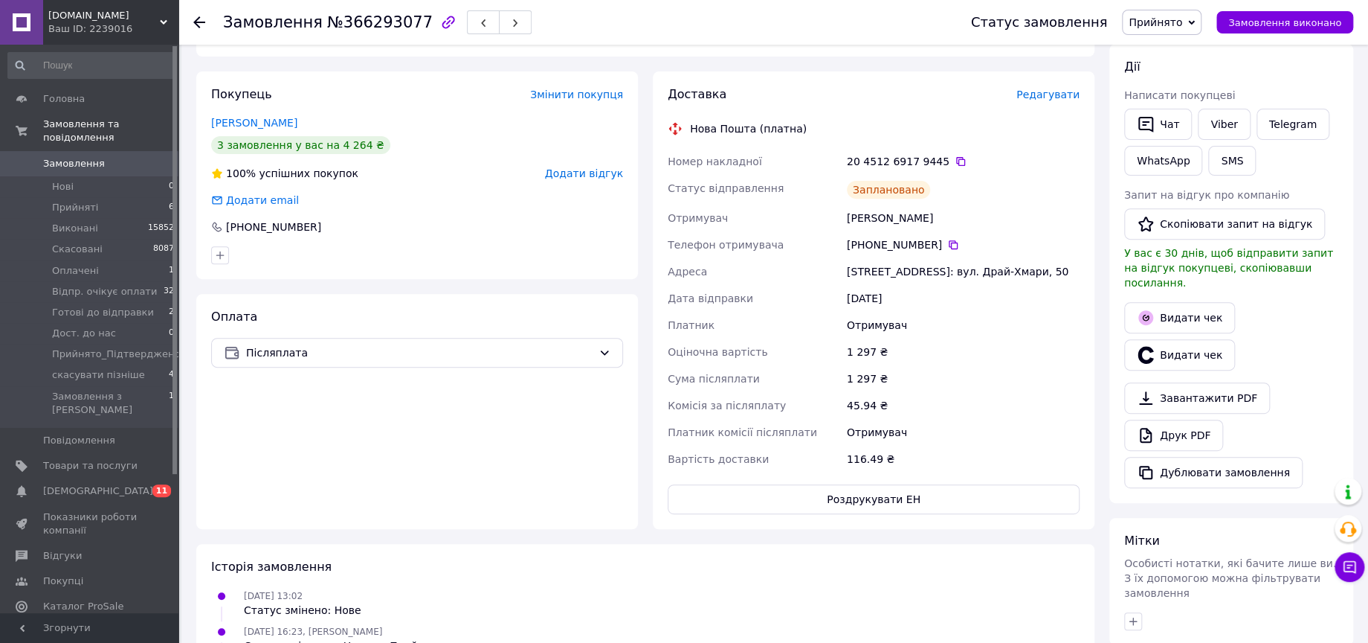
copy div "Номер накладної 20 4512 6917 9445   Статус відправлення Заплановано Отримувач […"
click at [1197, 23] on span "Прийнято" at bounding box center [1162, 22] width 80 height 25
click at [1199, 137] on li "Готові до відправки" at bounding box center [1194, 141] width 143 height 22
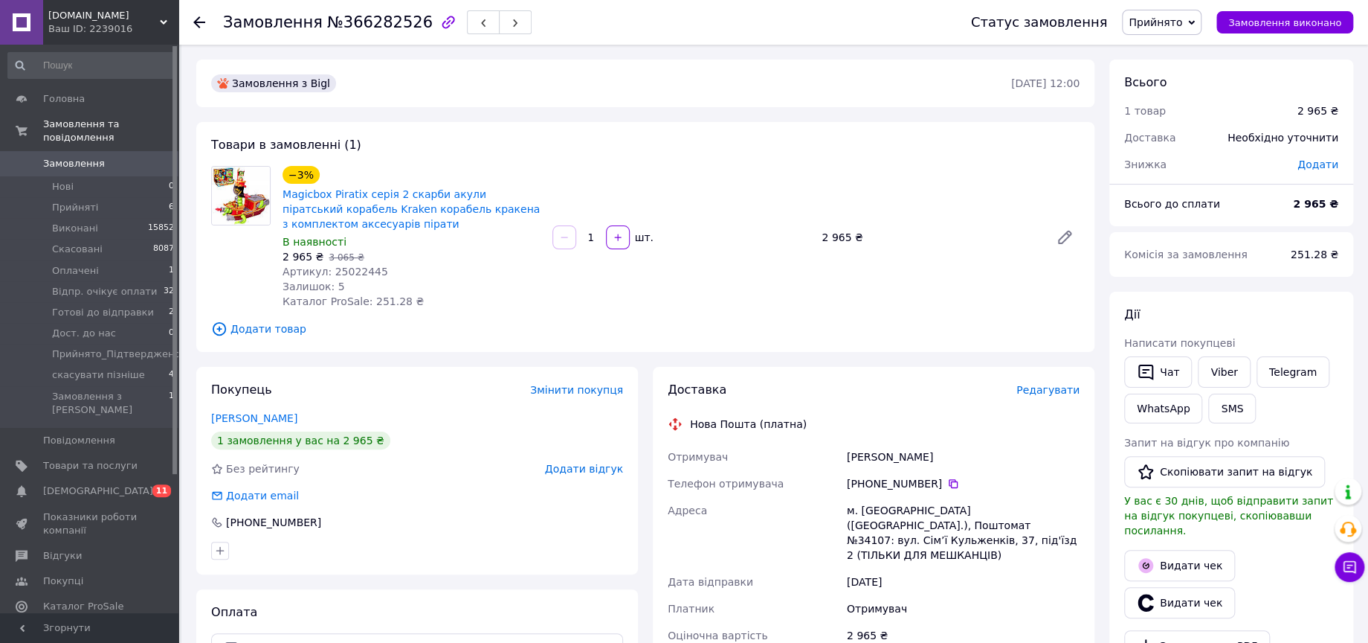
click at [358, 265] on span "Артикул: 25022445" at bounding box center [336, 271] width 106 height 12
copy span "25022445"
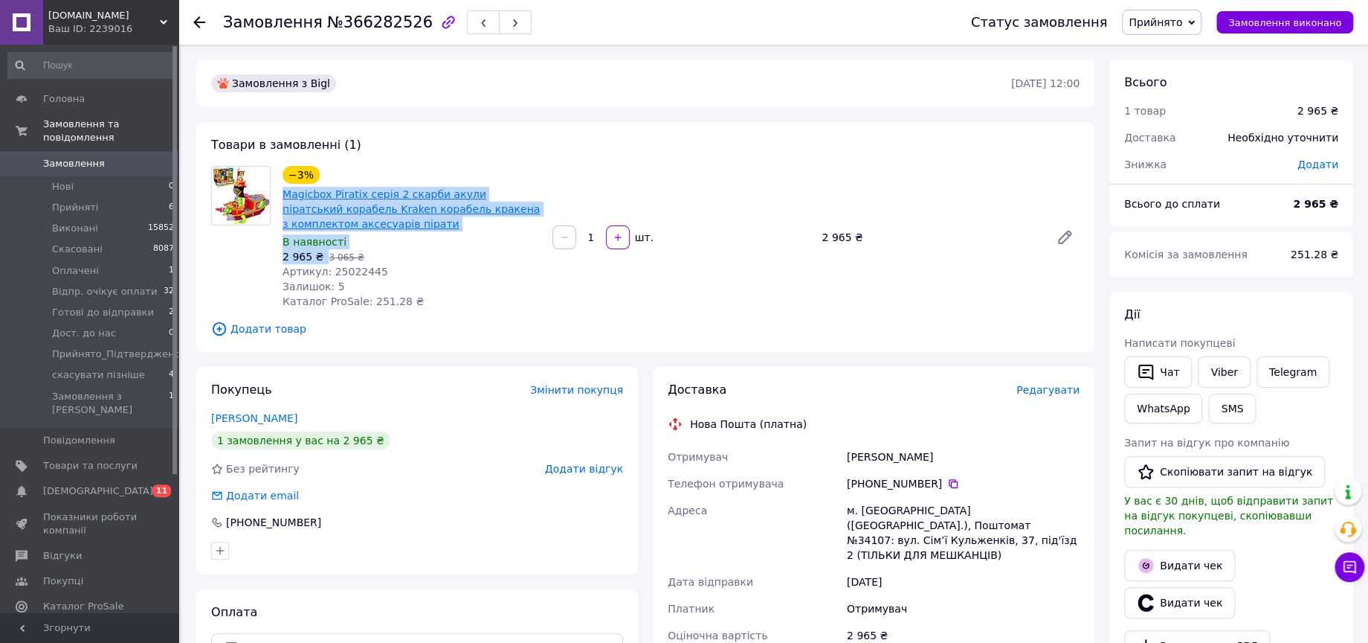
drag, startPoint x: 318, startPoint y: 253, endPoint x: 282, endPoint y: 197, distance: 66.6
click at [282, 197] on div "−3% Magicbox Piratix серія 2 скарби акули піратський корабель Kraken корабель к…" at bounding box center [412, 237] width 270 height 149
copy div "Magicbox Piratix серія 2 скарби акули піратський корабель Kraken корабель краке…"
click at [1218, 367] on link "Viber" at bounding box center [1224, 371] width 52 height 31
click at [1182, 23] on span "Прийнято" at bounding box center [1156, 22] width 54 height 12
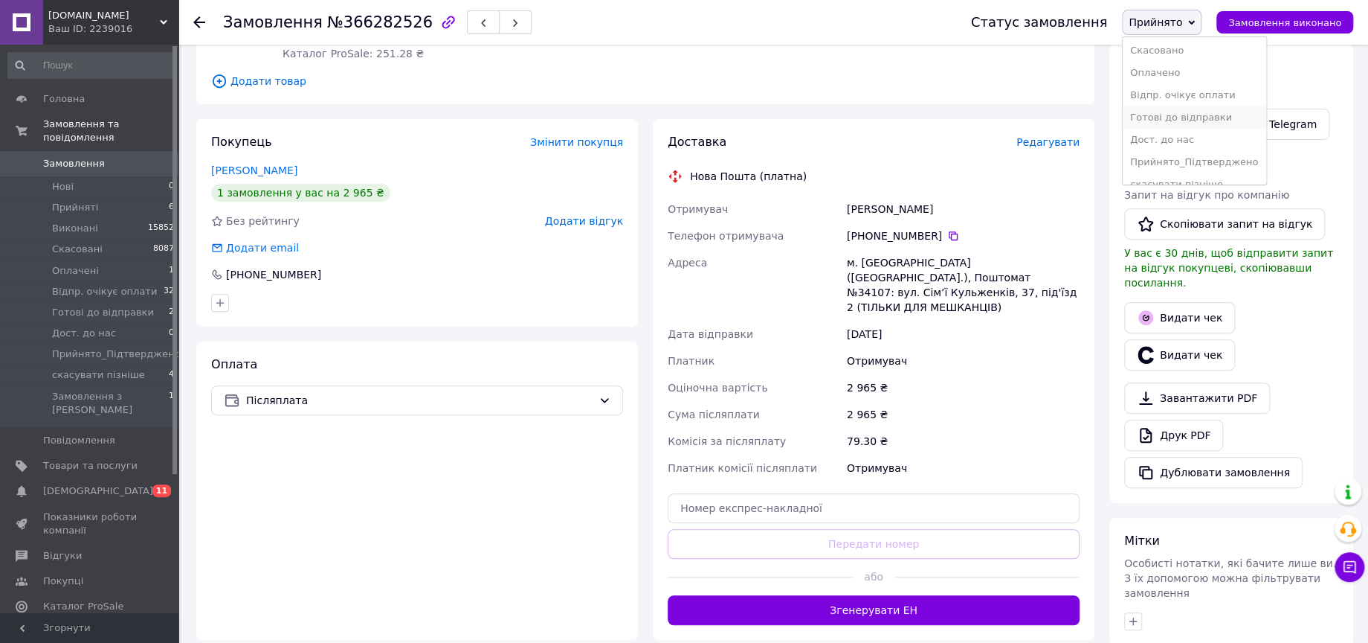
scroll to position [38, 0]
click at [1196, 165] on li "скасувати пізніше" at bounding box center [1194, 170] width 143 height 22
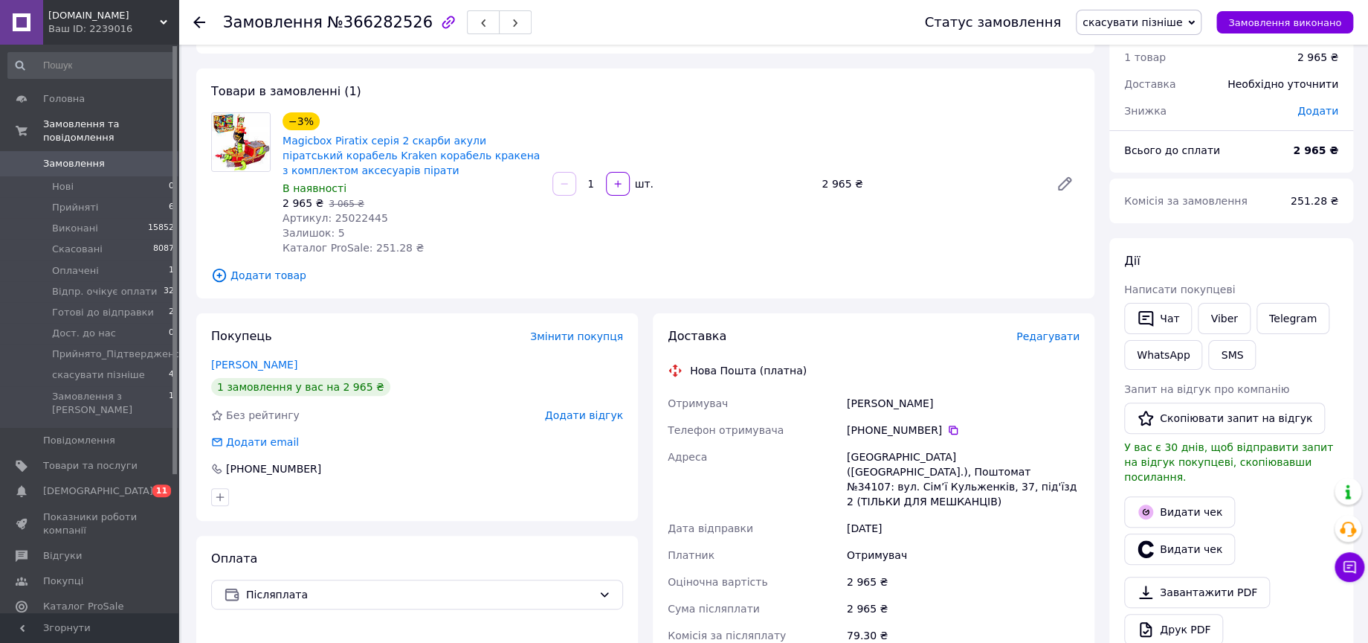
scroll to position [0, 0]
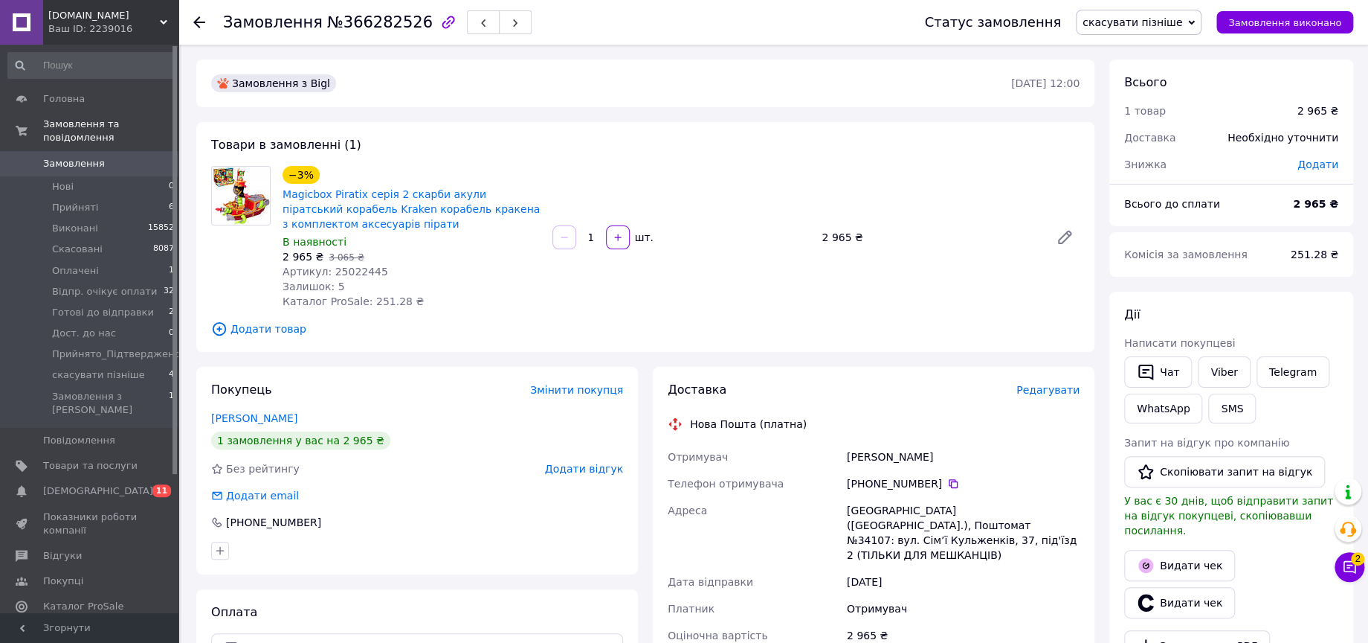
click at [439, 25] on icon "button" at bounding box center [448, 22] width 18 height 18
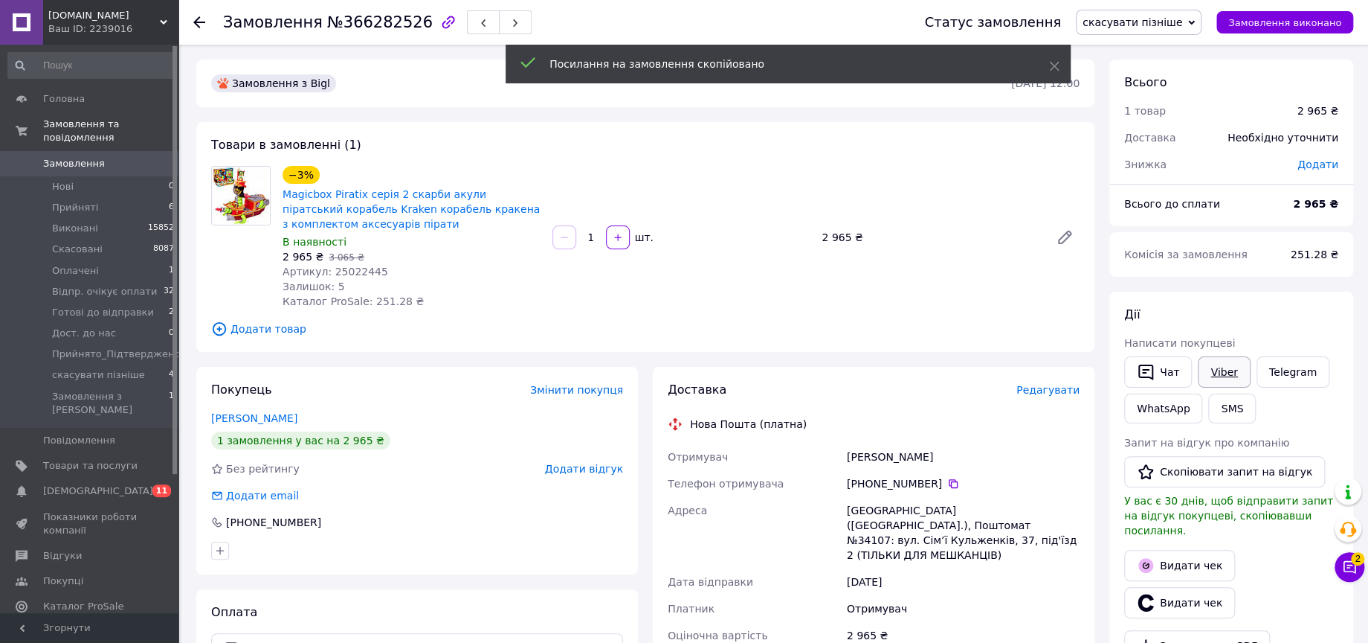
click at [1214, 364] on link "Viber" at bounding box center [1224, 371] width 52 height 31
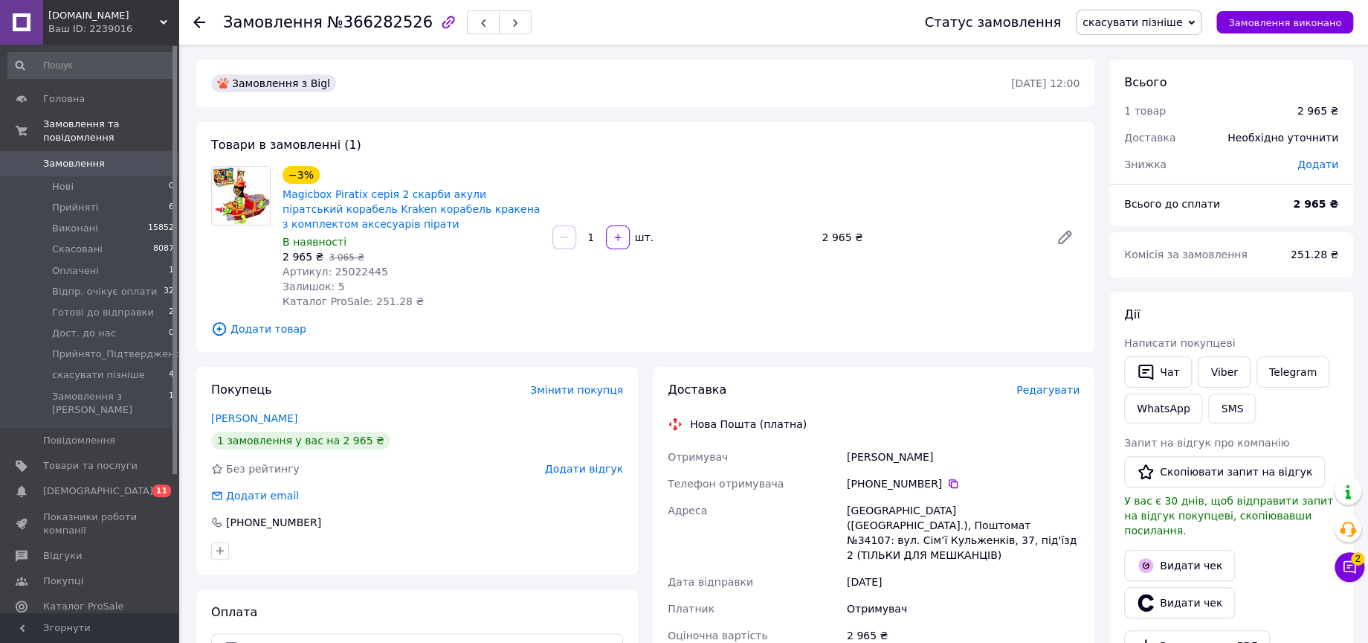
click at [442, 22] on icon "button" at bounding box center [448, 22] width 13 height 13
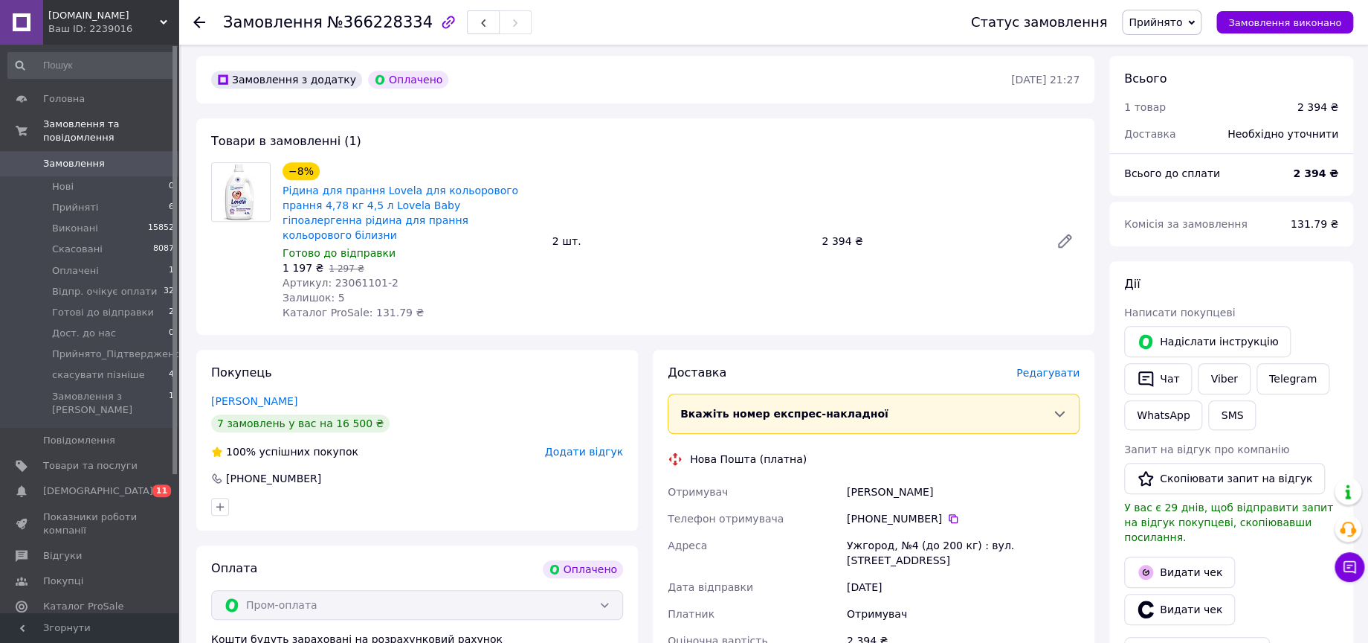
scroll to position [413, 0]
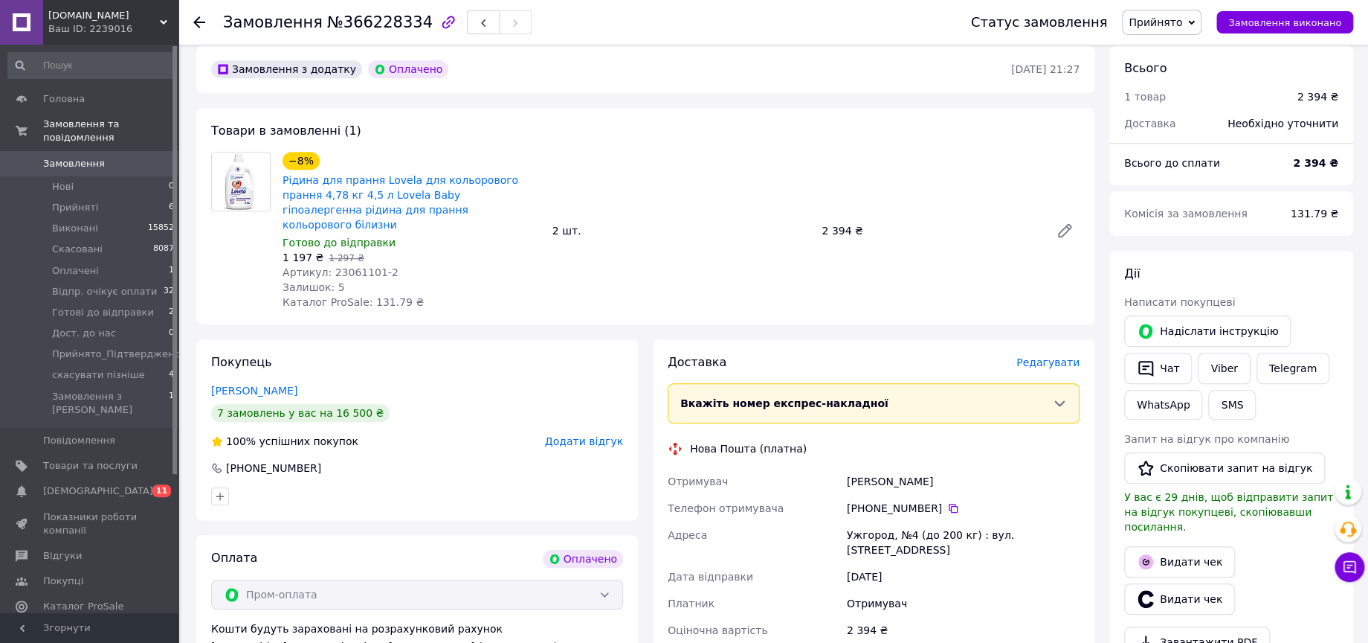
click at [358, 266] on span "Артикул: 23061101-2" at bounding box center [341, 272] width 116 height 12
copy span "23061101"
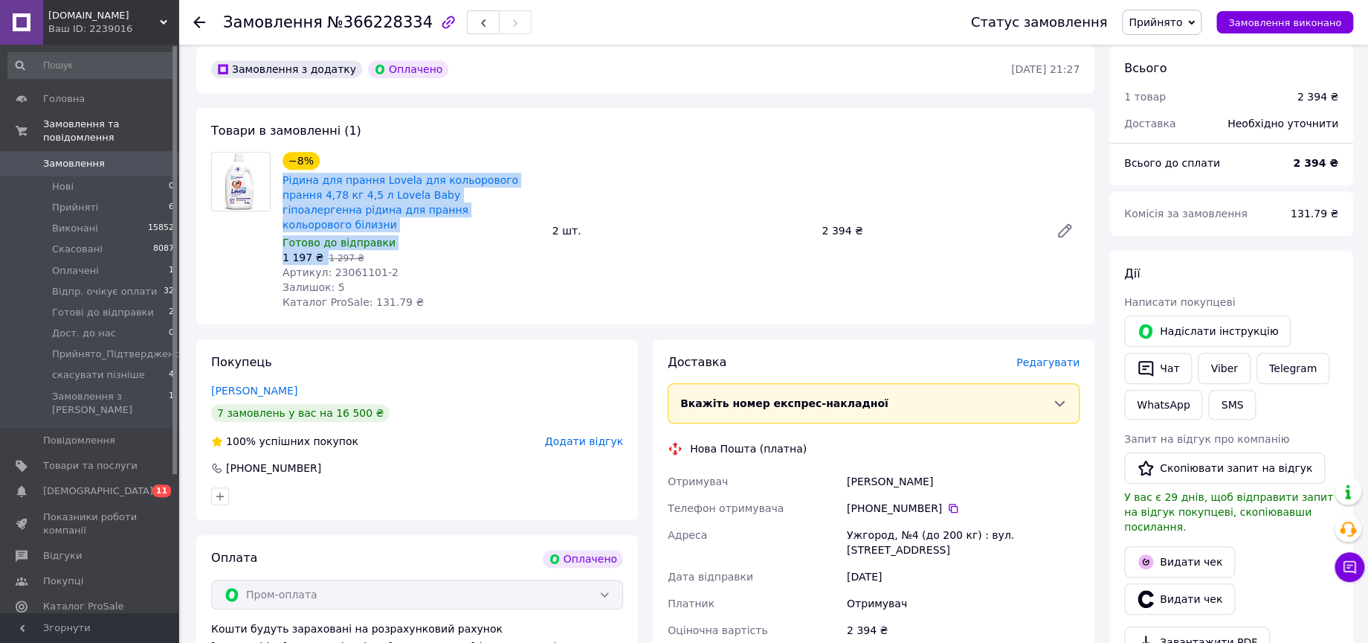
drag, startPoint x: 318, startPoint y: 210, endPoint x: 276, endPoint y: 152, distance: 71.8
click at [277, 152] on div "−8% Рідина для прання Lovela для кольорового прання 4,78 кг 4,5 л Lovela Baby г…" at bounding box center [412, 231] width 270 height 164
copy div "Рідина для прання Lovela для кольорового прання 4,78 кг 4,5 л Lovela Baby гіпоа…"
click at [1220, 352] on link "Viber" at bounding box center [1224, 367] width 52 height 31
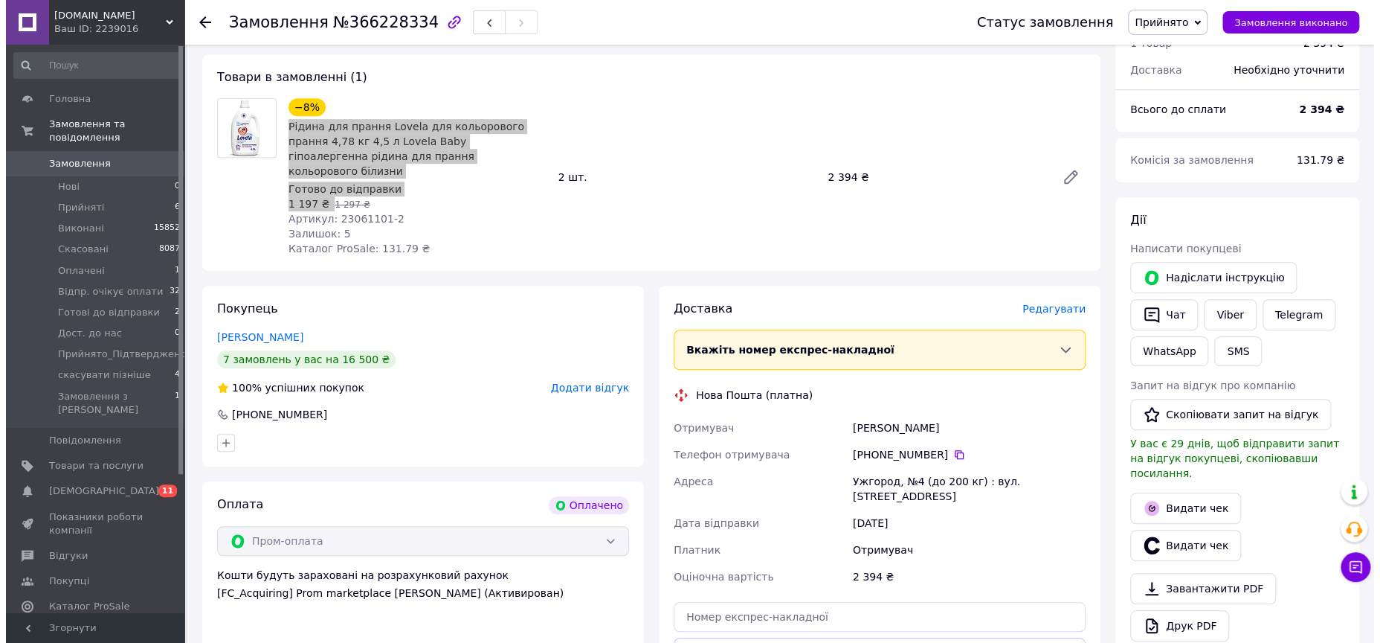
scroll to position [495, 0]
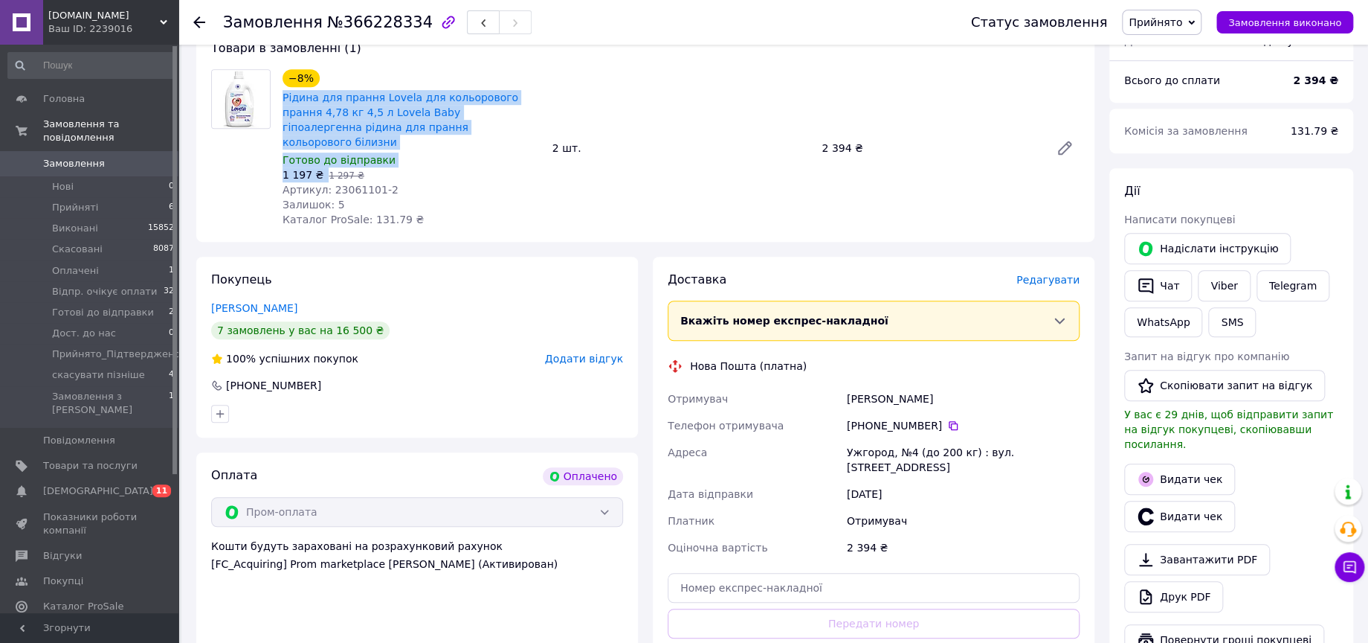
click at [1059, 274] on span "Редагувати" at bounding box center [1048, 280] width 63 height 12
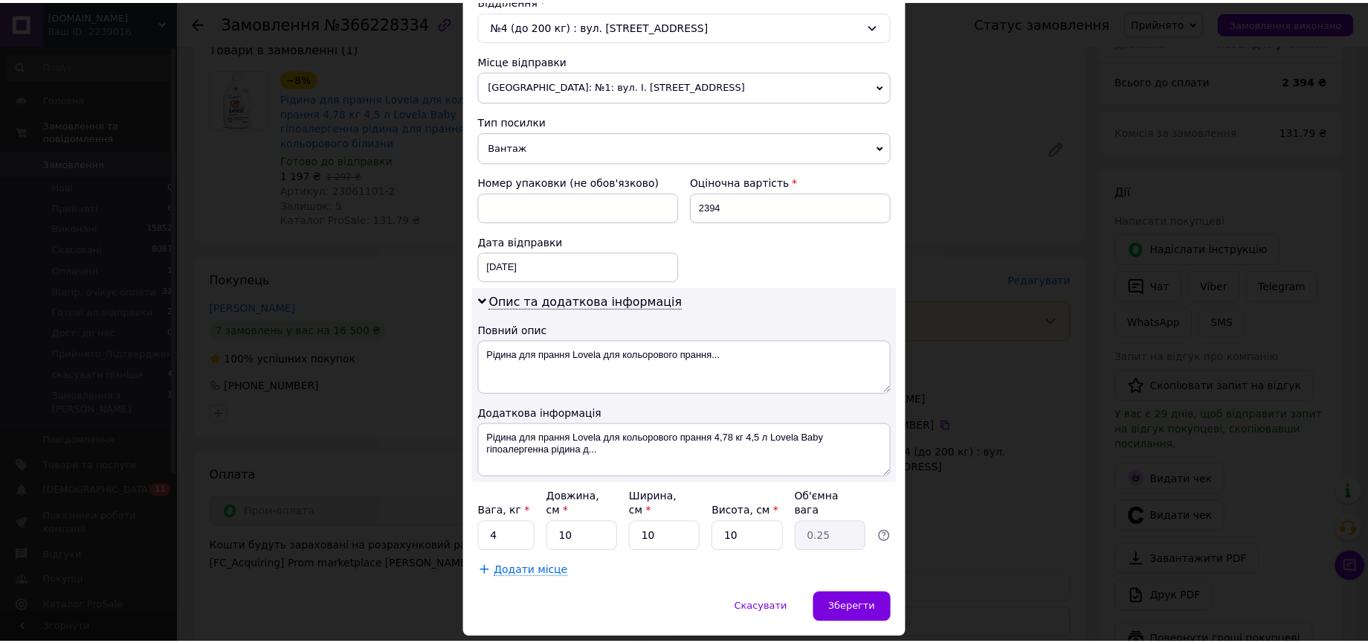
scroll to position [509, 0]
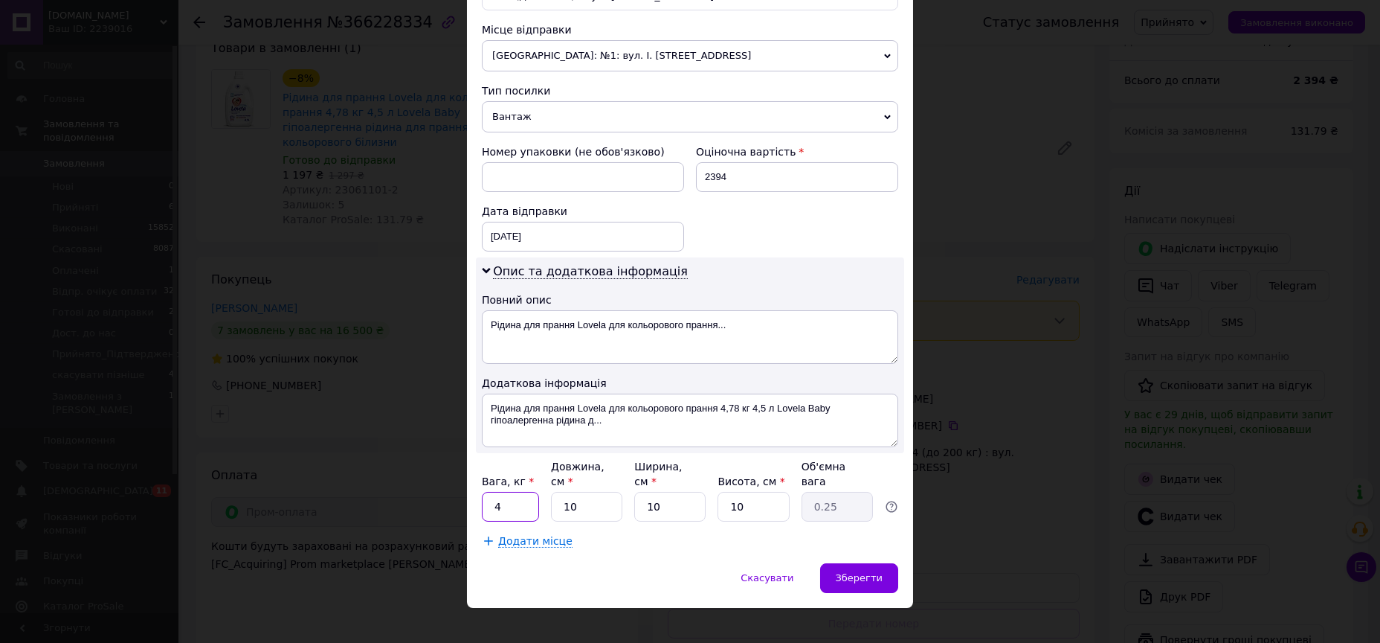
click at [520, 495] on input "4" at bounding box center [510, 507] width 57 height 30
type input "10"
drag, startPoint x: 610, startPoint y: 320, endPoint x: 757, endPoint y: 330, distance: 147.6
click at [757, 330] on textarea "Рідина для прання Lovela для кольорового прання..." at bounding box center [690, 337] width 416 height 54
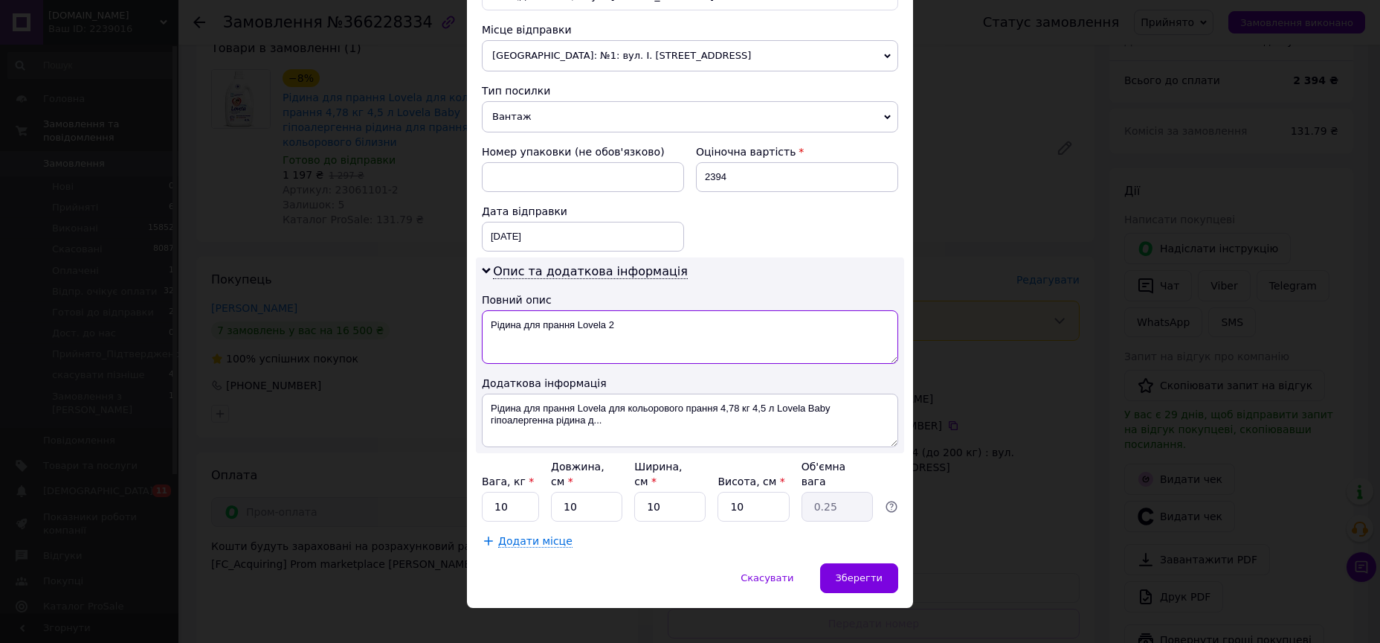
type textarea "Рідина для прання Lovela 2"
drag, startPoint x: 610, startPoint y: 406, endPoint x: 658, endPoint y: 440, distance: 59.2
click at [658, 440] on textarea "Рідина для прання Lovela для кольорового прання 4,78 кг 4,5 л Lovela Baby гіпоа…" at bounding box center [690, 420] width 416 height 54
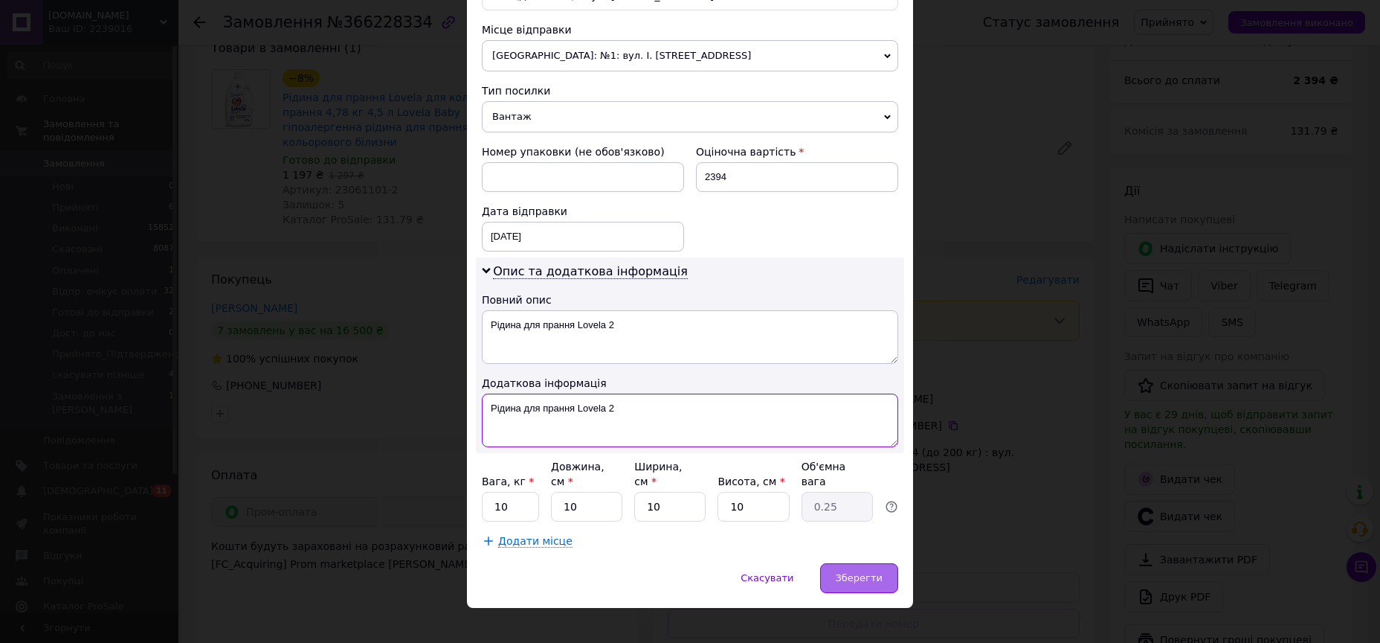
type textarea "Рідина для прання Lovela 2"
click at [855, 572] on span "Зберегти" at bounding box center [859, 577] width 47 height 11
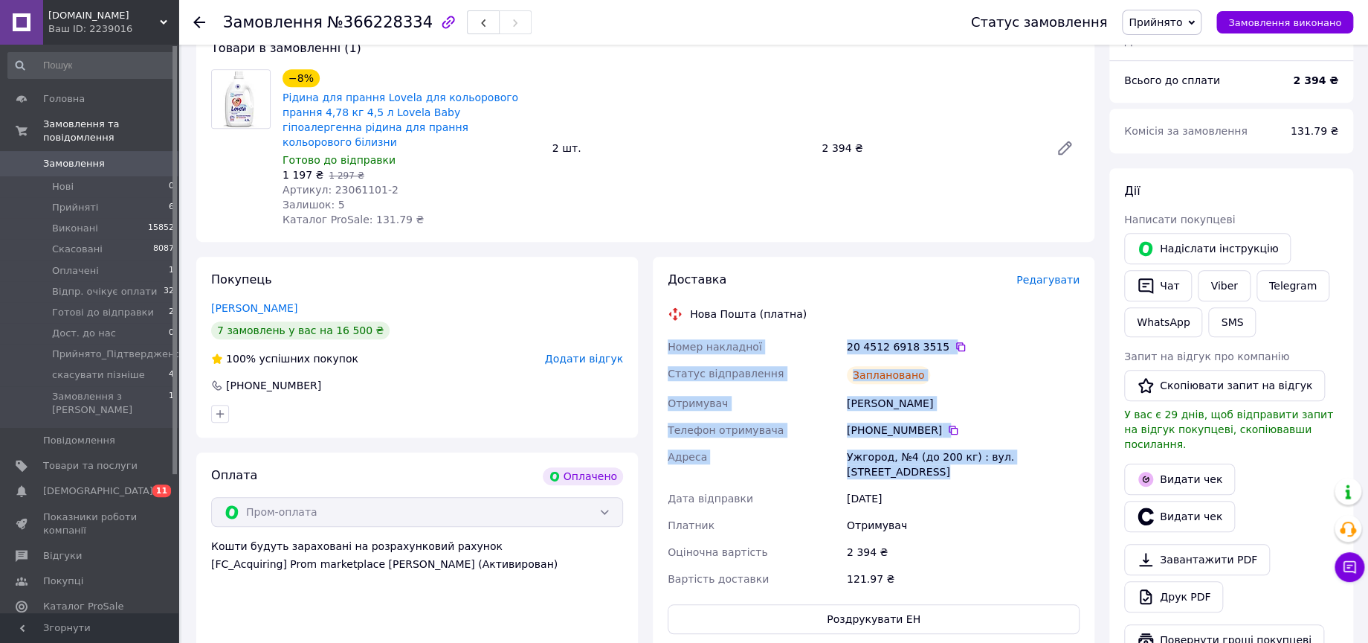
drag, startPoint x: 666, startPoint y: 299, endPoint x: 1082, endPoint y: 415, distance: 432.3
click at [1082, 415] on div "Номер накладної 20 4512 6918 3515   Статус відправлення Заплановано Отримувач Р…" at bounding box center [874, 462] width 418 height 259
copy div "Номер накладної 20 4512 6918 3515   Статус відправлення Заплановано Отримувач Р…"
click at [1182, 27] on span "Прийнято" at bounding box center [1156, 22] width 54 height 12
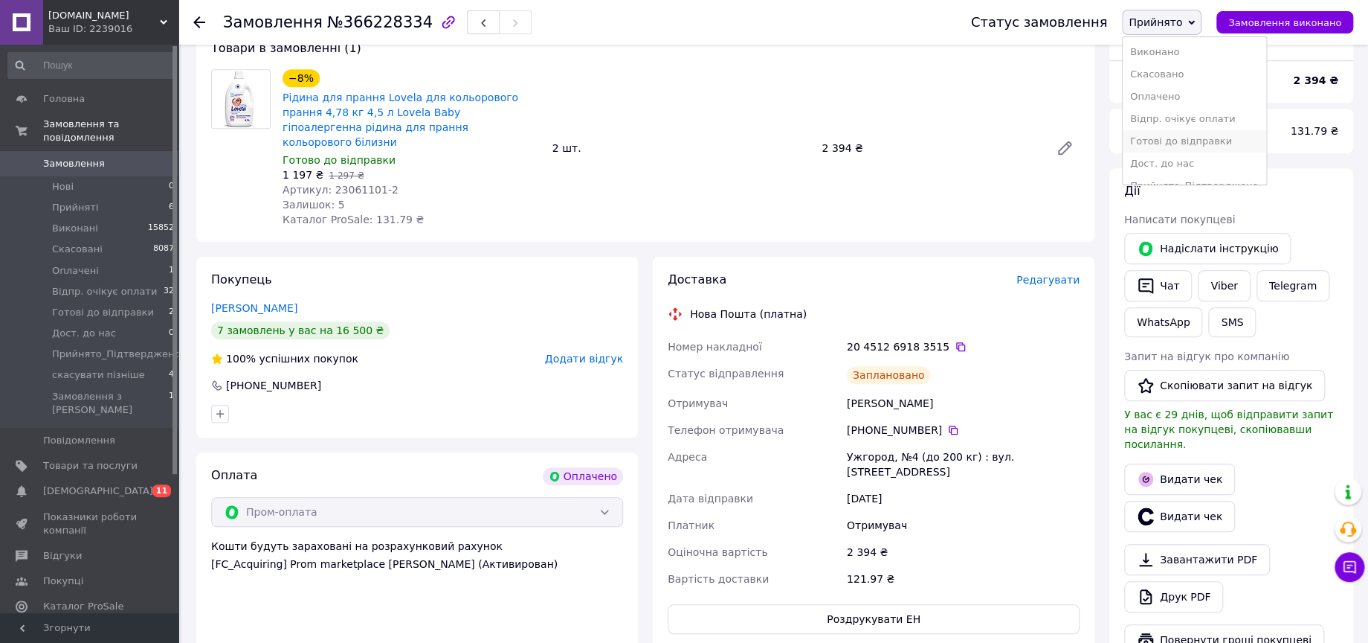
click at [1207, 142] on li "Готові до відправки" at bounding box center [1194, 141] width 143 height 22
